Goal: Information Seeking & Learning: Learn about a topic

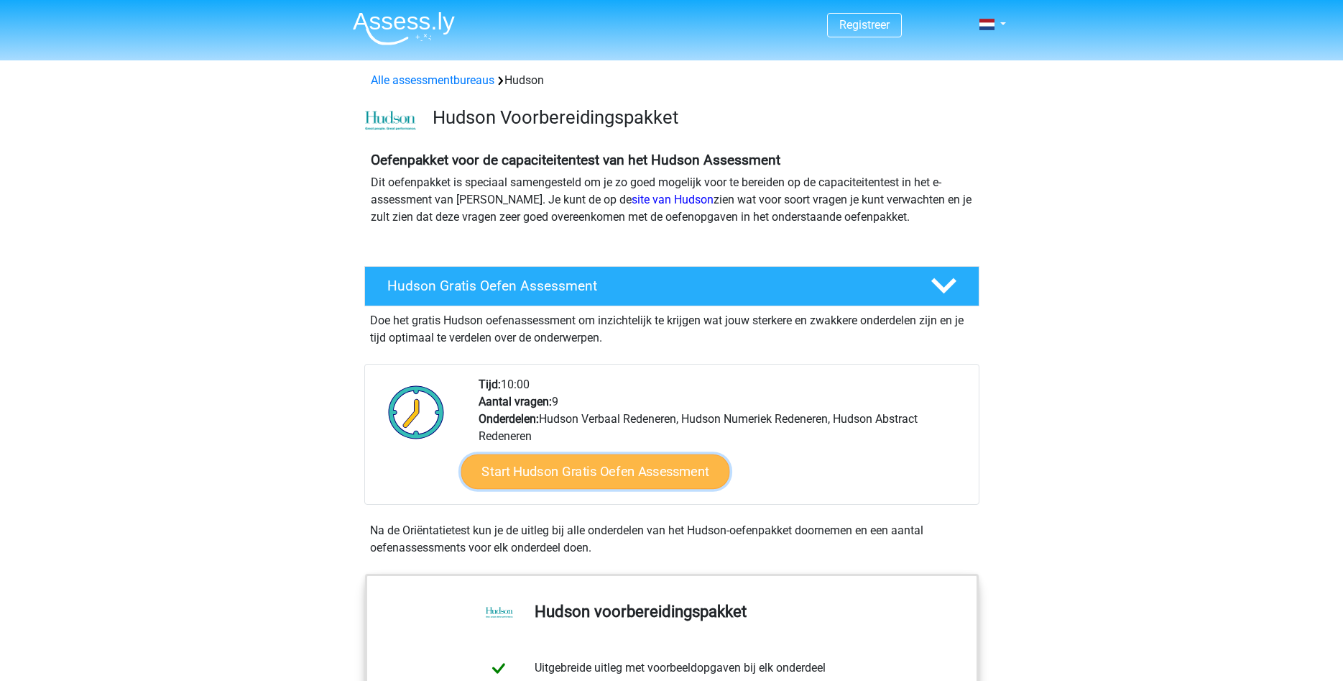
click at [594, 471] on link "Start Hudson Gratis Oefen Assessment" at bounding box center [595, 471] width 269 height 35
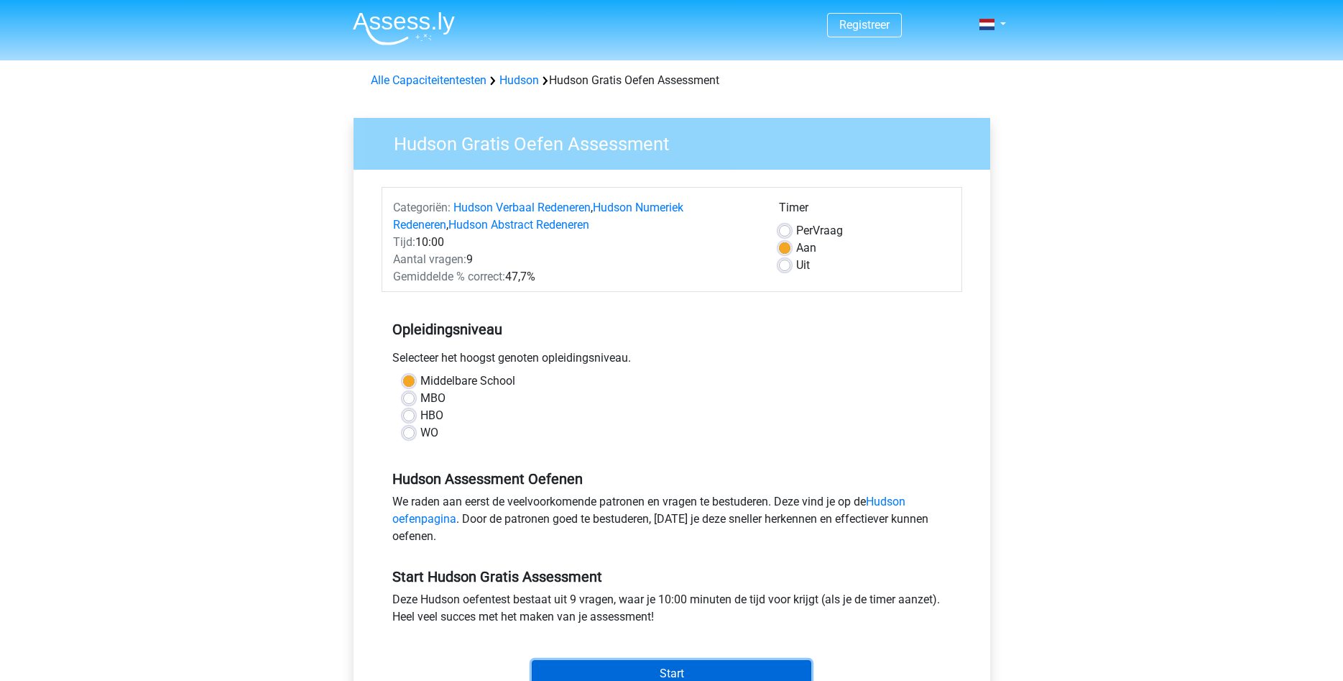
click at [666, 667] on input "Start" at bounding box center [672, 673] width 280 height 27
click at [691, 671] on input "Start" at bounding box center [672, 673] width 280 height 27
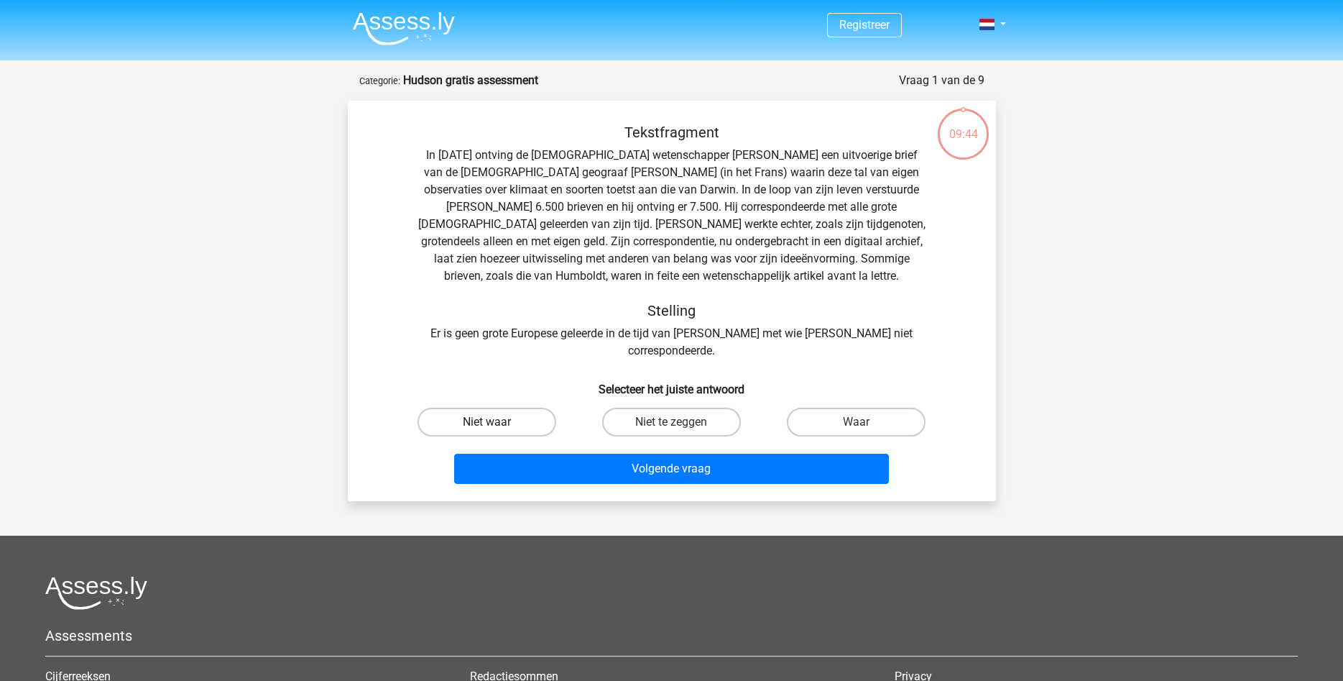
click at [509, 408] on label "Niet waar" at bounding box center [487, 422] width 139 height 29
click at [496, 422] on input "Niet waar" at bounding box center [491, 426] width 9 height 9
radio input "true"
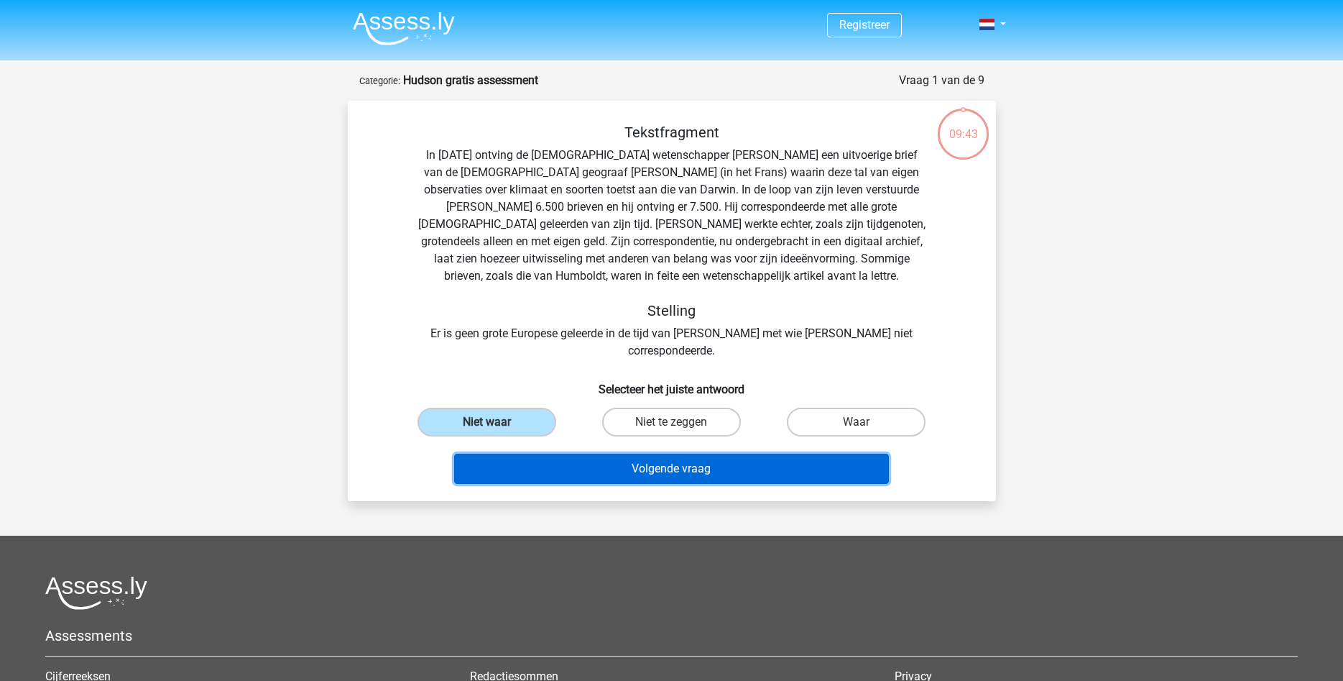
click at [635, 454] on button "Volgende vraag" at bounding box center [671, 469] width 435 height 30
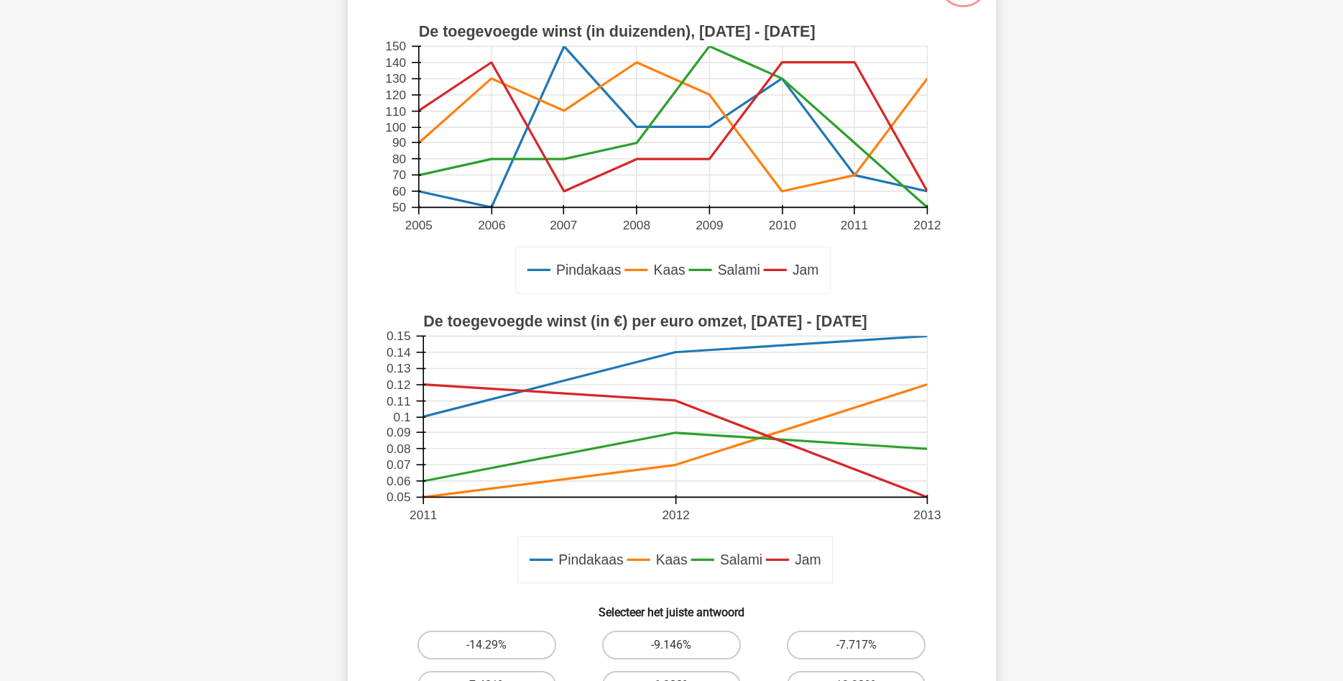
scroll to position [219, 0]
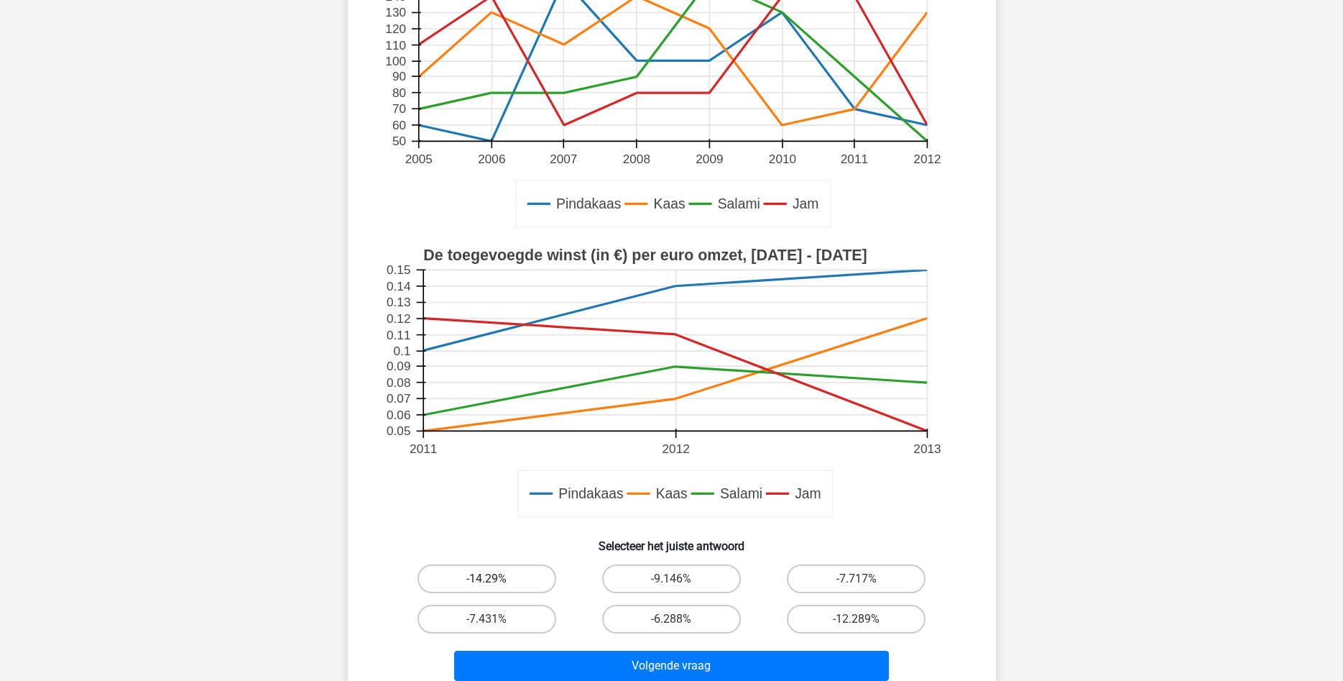
click at [511, 579] on label "-14.29%" at bounding box center [487, 578] width 139 height 29
click at [496, 579] on input "-14.29%" at bounding box center [491, 583] width 9 height 9
radio input "true"
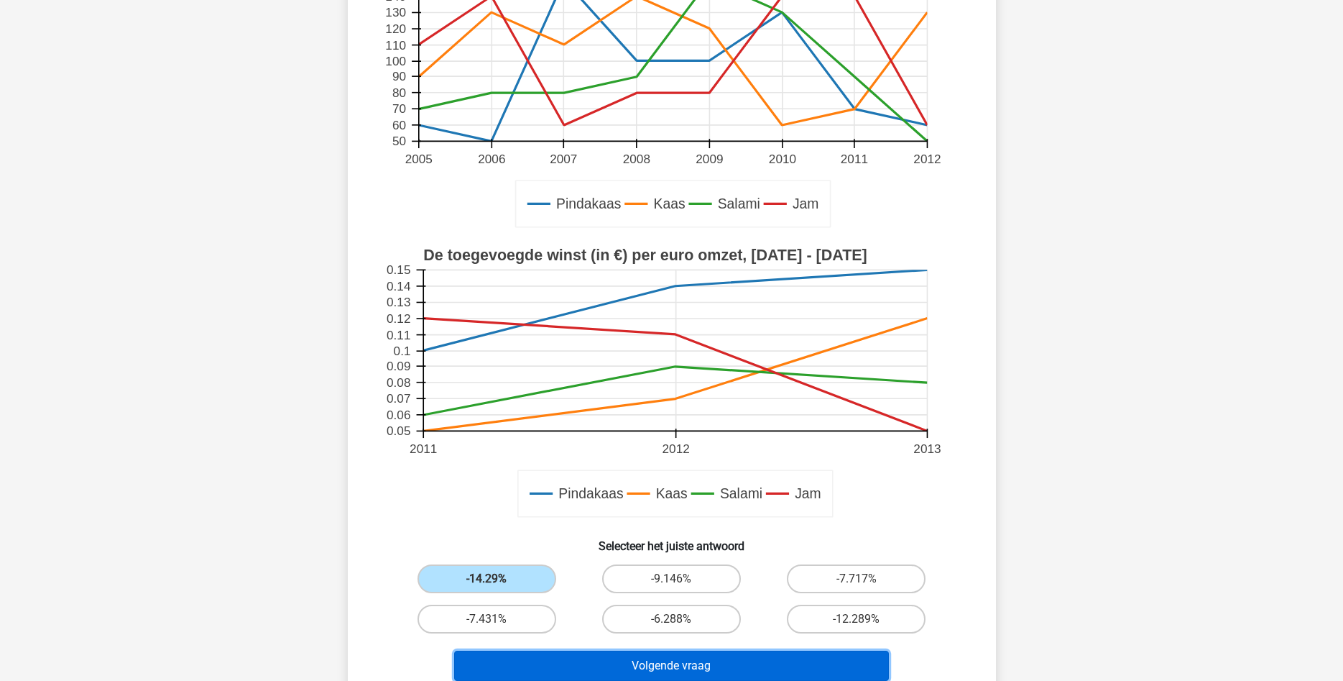
click at [729, 668] on button "Volgende vraag" at bounding box center [671, 666] width 435 height 30
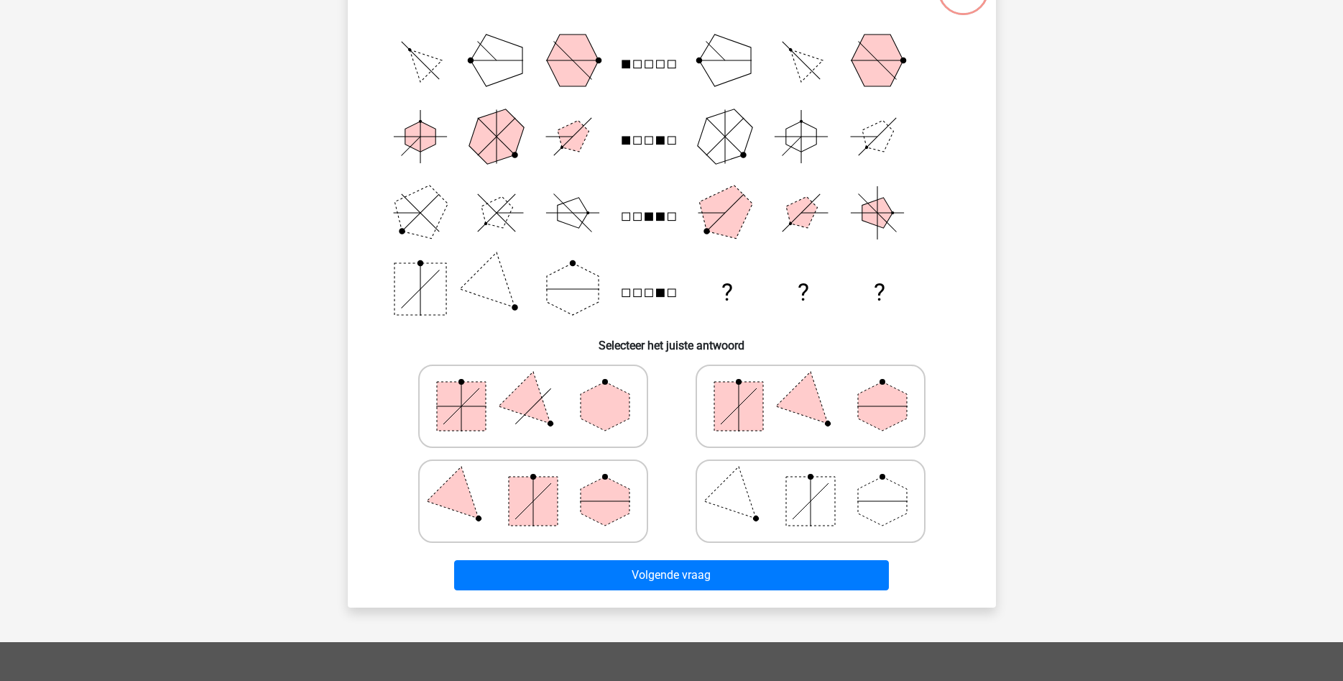
scroll to position [145, 0]
click at [781, 407] on icon at bounding box center [811, 405] width 216 height 72
click at [811, 387] on input "radio" at bounding box center [815, 382] width 9 height 9
radio input "true"
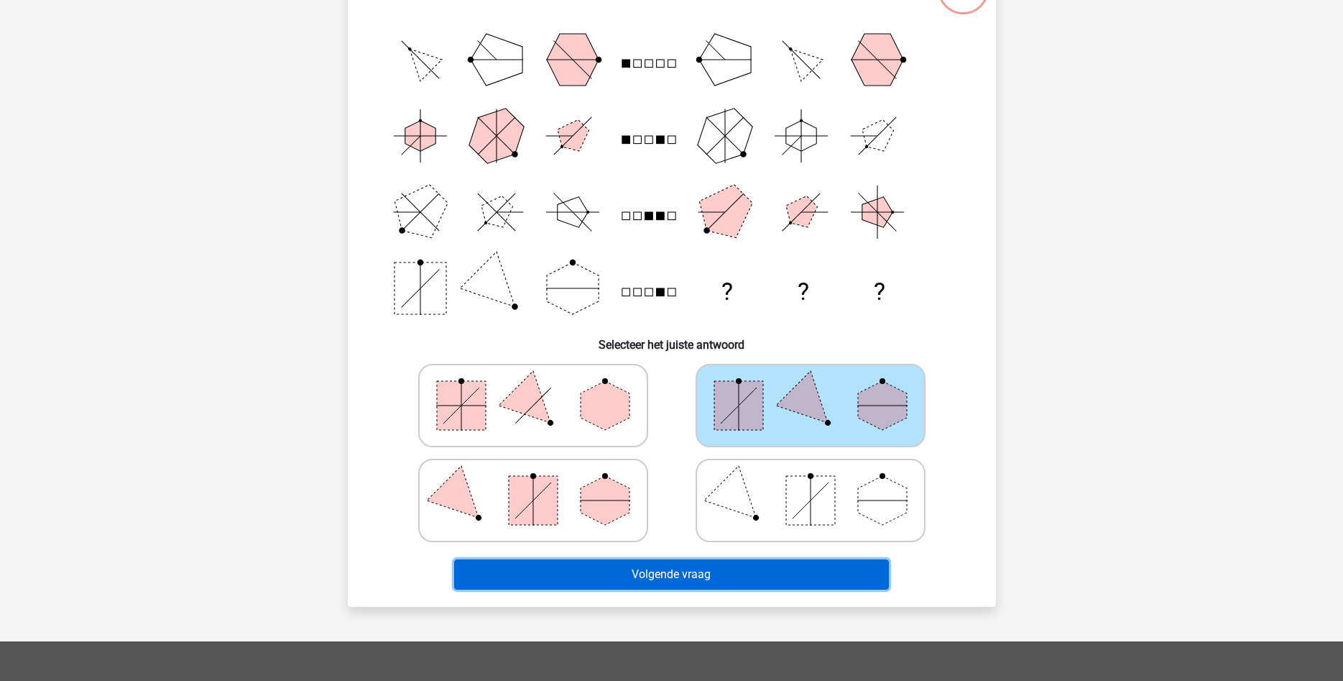
click at [748, 568] on button "Volgende vraag" at bounding box center [671, 574] width 435 height 30
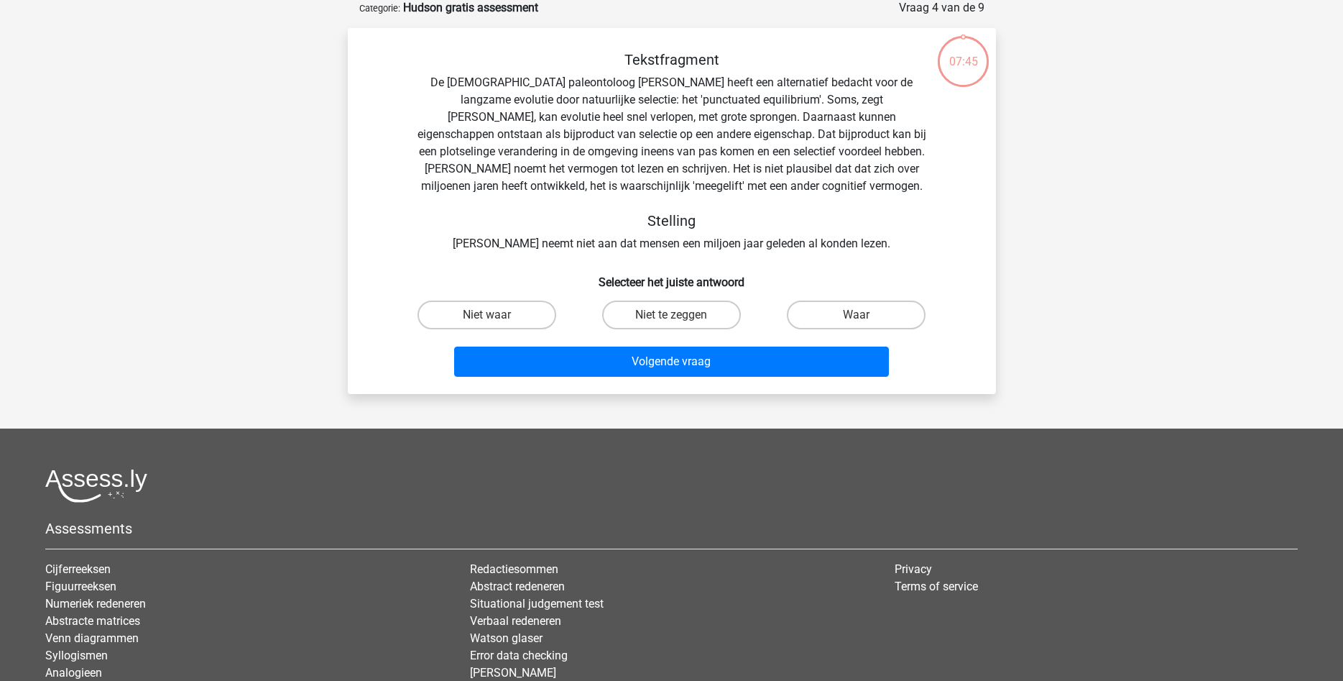
scroll to position [72, 0]
click at [492, 317] on input "Niet waar" at bounding box center [491, 320] width 9 height 9
radio input "true"
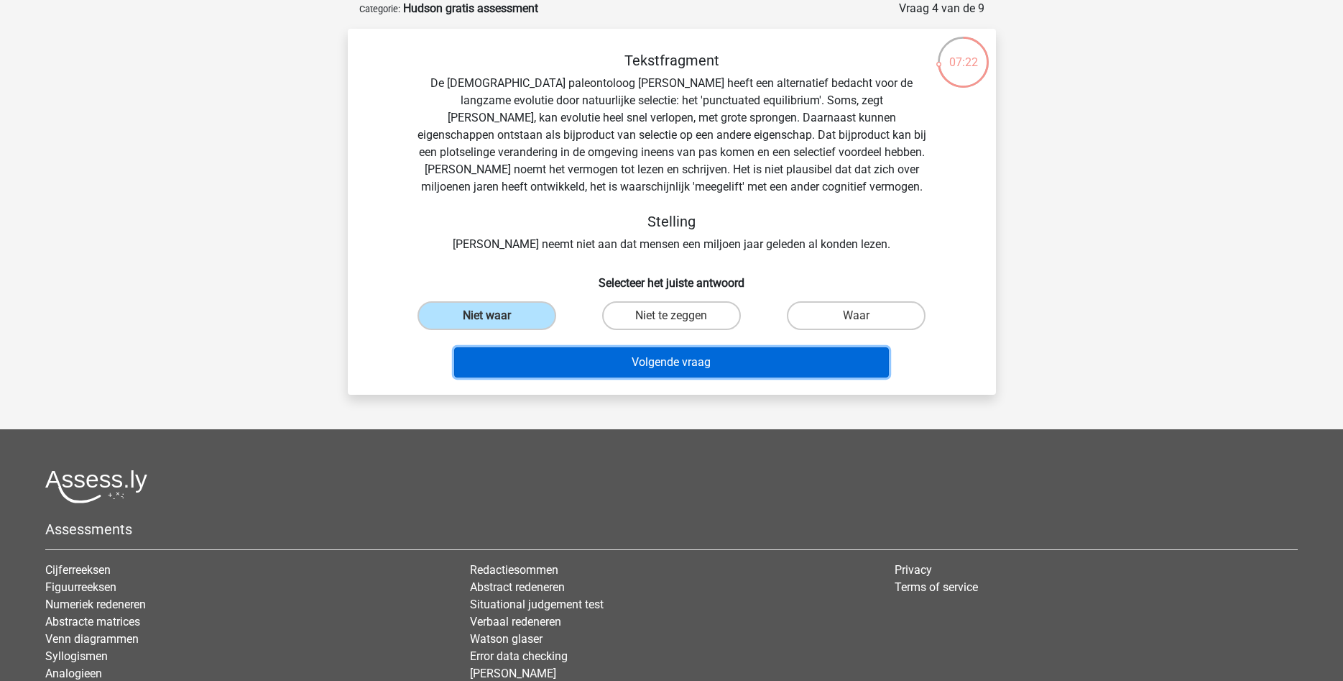
click at [660, 365] on button "Volgende vraag" at bounding box center [671, 362] width 435 height 30
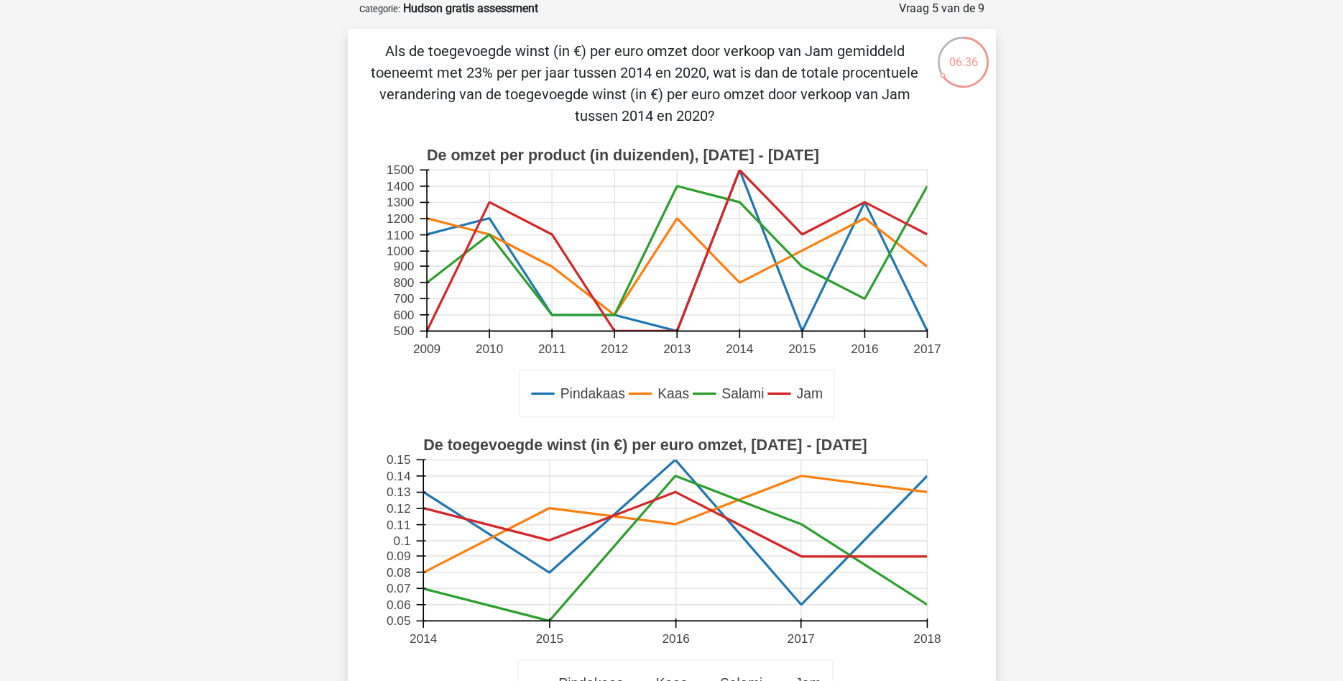
drag, startPoint x: 390, startPoint y: 50, endPoint x: 628, endPoint y: 95, distance: 242.9
click at [725, 117] on p "Als de toegevoegde winst (in €) per euro omzet door verkoop van Jam gemiddeld t…" at bounding box center [645, 83] width 548 height 86
copy p "Als de toegevoegde winst (in €) per euro omzet door verkoop van Jam gemiddeld t…"
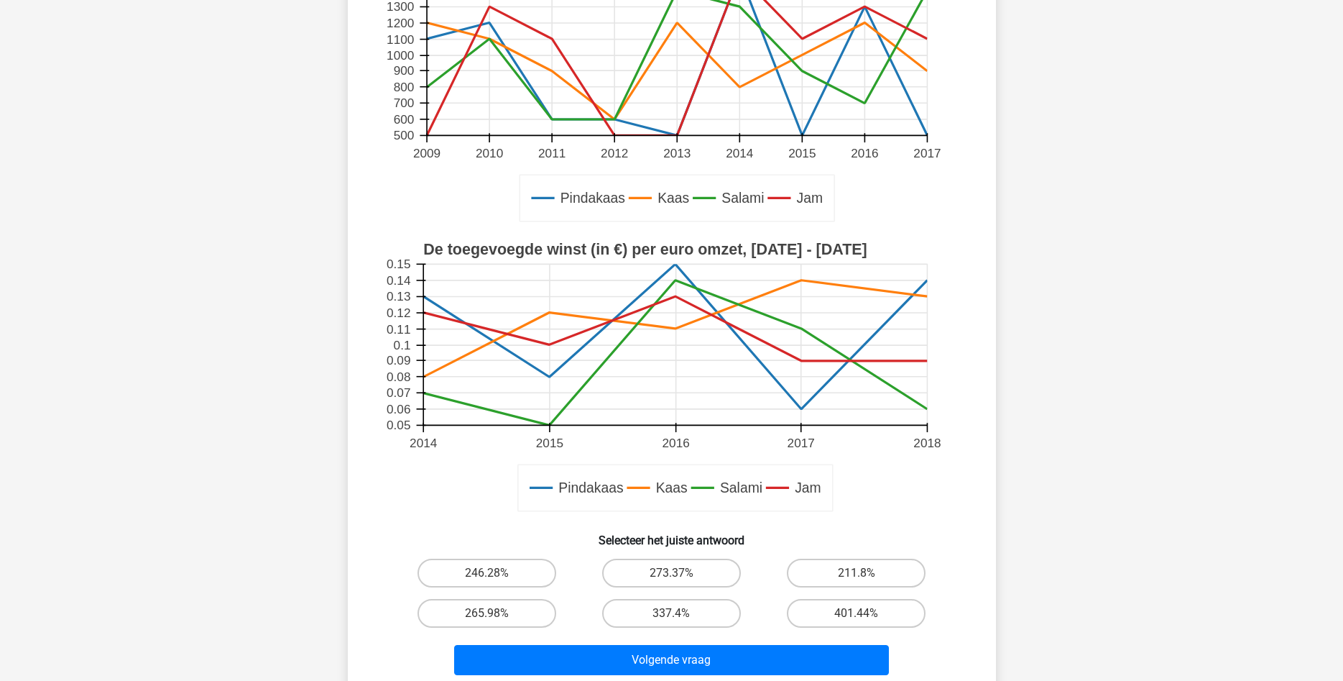
scroll to position [293, 0]
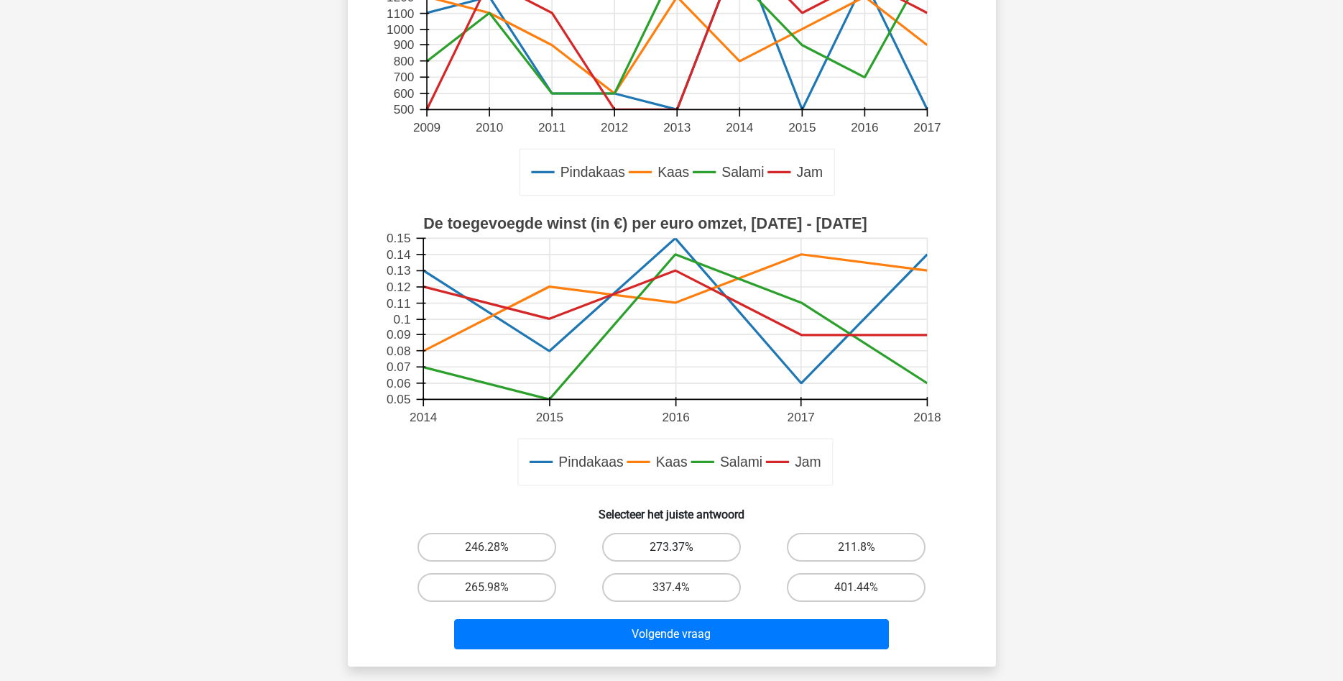
click at [656, 546] on label "273.37%" at bounding box center [671, 547] width 139 height 29
click at [671, 547] on input "273.37%" at bounding box center [675, 551] width 9 height 9
radio input "true"
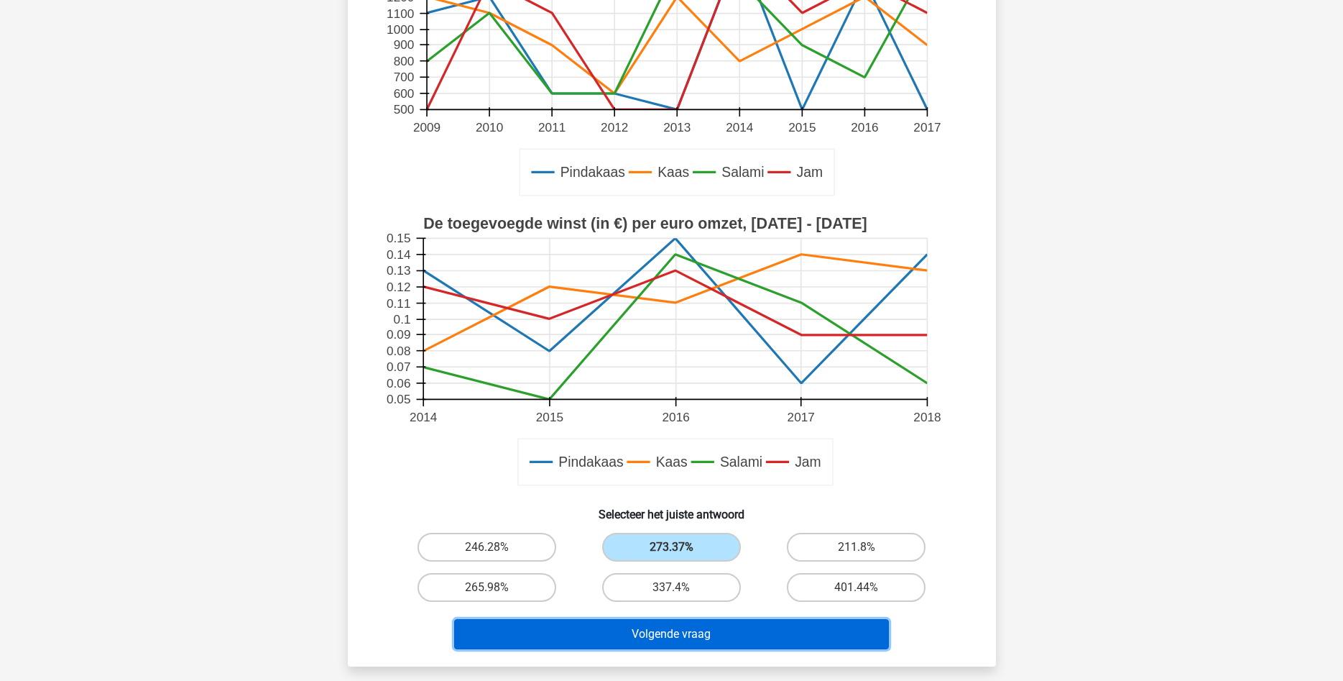
click at [703, 635] on button "Volgende vraag" at bounding box center [671, 634] width 435 height 30
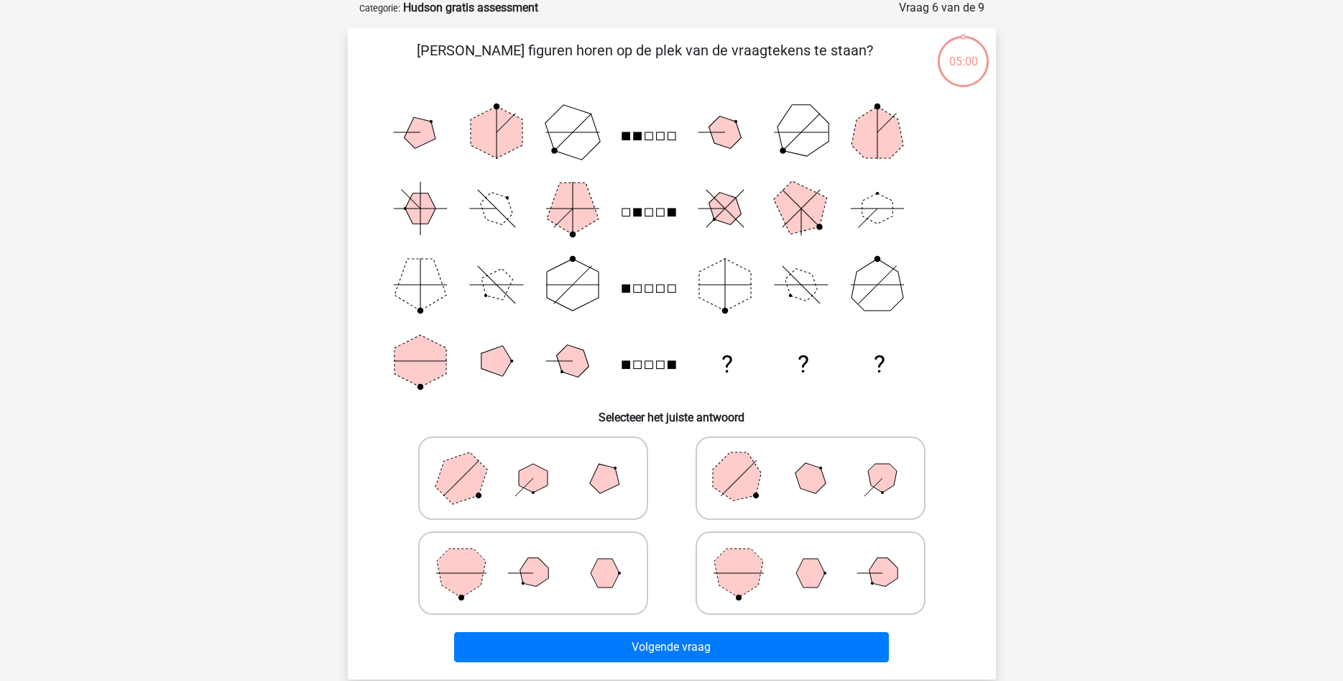
scroll to position [72, 0]
click at [786, 489] on icon at bounding box center [811, 479] width 216 height 72
click at [811, 461] on input "radio" at bounding box center [815, 455] width 9 height 9
radio input "true"
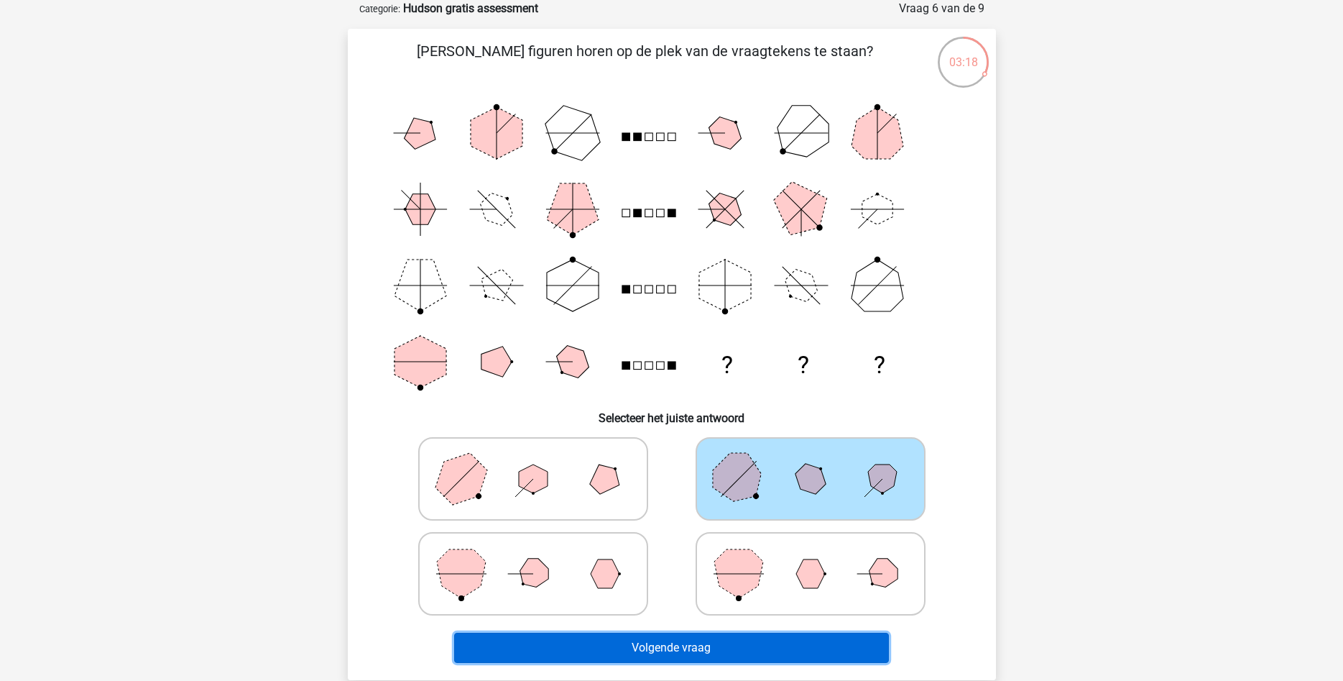
click at [748, 645] on button "Volgende vraag" at bounding box center [671, 648] width 435 height 30
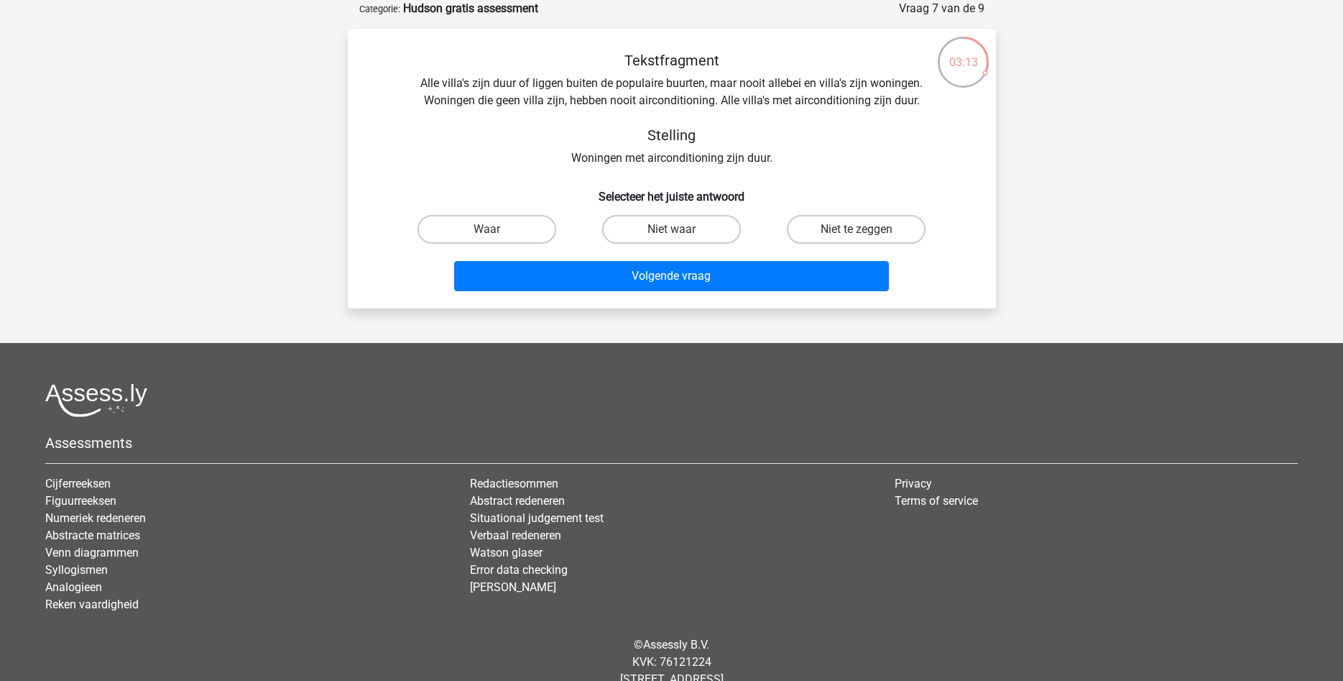
drag, startPoint x: 573, startPoint y: 53, endPoint x: 688, endPoint y: 125, distance: 135.6
click at [832, 160] on div "Tekstfragment Alle villa's zijn duur of liggen buiten de populaire buurten, maa…" at bounding box center [672, 109] width 602 height 115
copy div "Tekstfragment Alle villa's zijn duur of liggen buiten de populaire buurten, maa…"
click at [504, 226] on label "Waar" at bounding box center [487, 229] width 139 height 29
click at [496, 229] on input "Waar" at bounding box center [491, 233] width 9 height 9
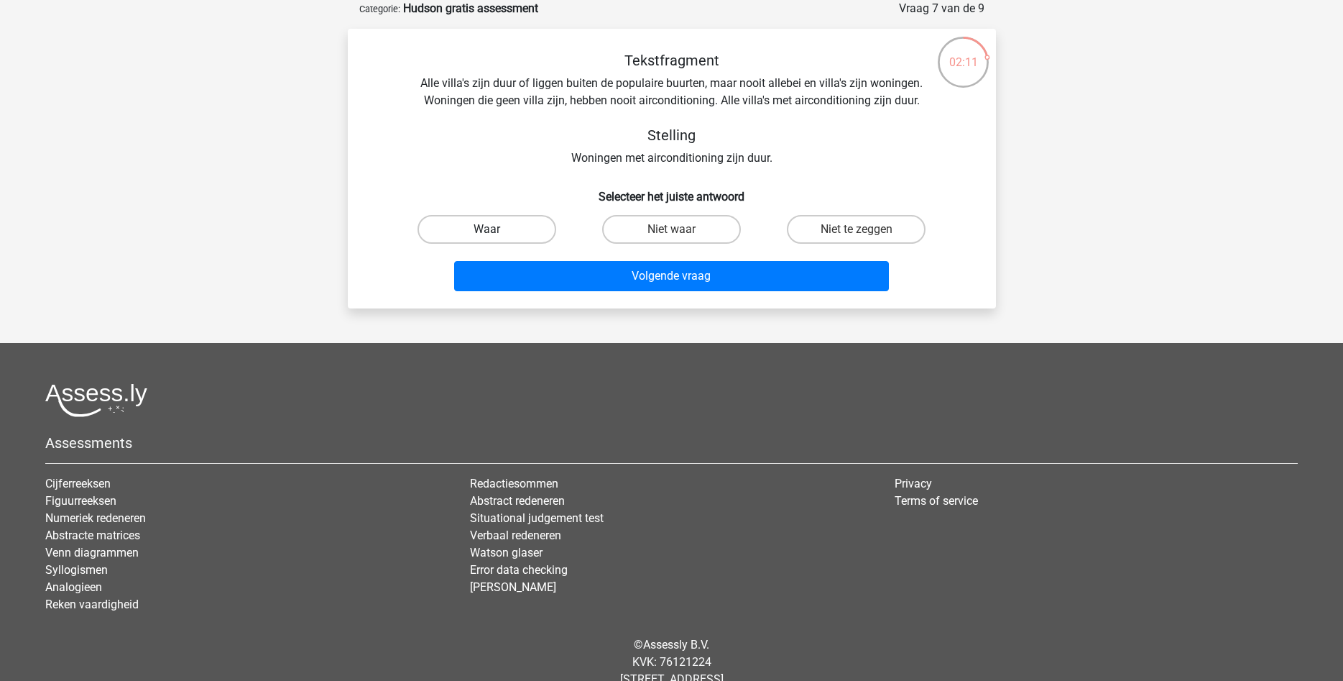
radio input "true"
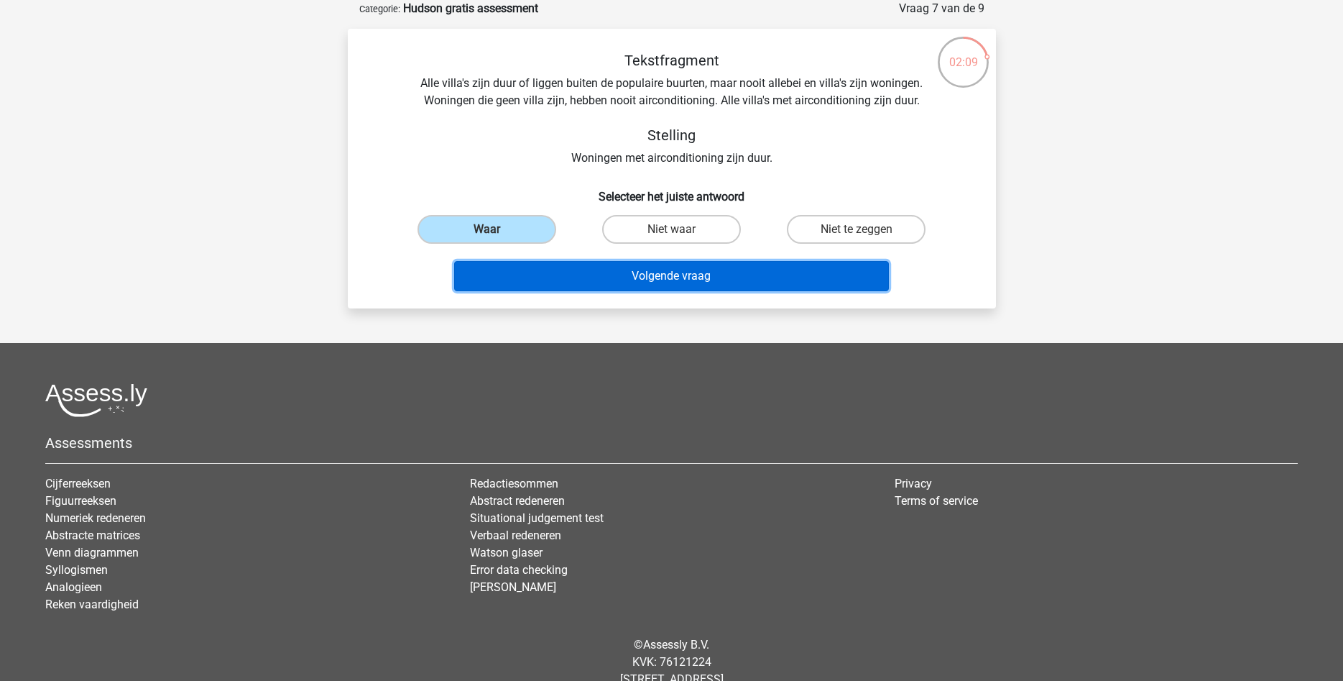
click at [681, 278] on button "Volgende vraag" at bounding box center [671, 276] width 435 height 30
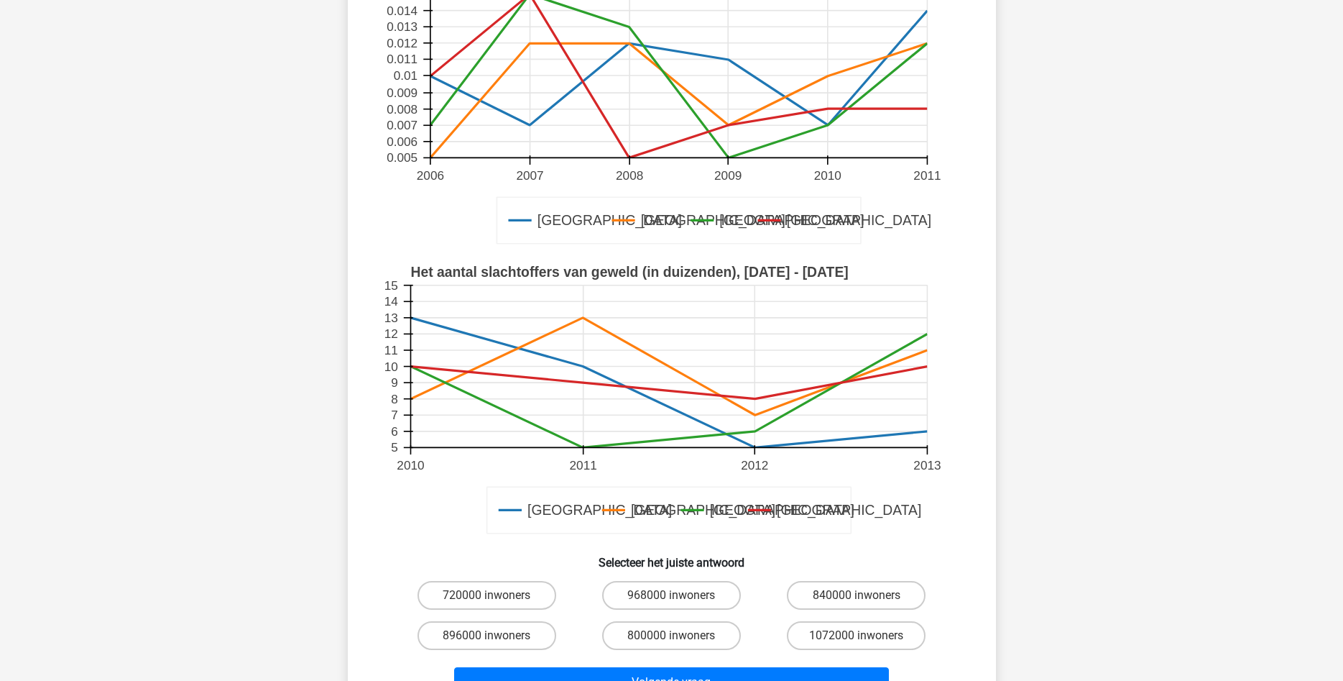
scroll to position [292, 0]
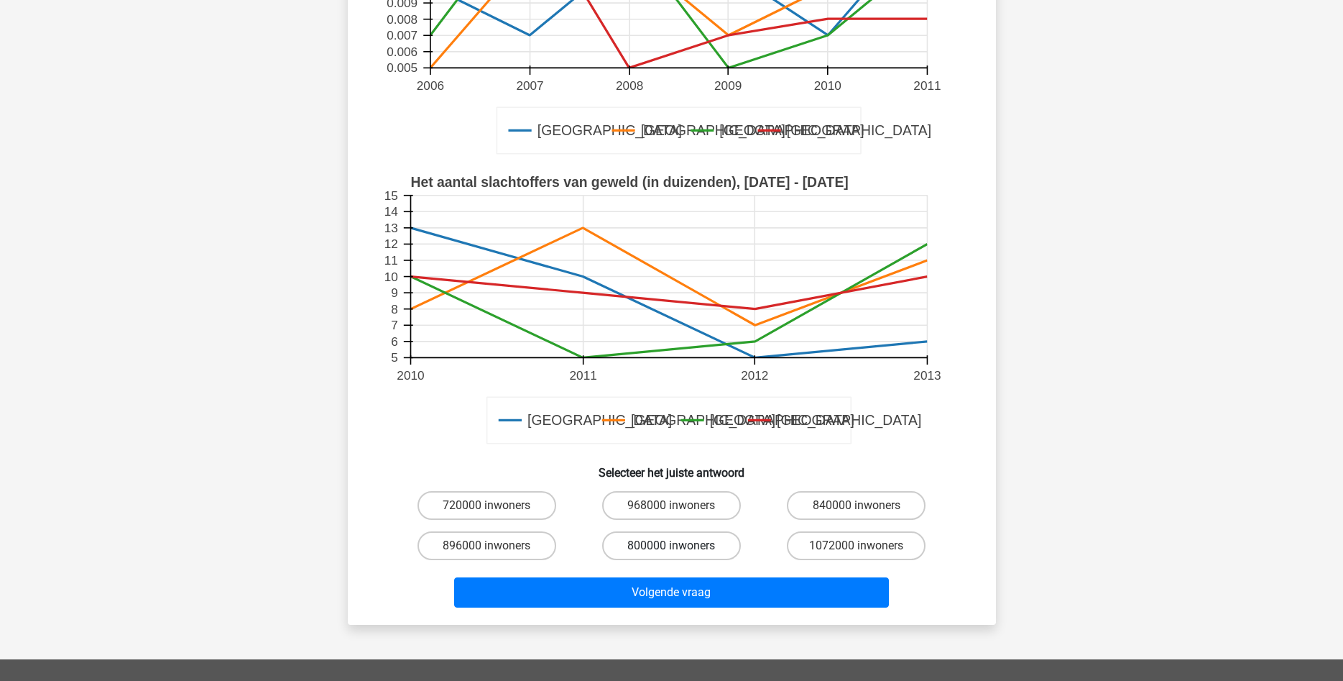
click at [651, 547] on label "800000 inwoners" at bounding box center [671, 545] width 139 height 29
click at [671, 547] on input "800000 inwoners" at bounding box center [675, 550] width 9 height 9
radio input "true"
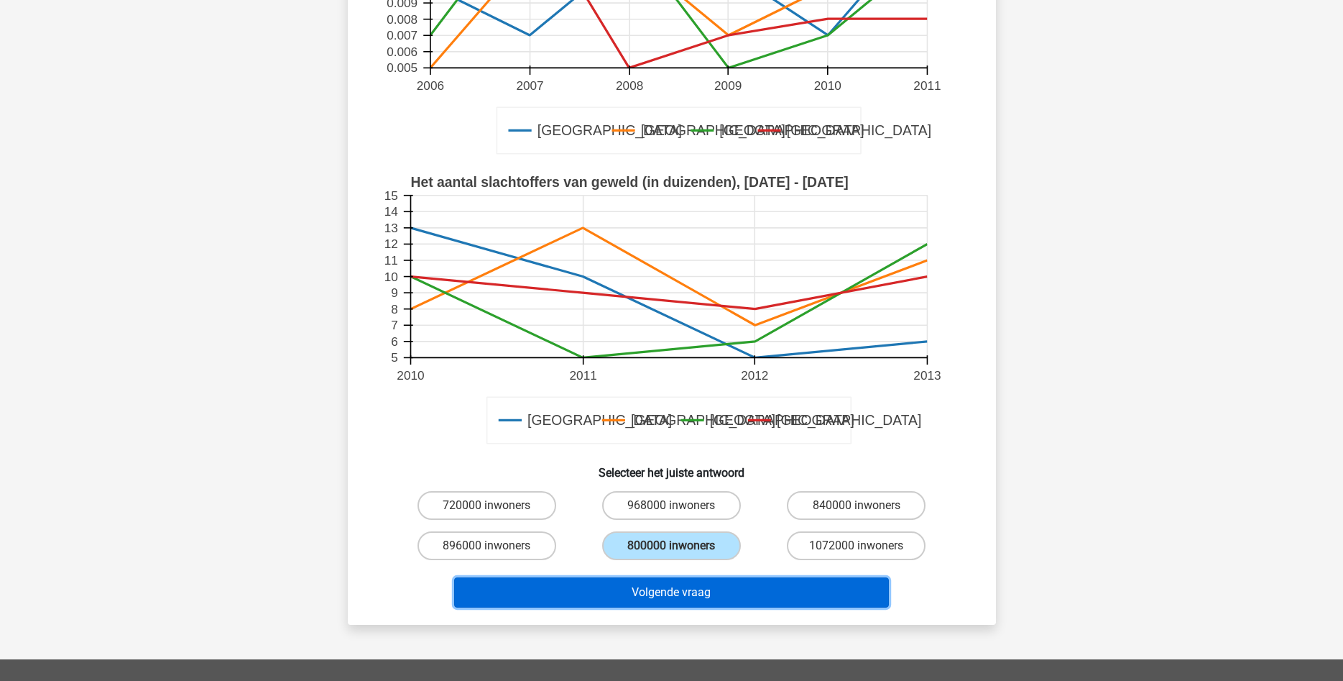
click at [679, 592] on button "Volgende vraag" at bounding box center [671, 592] width 435 height 30
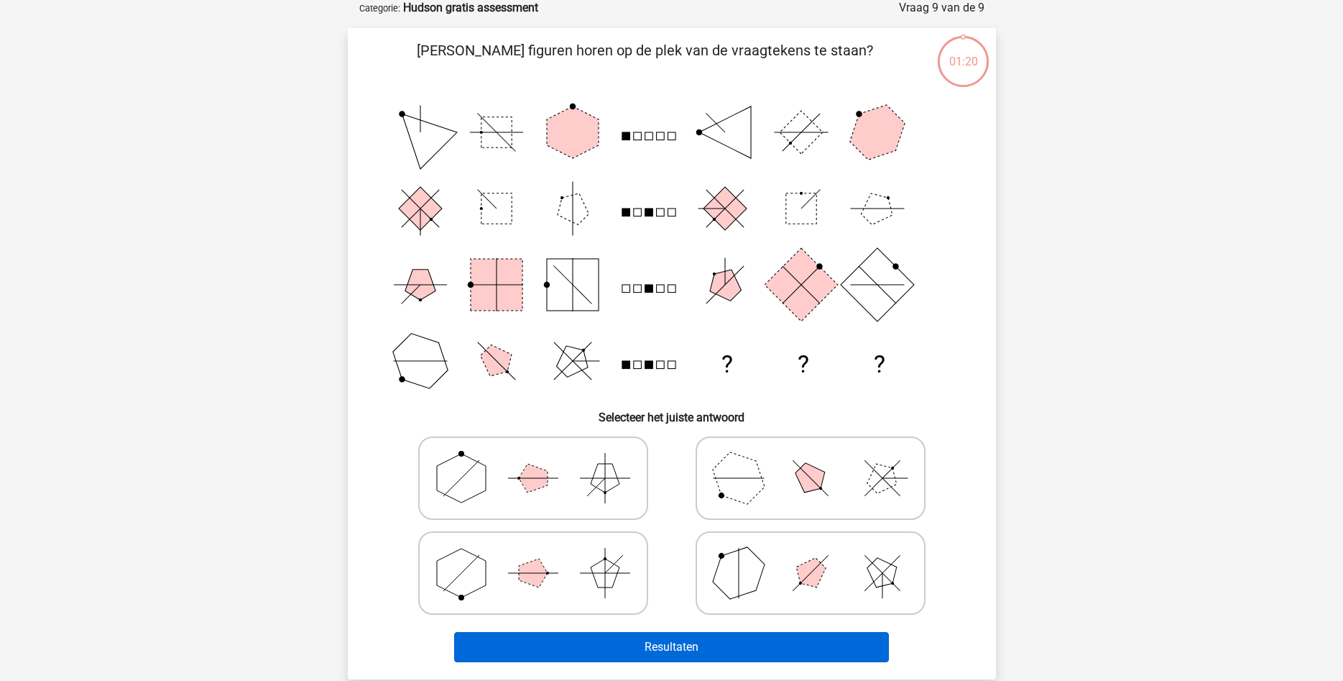
scroll to position [72, 0]
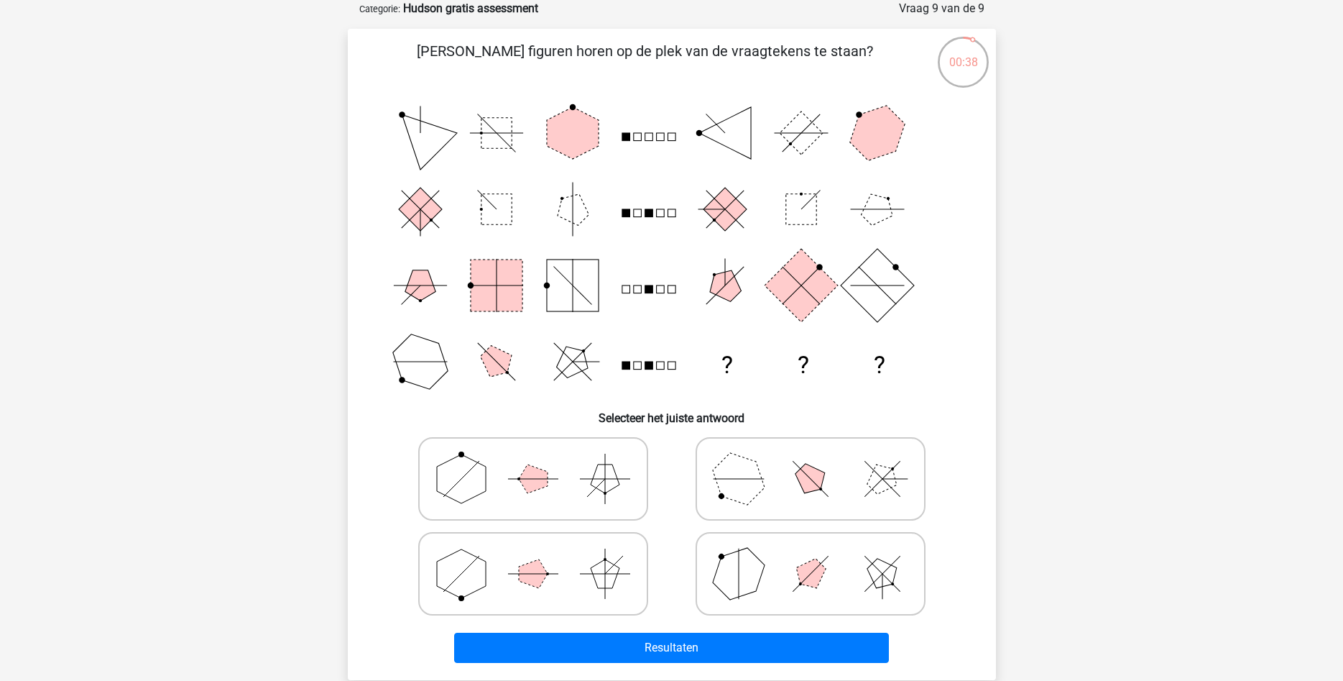
click at [764, 576] on icon at bounding box center [811, 574] width 216 height 72
click at [811, 556] on input "radio" at bounding box center [815, 550] width 9 height 9
radio input "true"
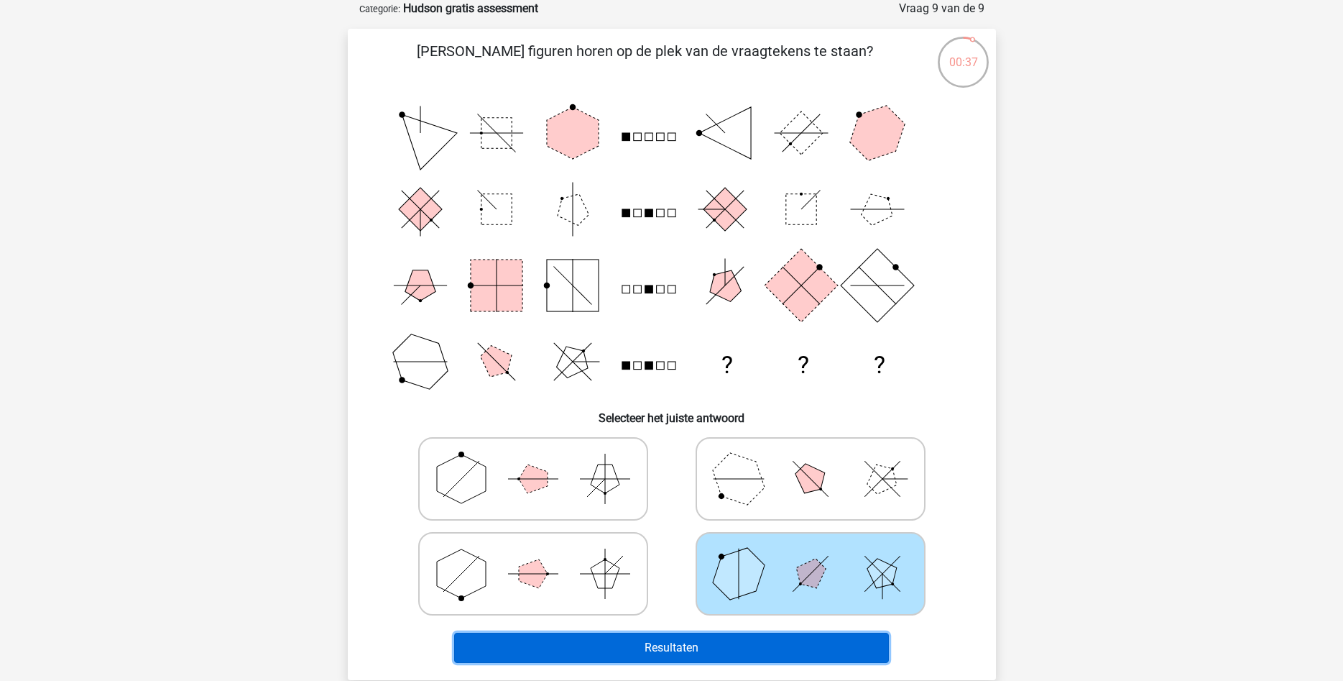
click at [684, 642] on button "Resultaten" at bounding box center [671, 648] width 435 height 30
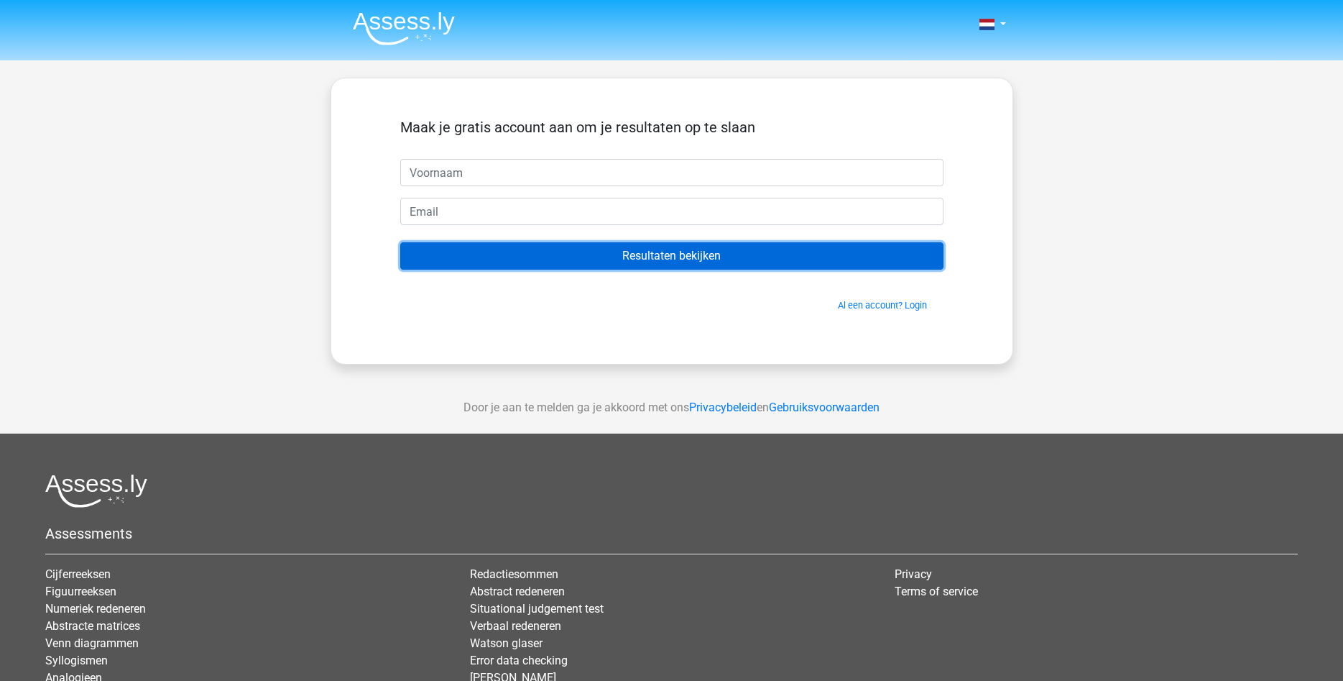
click at [712, 261] on input "Resultaten bekijken" at bounding box center [671, 255] width 543 height 27
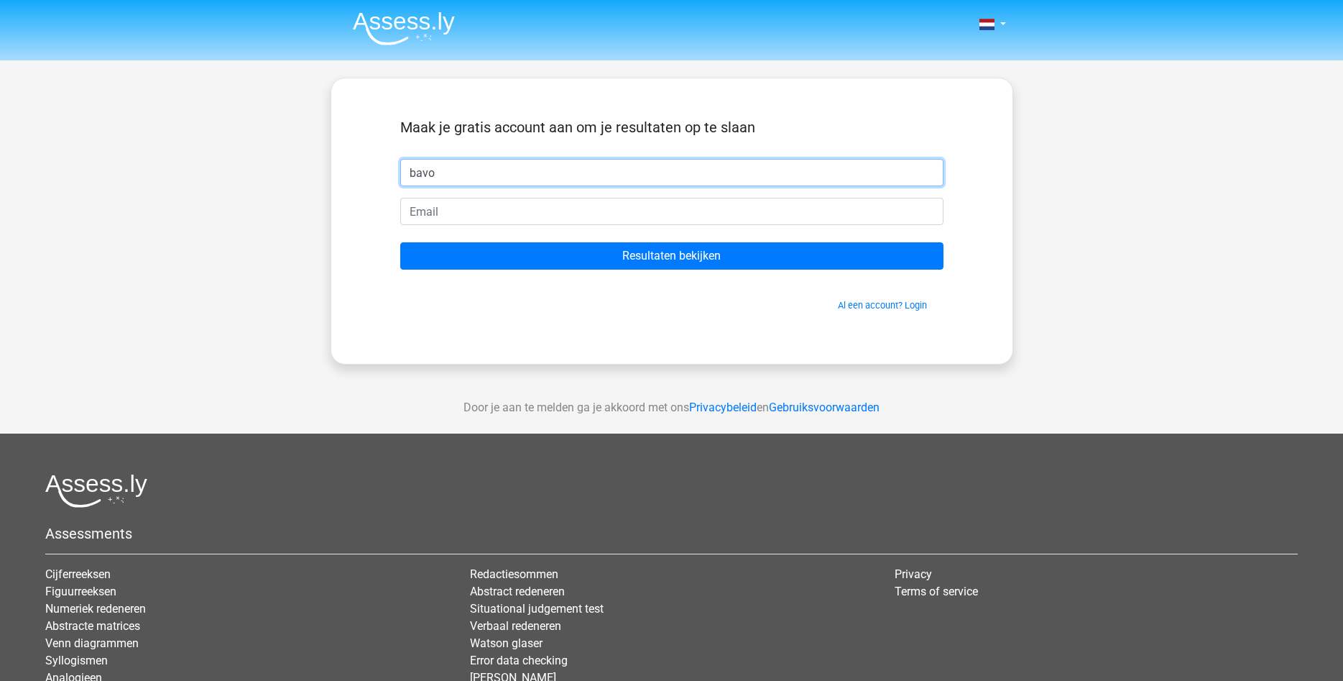
type input "bavo"
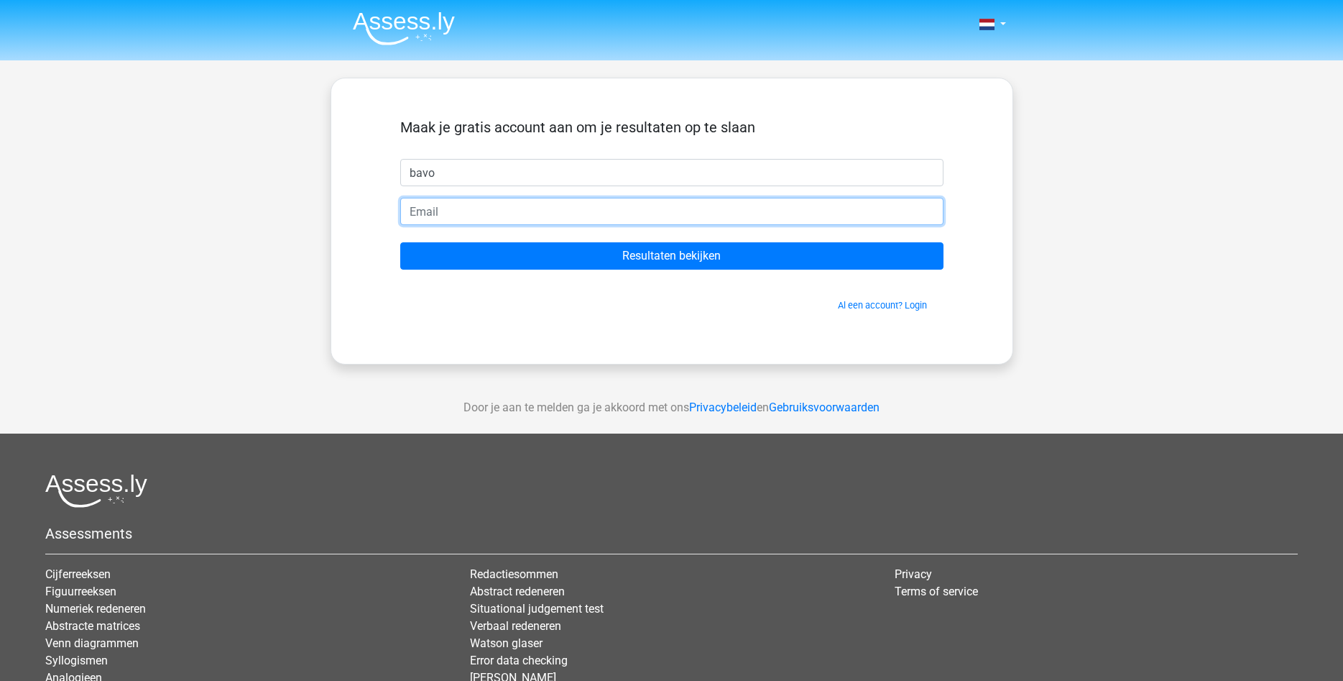
click at [789, 213] on input "email" at bounding box center [671, 211] width 543 height 27
click at [525, 213] on input "bavovaneesbeek@hotmail.com" at bounding box center [671, 211] width 543 height 27
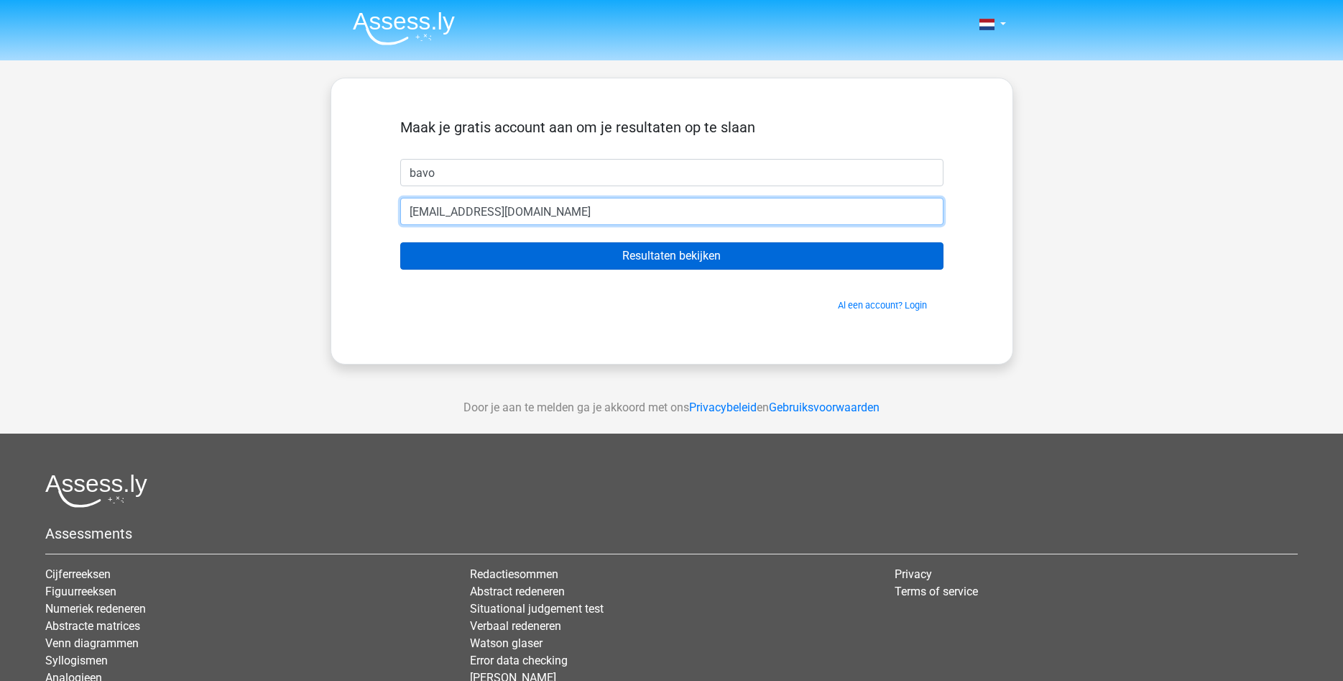
type input "bavovaneesbeek@gmail.com"
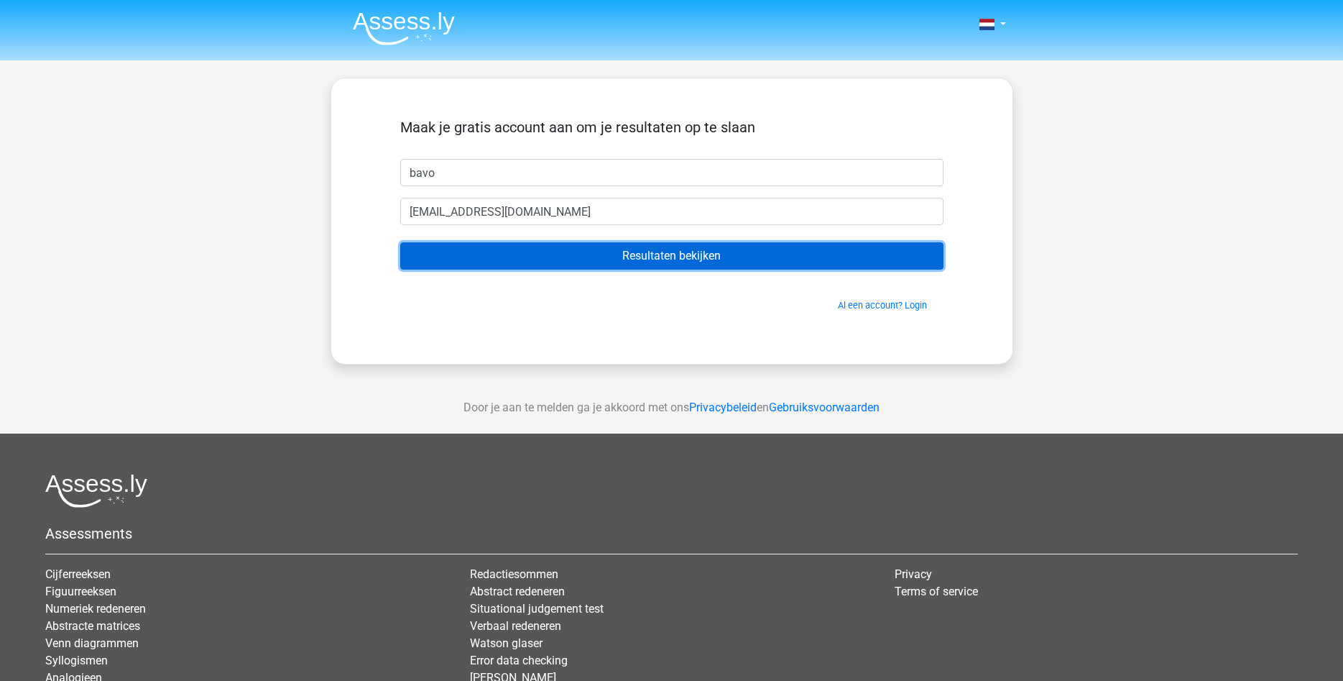
click at [758, 254] on input "Resultaten bekijken" at bounding box center [671, 255] width 543 height 27
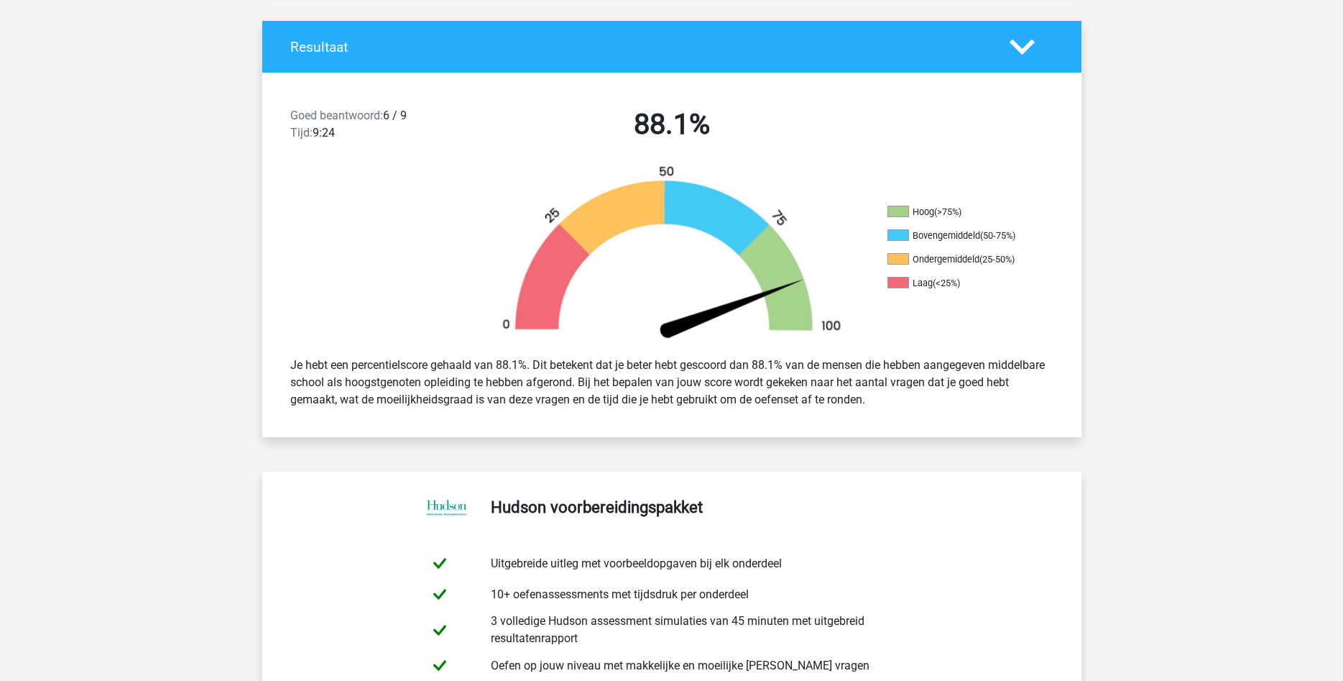
scroll to position [293, 0]
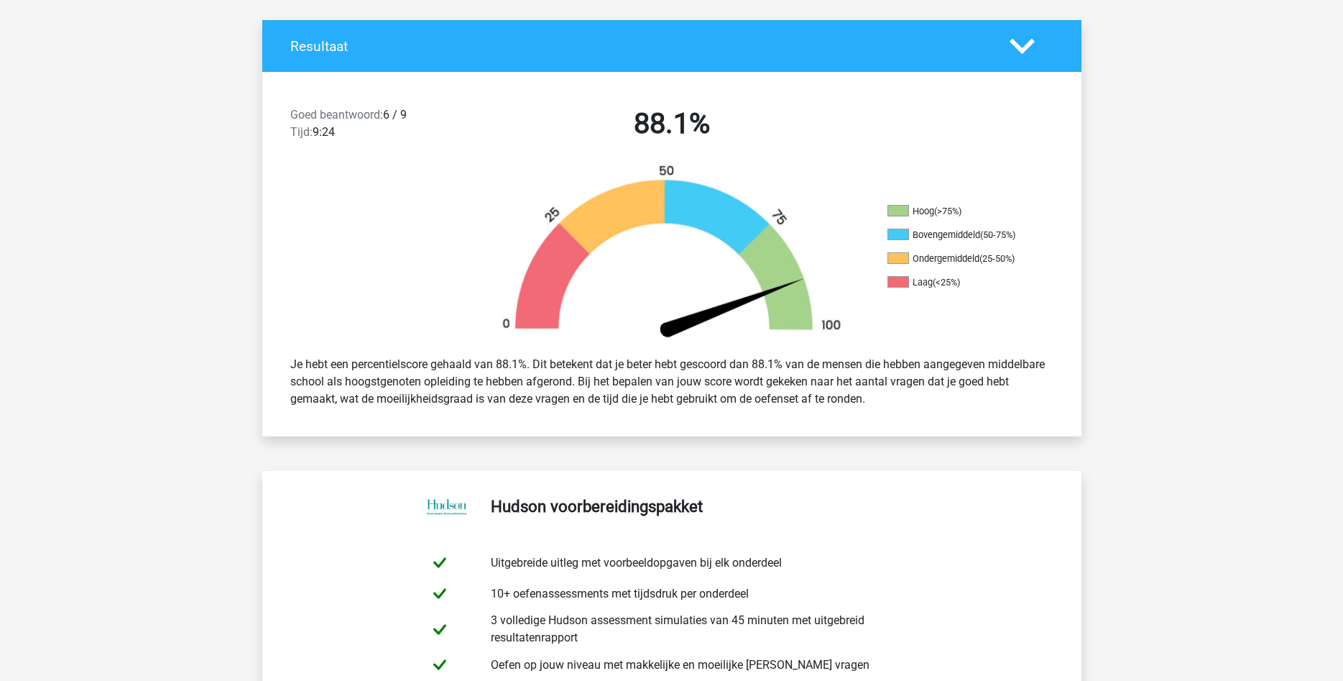
drag, startPoint x: 727, startPoint y: 382, endPoint x: 1124, endPoint y: 403, distance: 398.1
click at [934, 404] on div "Je hebt een percentielscore gehaald van 88.1%. Dit betekent dat je beter hebt g…" at bounding box center [672, 381] width 785 height 63
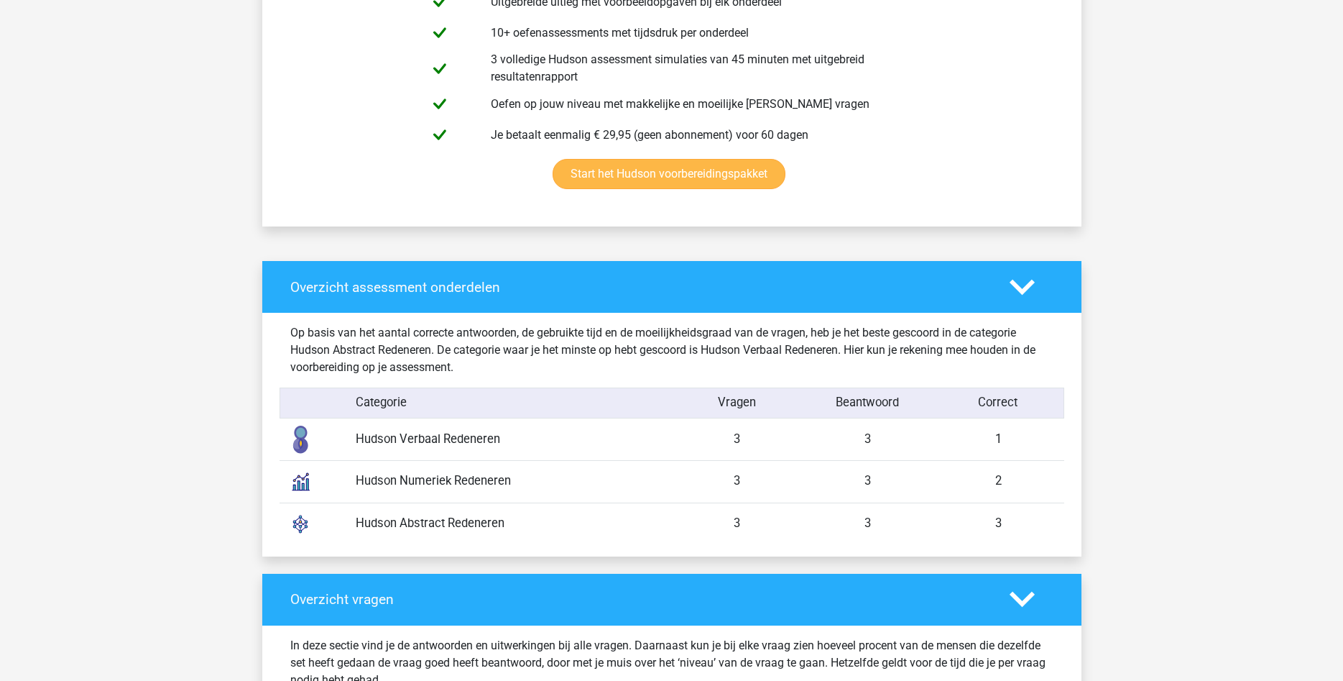
scroll to position [880, 0]
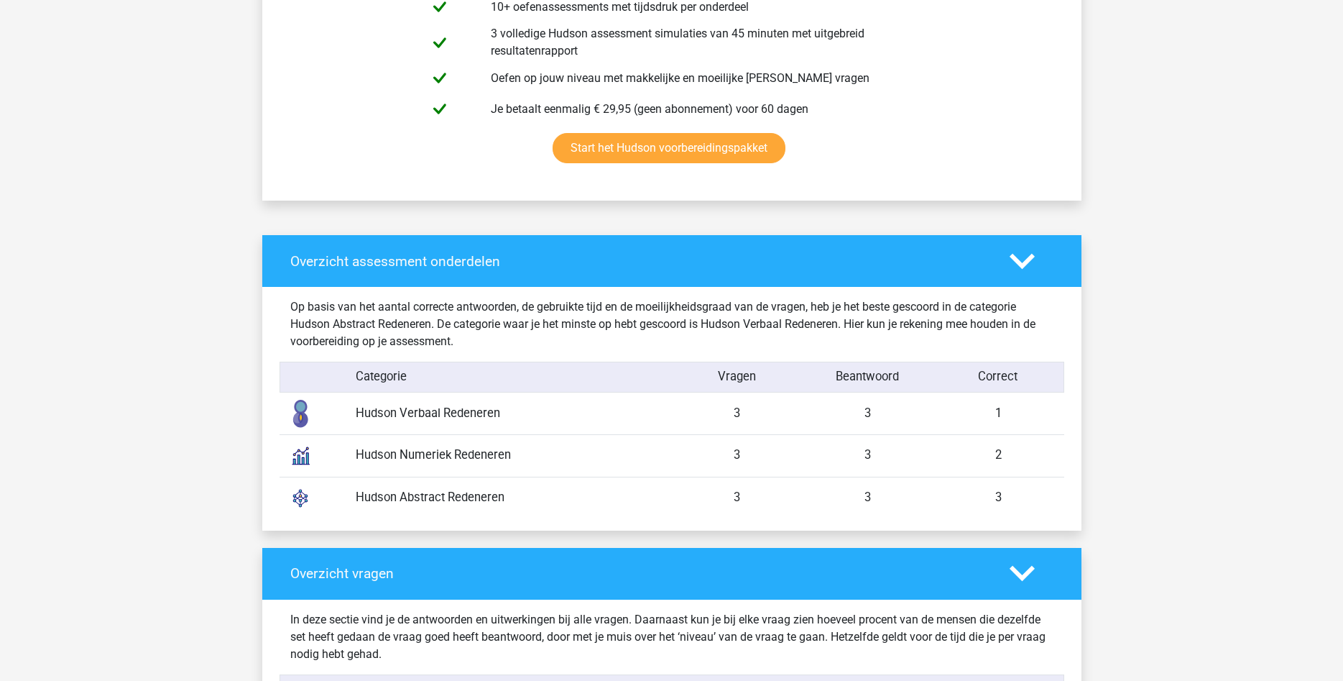
drag, startPoint x: 362, startPoint y: 309, endPoint x: 579, endPoint y: 341, distance: 219.5
click at [577, 341] on div "Op basis van het aantal correcte antwoorden, de gebruikte tijd en de moeilijkhe…" at bounding box center [672, 324] width 785 height 52
click at [580, 340] on div "Op basis van het aantal correcte antwoorden, de gebruikte tijd en de moeilijkhe…" at bounding box center [672, 324] width 785 height 52
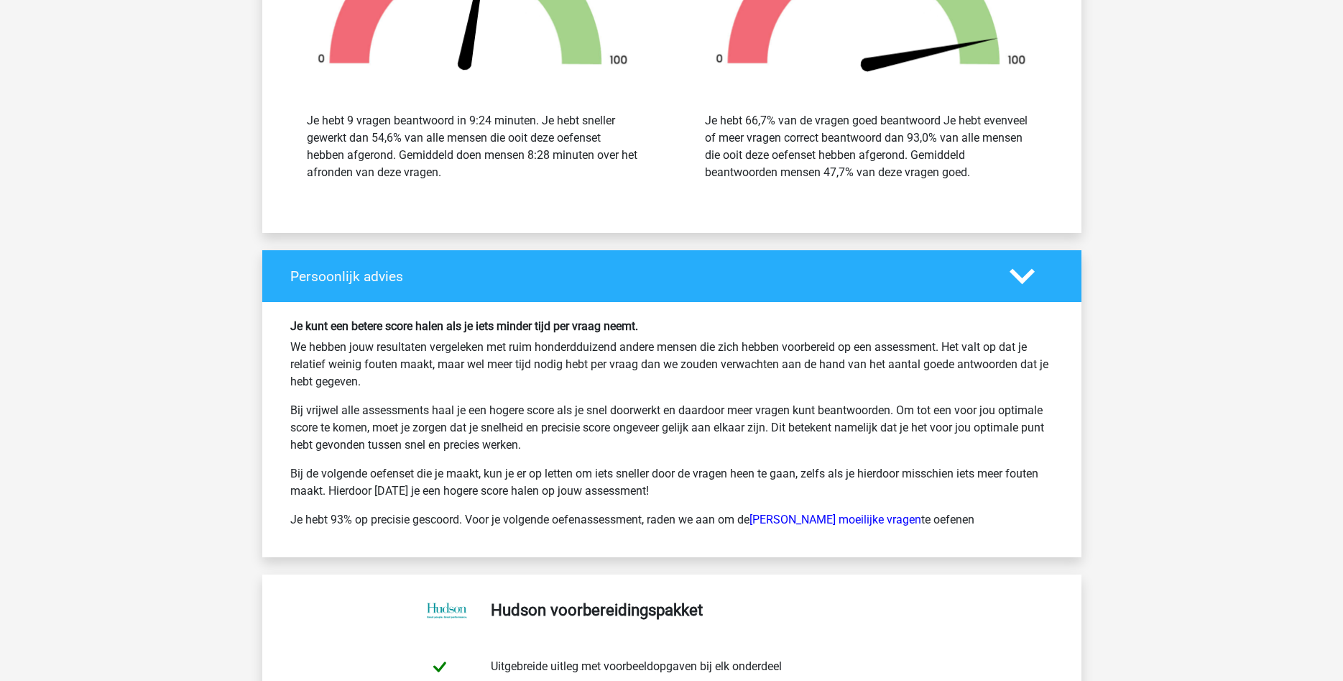
scroll to position [2273, 0]
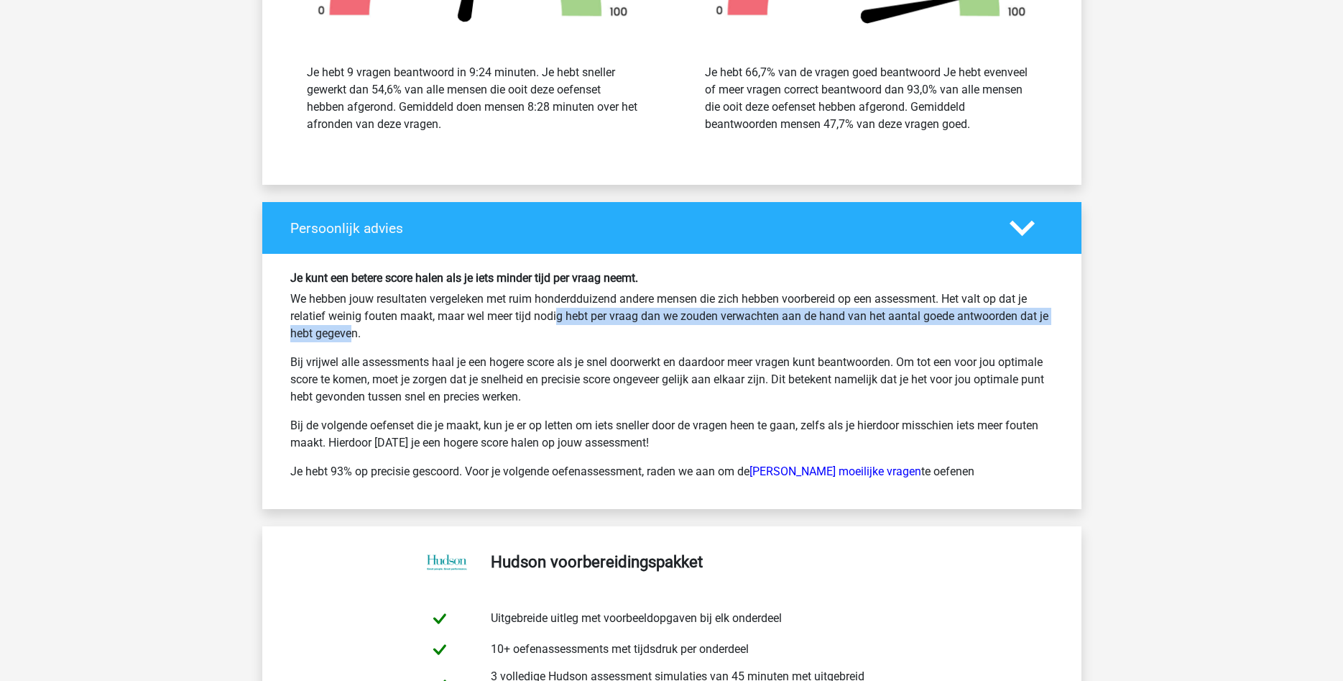
drag, startPoint x: 507, startPoint y: 316, endPoint x: 1187, endPoint y: 314, distance: 680.0
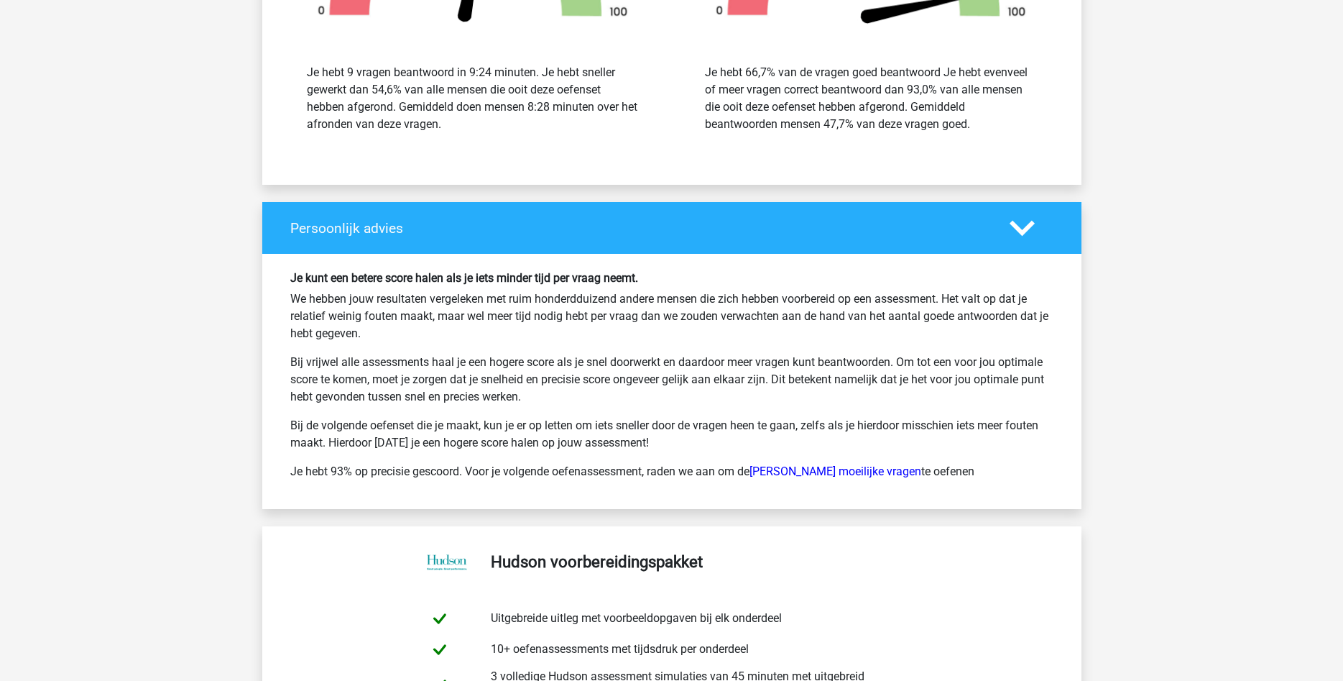
drag, startPoint x: 429, startPoint y: 423, endPoint x: 1024, endPoint y: 444, distance: 595.6
click at [1024, 444] on p "Bij de volgende oefenset die je maakt, kun je er op letten om iets sneller door…" at bounding box center [671, 434] width 763 height 35
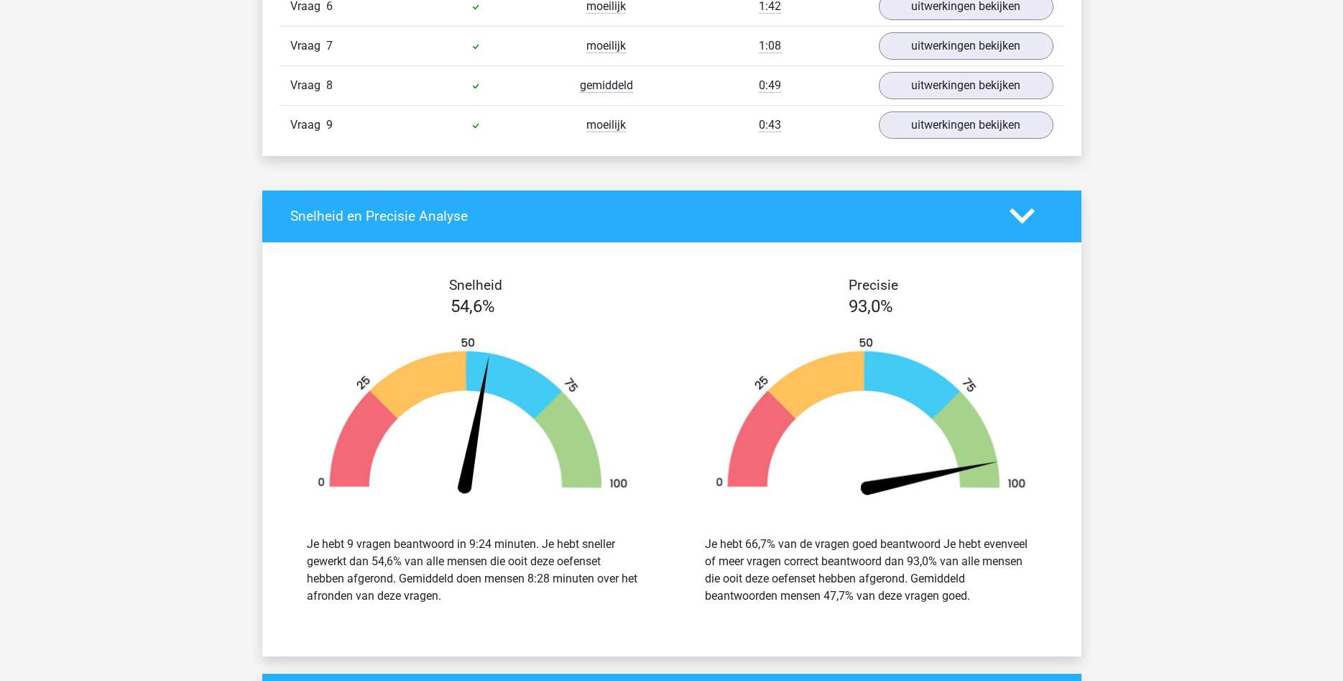
scroll to position [1540, 0]
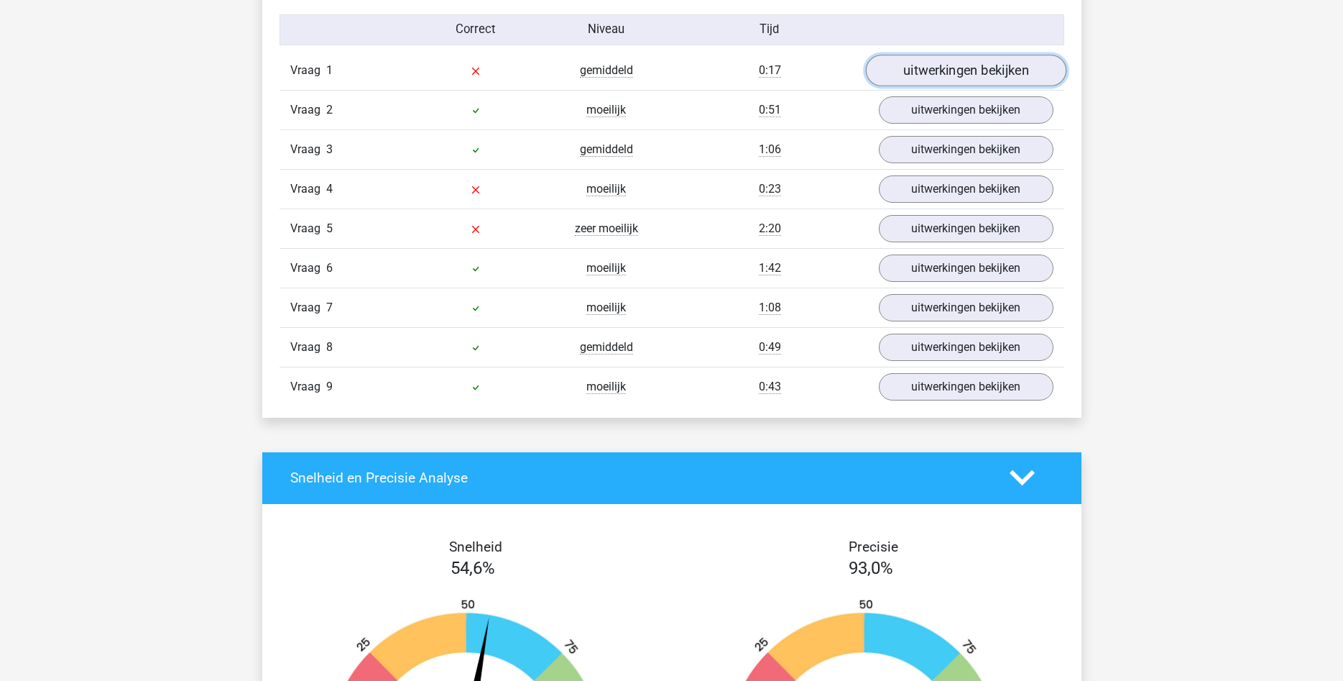
click at [972, 70] on link "uitwerkingen bekijken" at bounding box center [965, 71] width 201 height 32
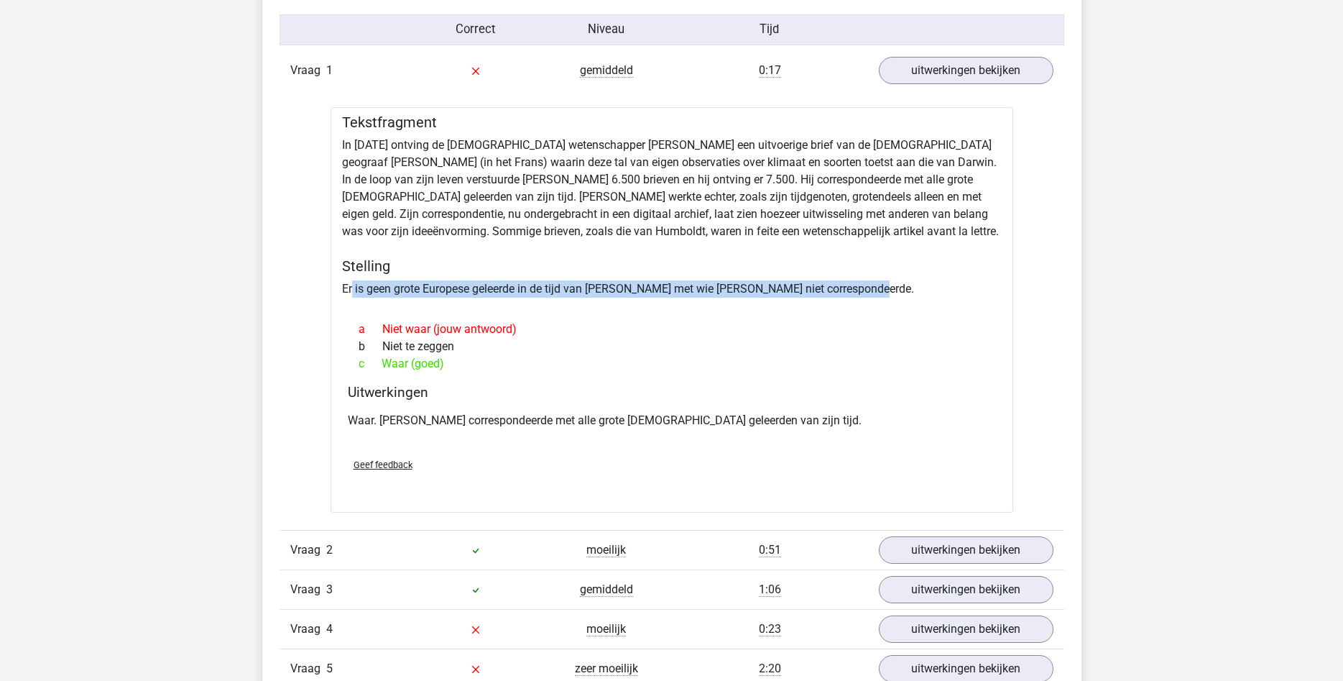
drag, startPoint x: 353, startPoint y: 288, endPoint x: 924, endPoint y: 287, distance: 571.5
click at [924, 287] on div "Tekstfragment In 1839 ontving de Engelse wetenschapper Charles Darwin een uitvo…" at bounding box center [672, 309] width 683 height 405
click at [525, 287] on div "Tekstfragment In 1839 ontving de Engelse wetenschapper Charles Darwin een uitvo…" at bounding box center [672, 309] width 683 height 405
drag, startPoint x: 442, startPoint y: 291, endPoint x: 950, endPoint y: 291, distance: 508.2
click at [950, 291] on div "Tekstfragment In 1839 ontving de Engelse wetenschapper Charles Darwin een uitvo…" at bounding box center [672, 309] width 683 height 405
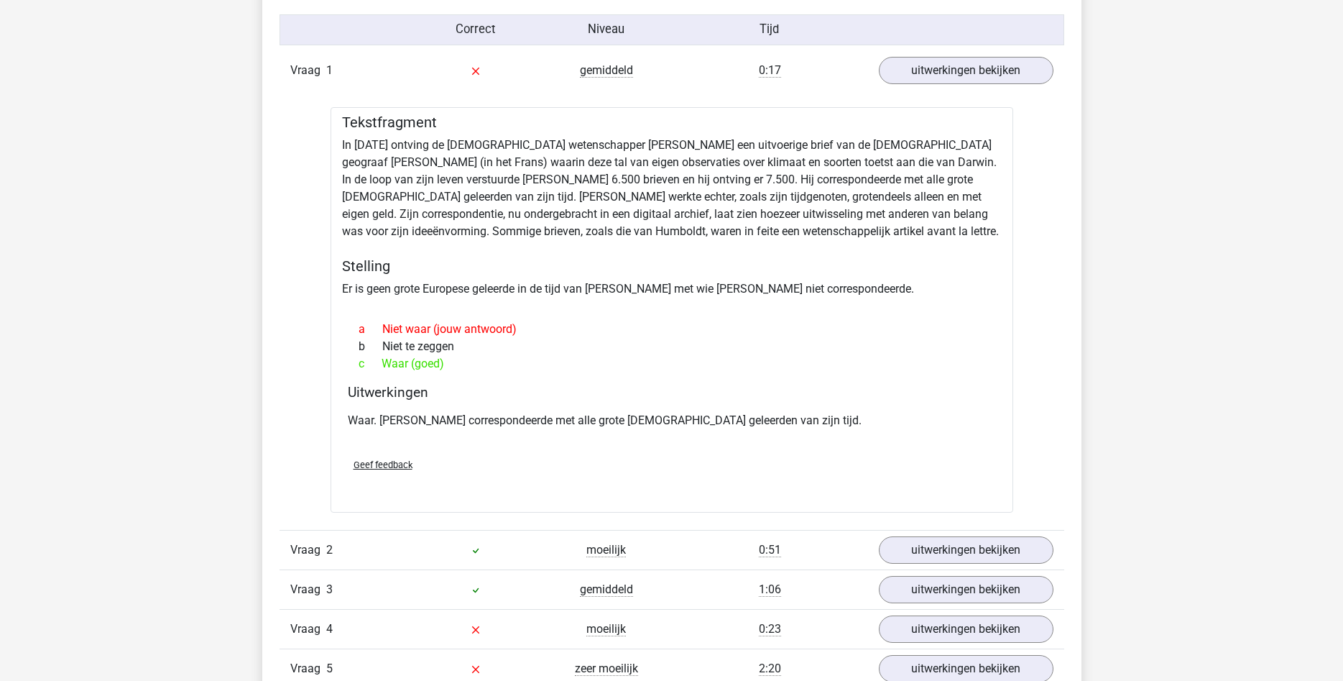
click at [922, 298] on div at bounding box center [672, 304] width 660 height 12
drag, startPoint x: 688, startPoint y: 180, endPoint x: 358, endPoint y: 199, distance: 330.5
click at [358, 199] on div "Tekstfragment In 1839 ontving de Engelse wetenschapper Charles Darwin een uitvo…" at bounding box center [672, 309] width 683 height 405
click at [514, 208] on div "Tekstfragment In 1839 ontving de Engelse wetenschapper Charles Darwin een uitvo…" at bounding box center [672, 309] width 683 height 405
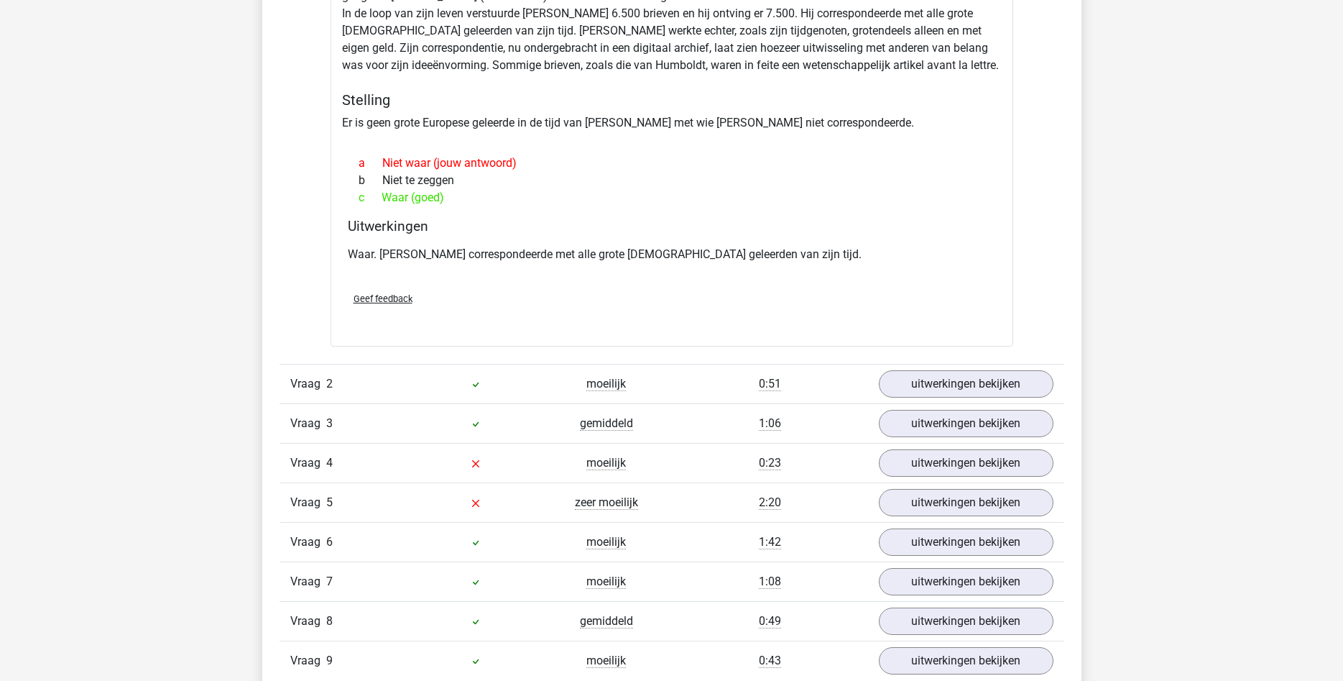
scroll to position [1760, 0]
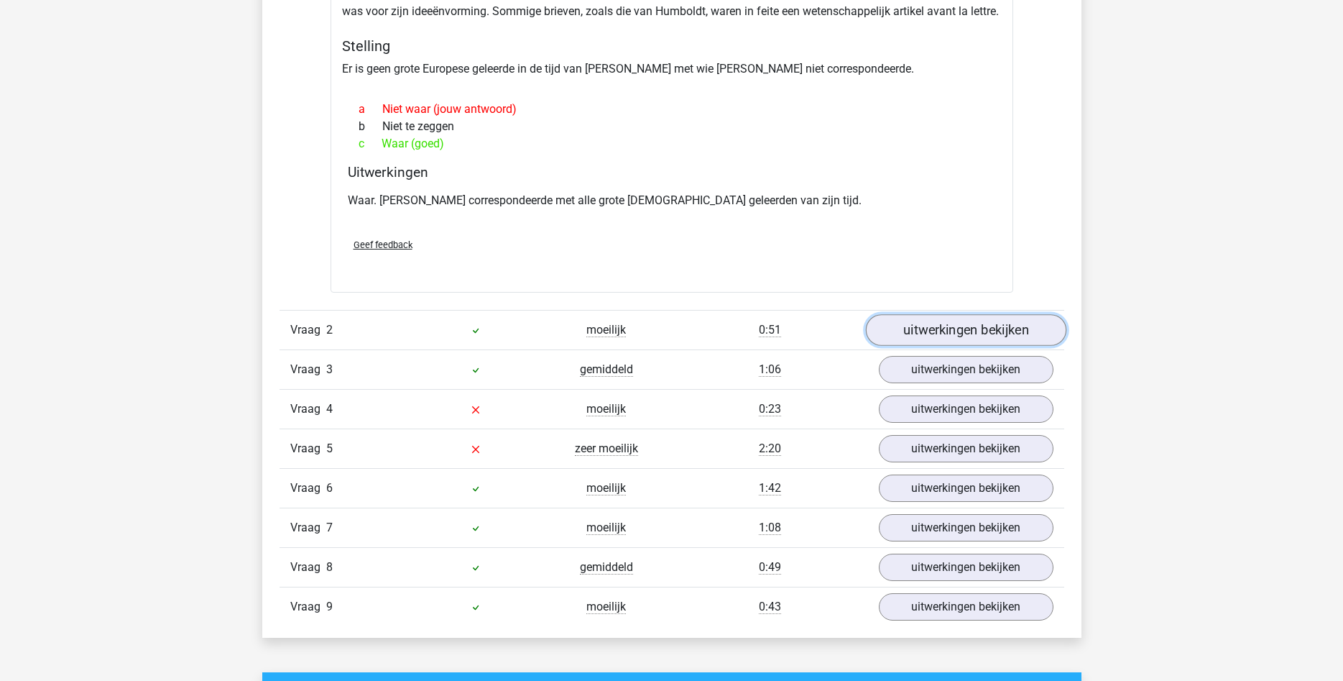
click at [972, 332] on link "uitwerkingen bekijken" at bounding box center [965, 330] width 201 height 32
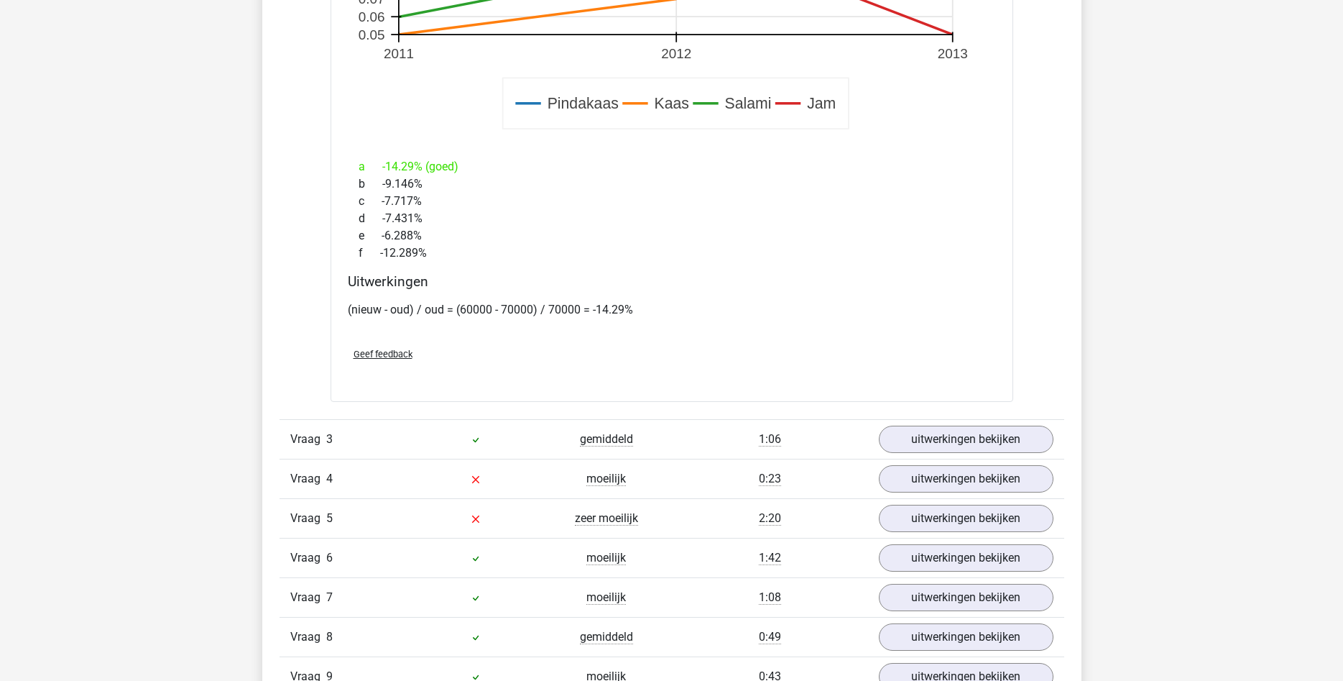
scroll to position [2713, 0]
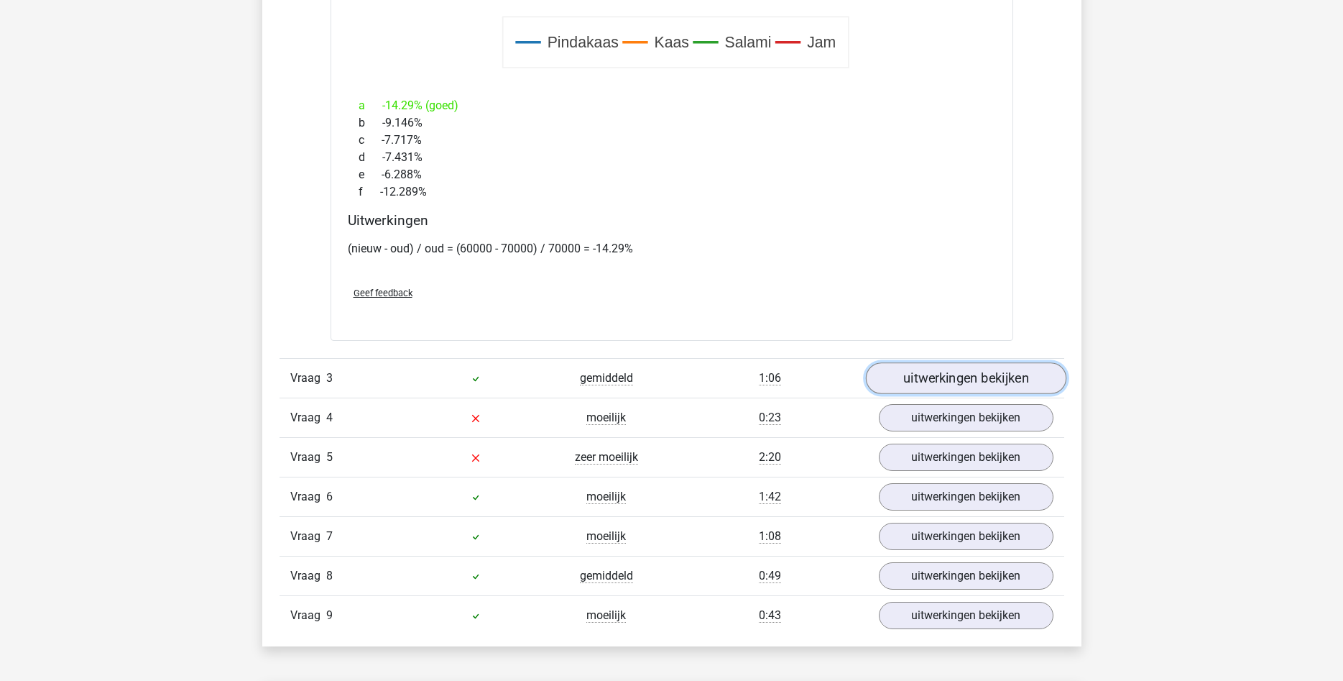
click at [960, 377] on link "uitwerkingen bekijken" at bounding box center [965, 378] width 201 height 32
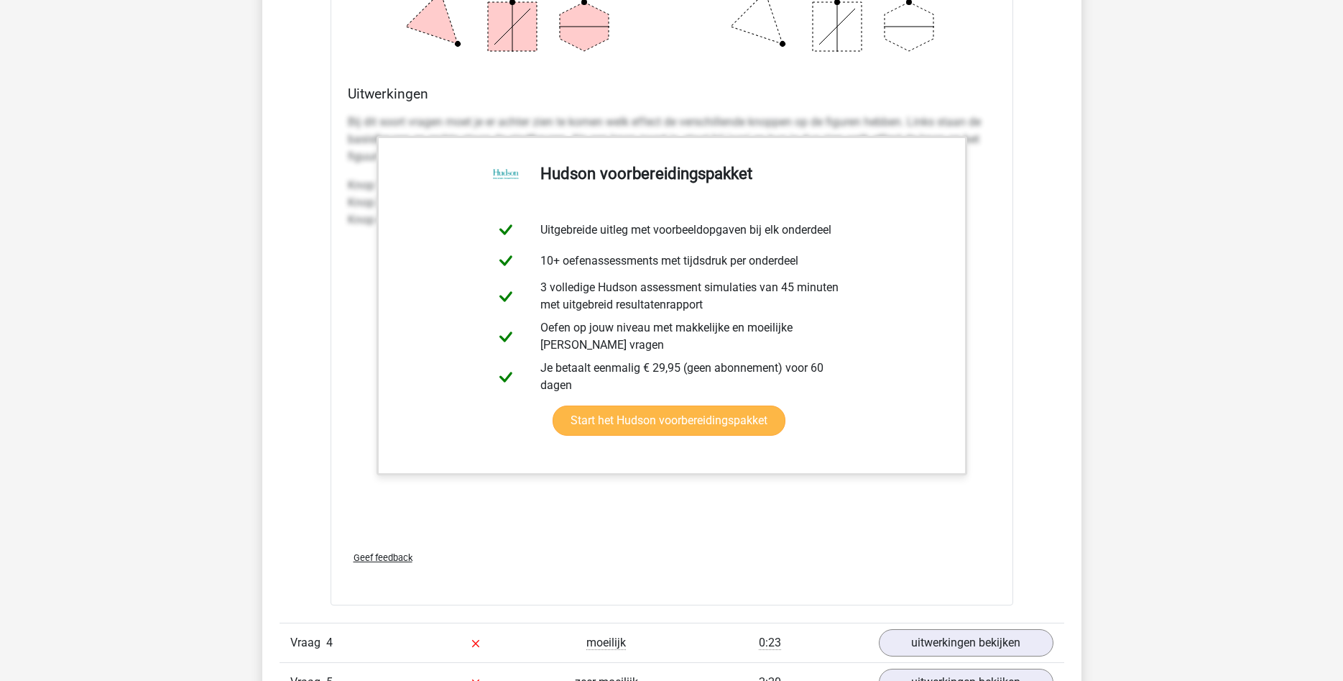
scroll to position [3886, 0]
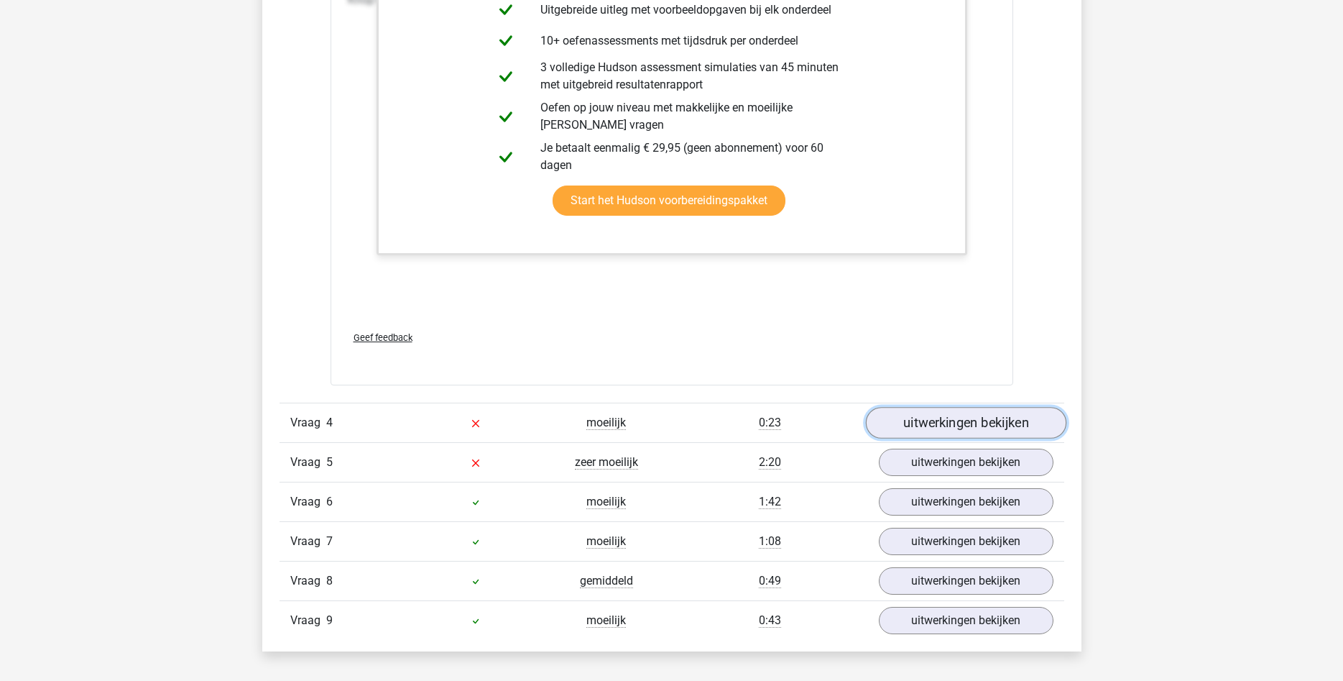
click at [948, 419] on link "uitwerkingen bekijken" at bounding box center [965, 423] width 201 height 32
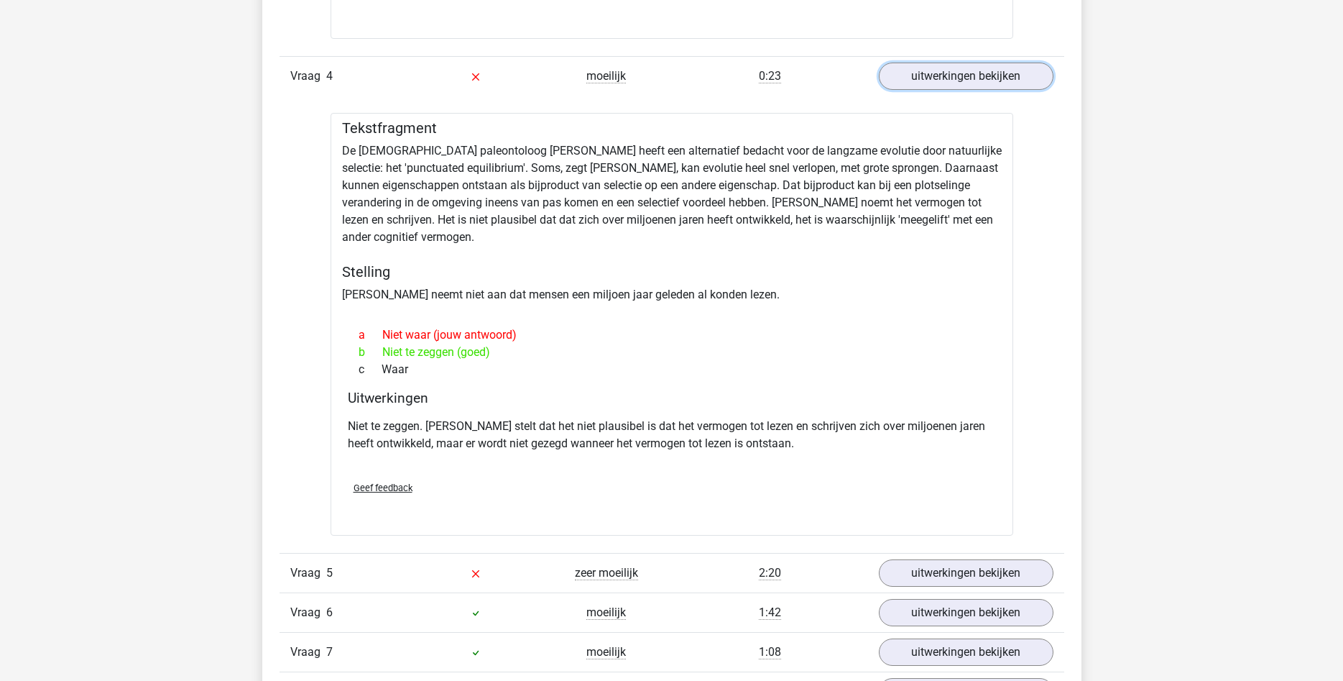
scroll to position [4253, 0]
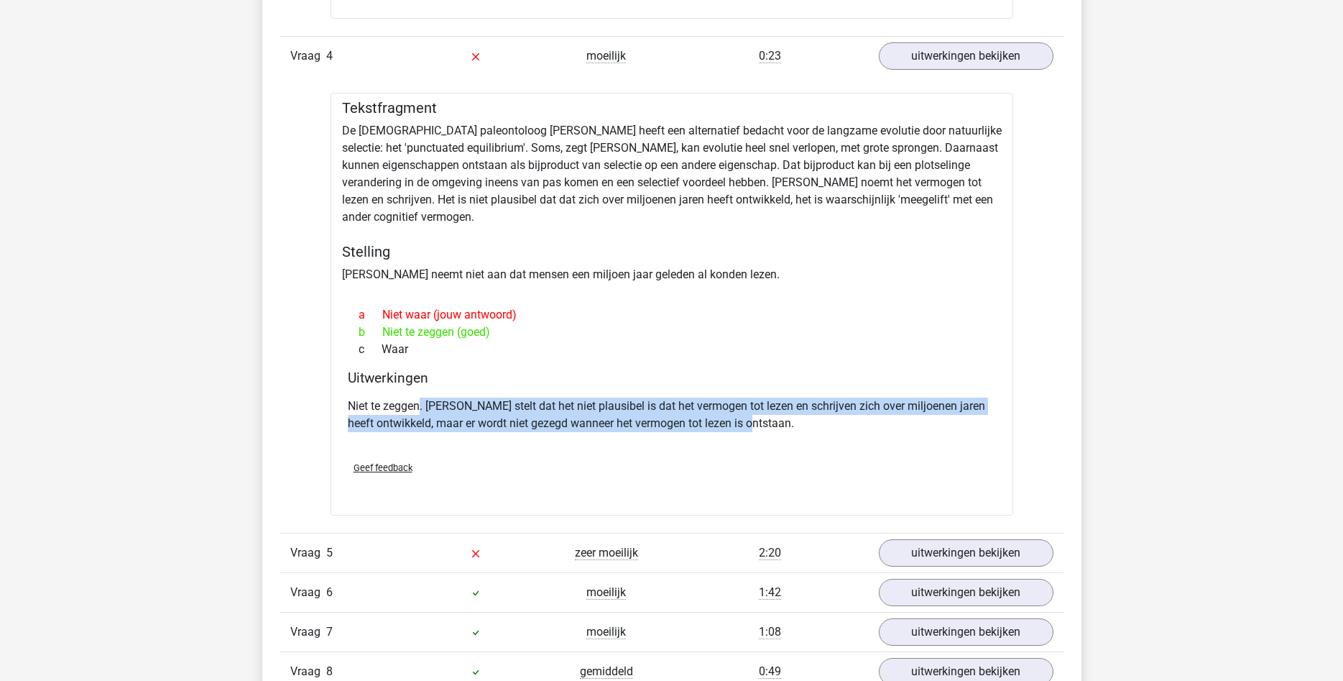
drag, startPoint x: 421, startPoint y: 406, endPoint x: 921, endPoint y: 426, distance: 500.7
click at [921, 426] on p "Niet te zeggen. Gould stelt dat het niet plausibel is dat het vermogen tot leze…" at bounding box center [672, 415] width 648 height 35
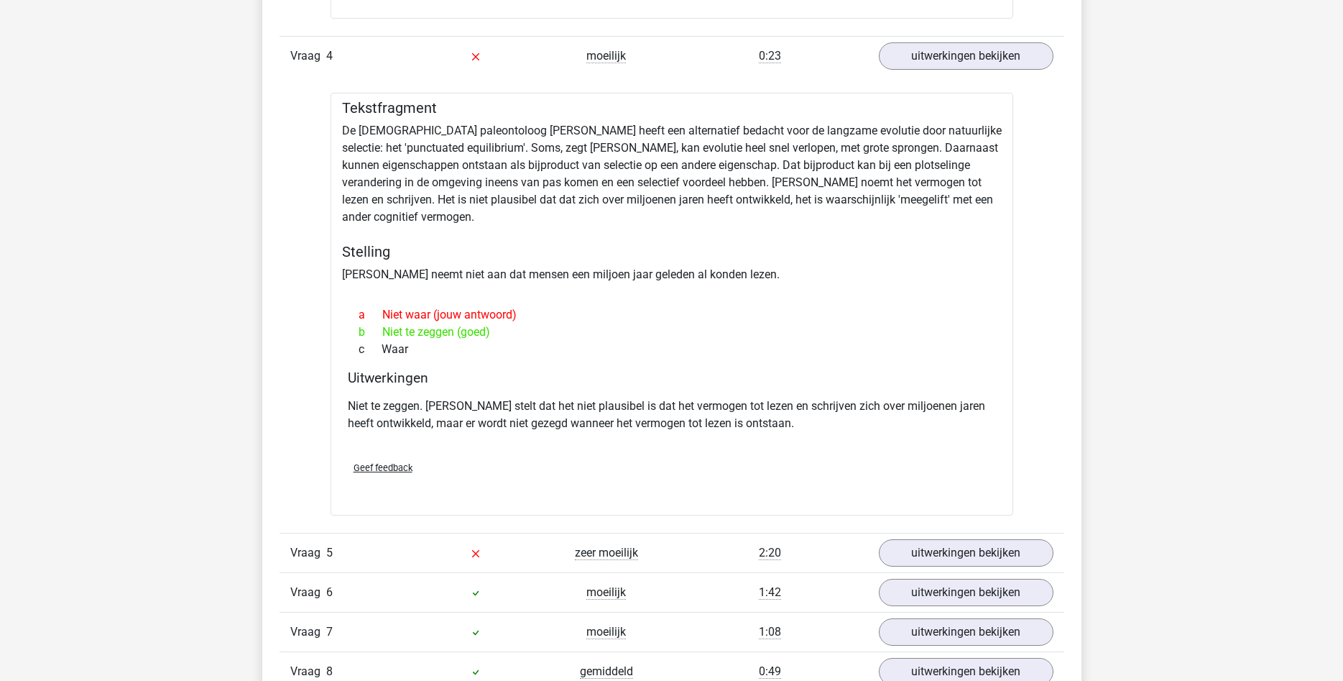
click at [837, 424] on p "Niet te zeggen. Gould stelt dat het niet plausibel is dat het vermogen tot leze…" at bounding box center [672, 415] width 648 height 35
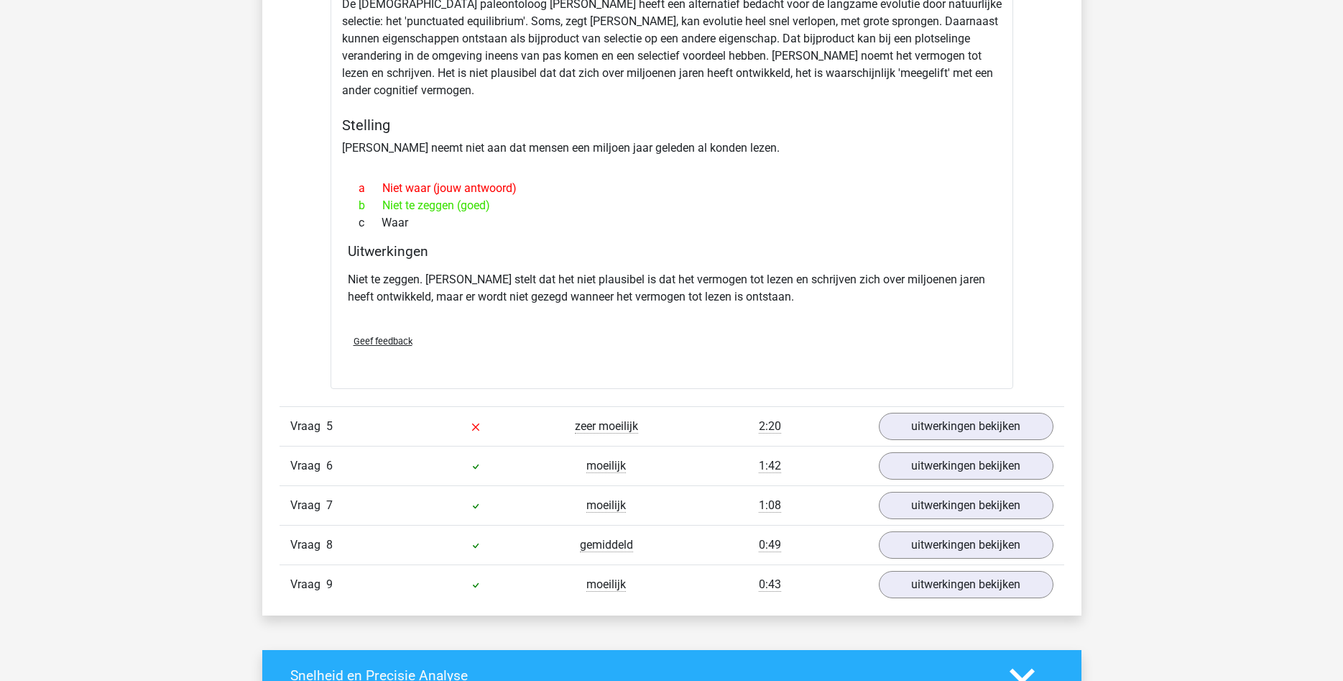
scroll to position [4399, 0]
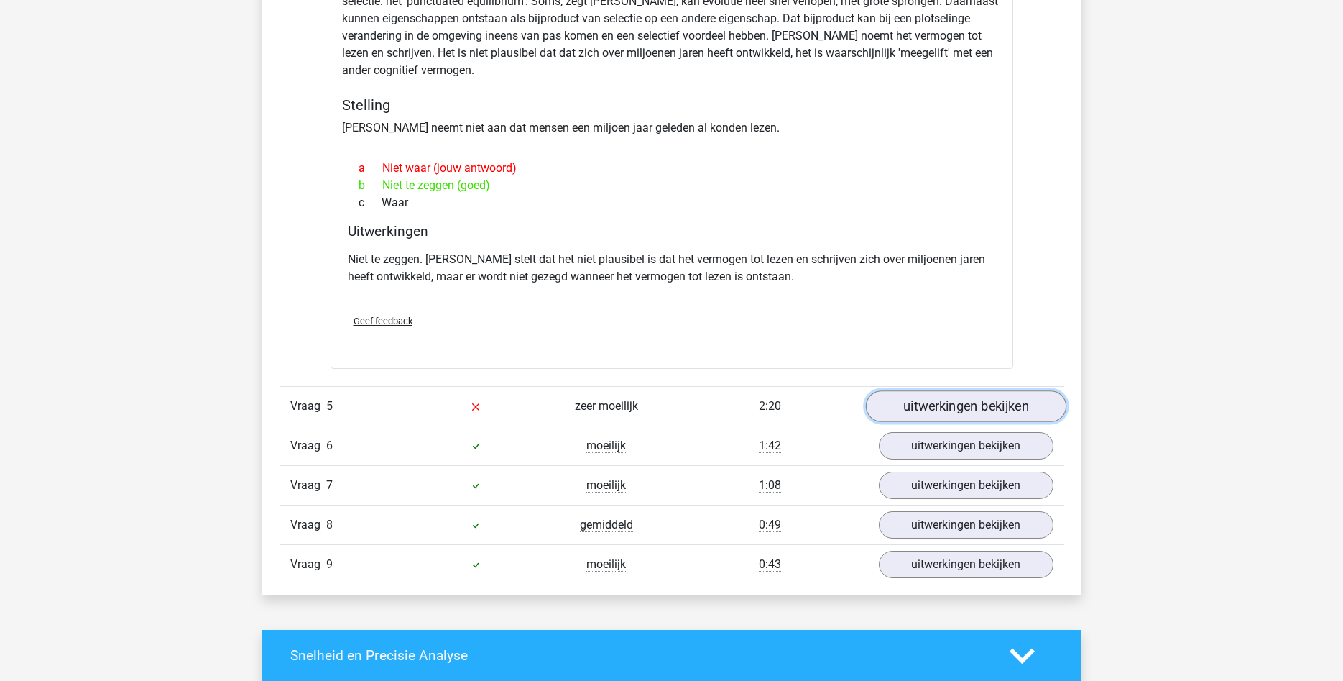
click at [954, 406] on link "uitwerkingen bekijken" at bounding box center [965, 406] width 201 height 32
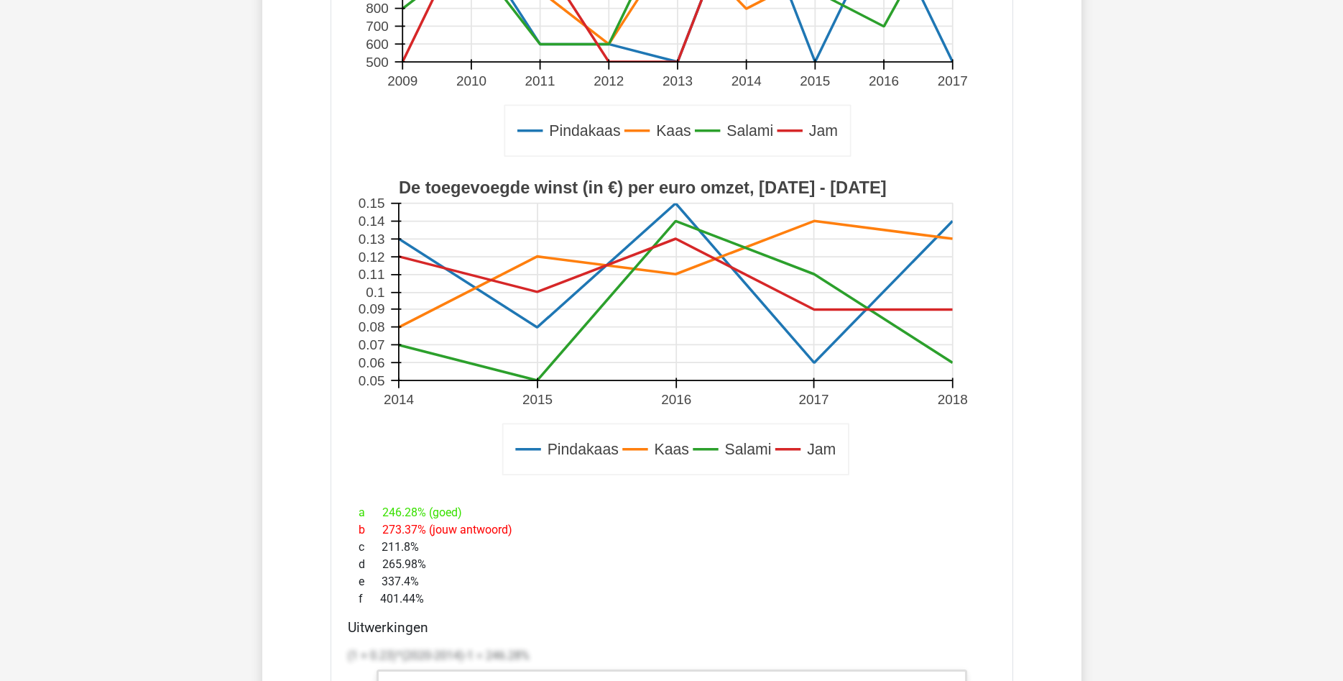
scroll to position [5059, 0]
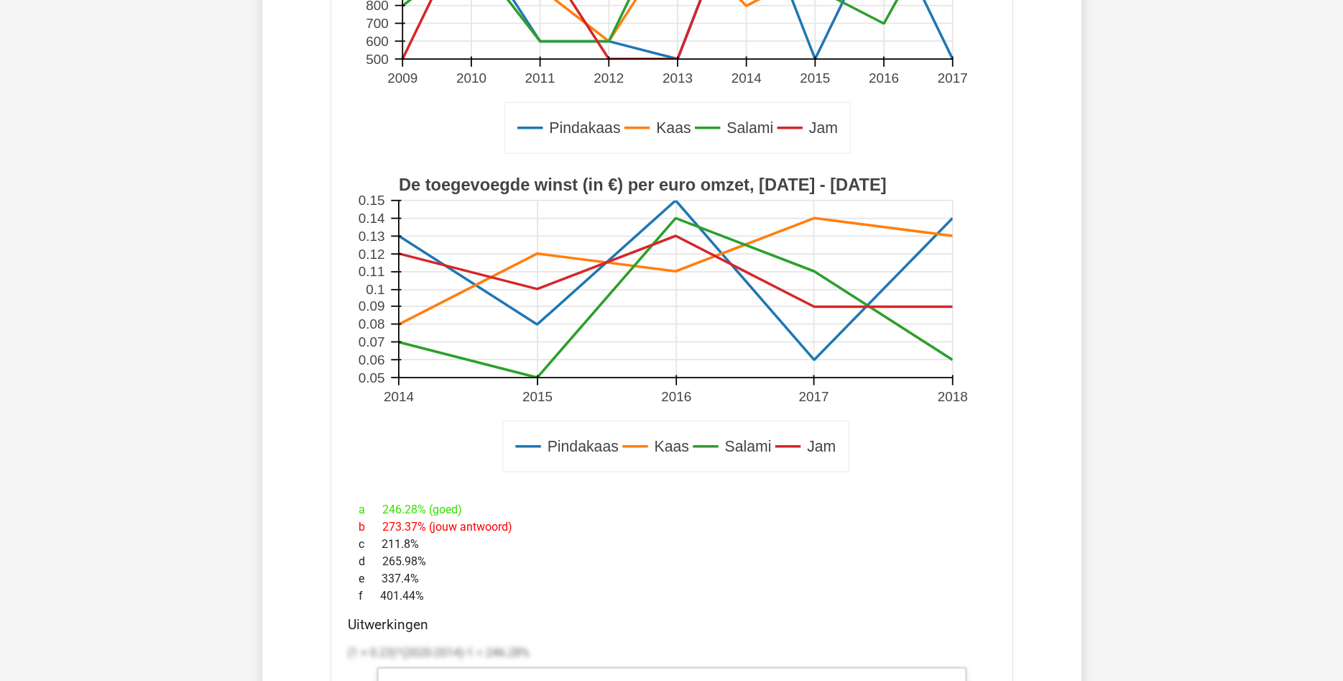
drag, startPoint x: 454, startPoint y: 513, endPoint x: 393, endPoint y: 550, distance: 70.6
click at [344, 512] on div "Als de toegevoegde winst (in €) per euro omzet door verkoop van Jam gemiddeld t…" at bounding box center [672, 459] width 683 height 1353
click at [441, 598] on div "f 401.44%" at bounding box center [672, 595] width 648 height 17
drag, startPoint x: 443, startPoint y: 597, endPoint x: 339, endPoint y: 499, distance: 143.4
click at [339, 499] on div "Als de toegevoegde winst (in €) per euro omzet door verkoop van Jam gemiddeld t…" at bounding box center [672, 459] width 683 height 1353
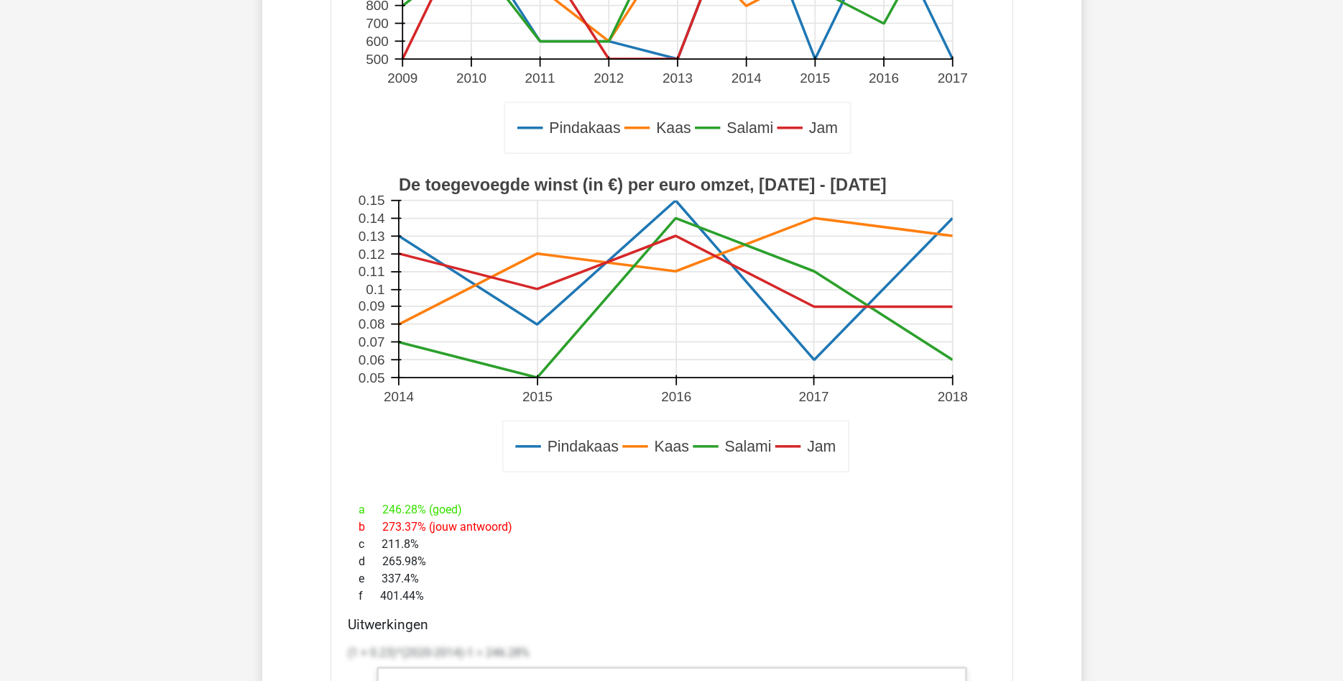
copy div "246.28% (goed) b 273.37% (jouw antwoord) c 211.8% d 265.98% e 337.4% f 401.44%"
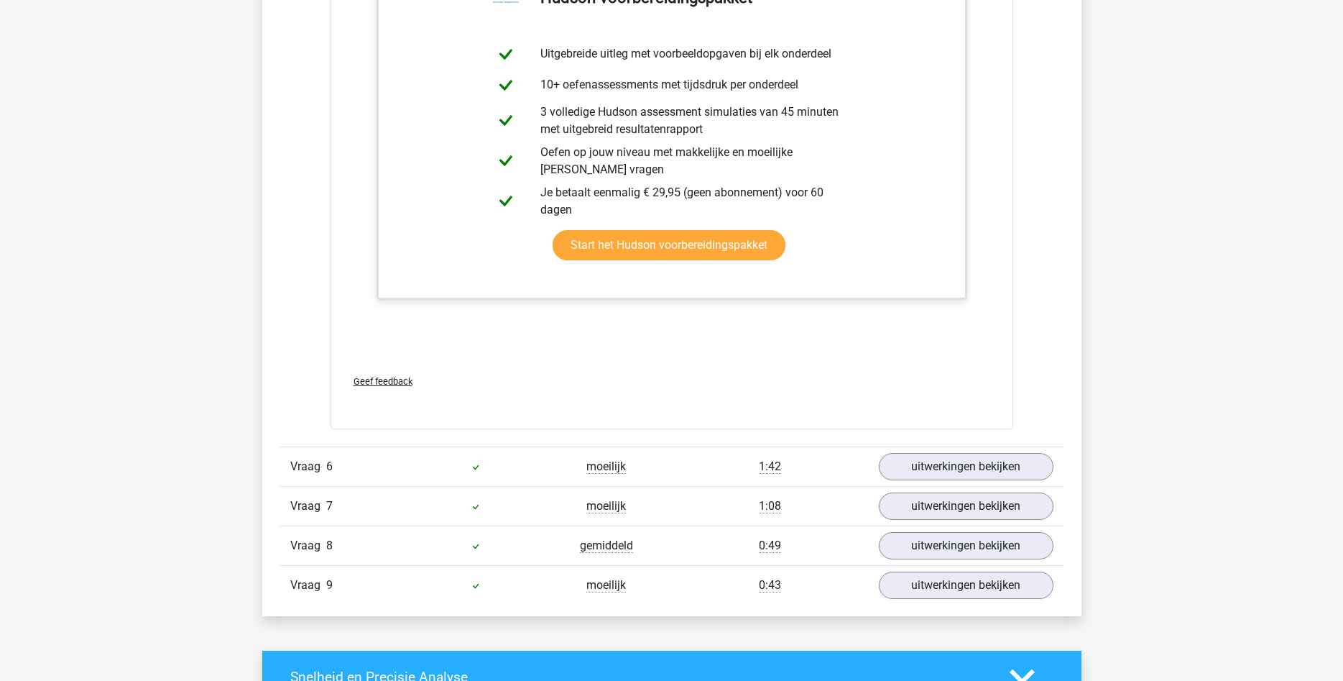
scroll to position [5866, 0]
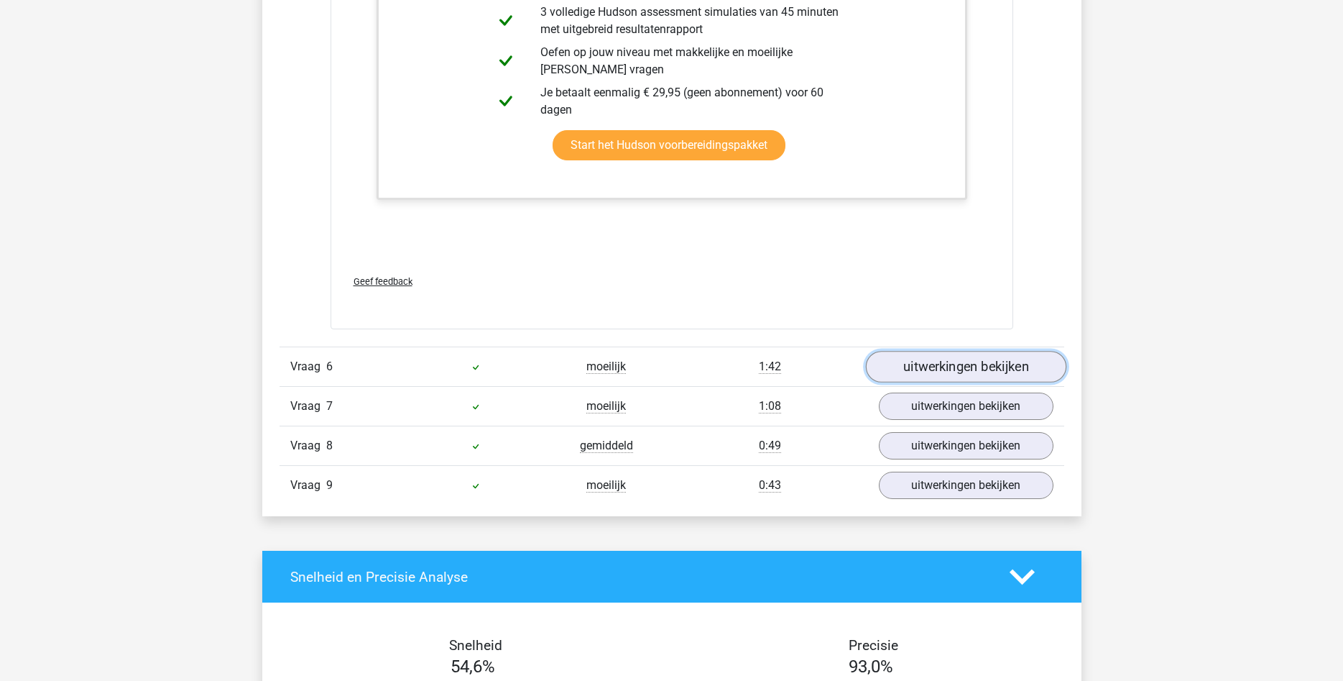
click at [929, 366] on link "uitwerkingen bekijken" at bounding box center [965, 367] width 201 height 32
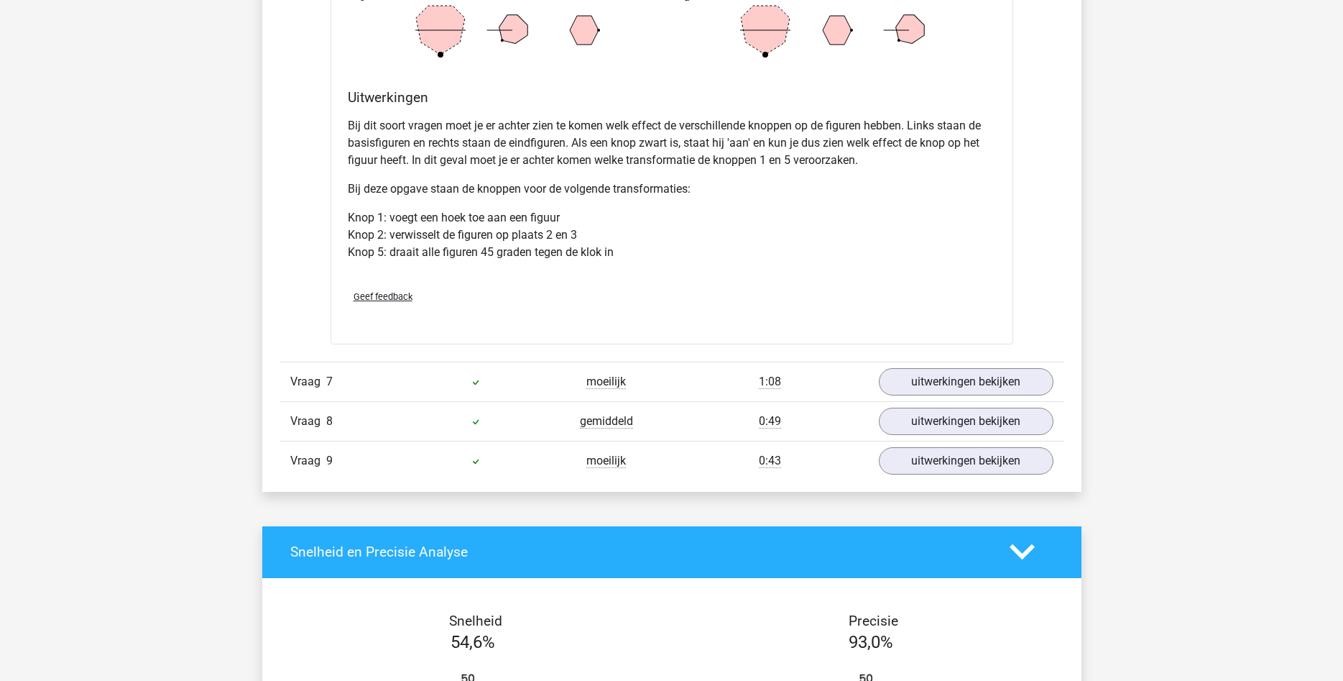
scroll to position [6819, 0]
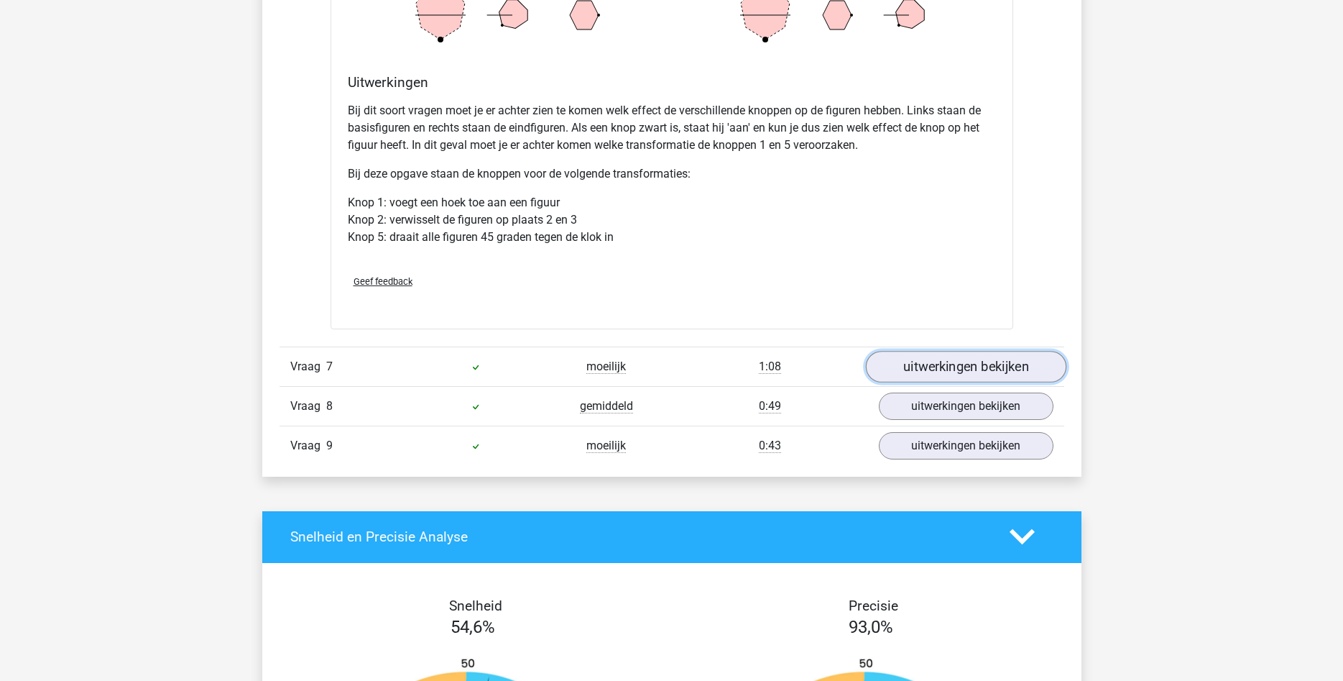
click at [947, 369] on link "uitwerkingen bekijken" at bounding box center [965, 367] width 201 height 32
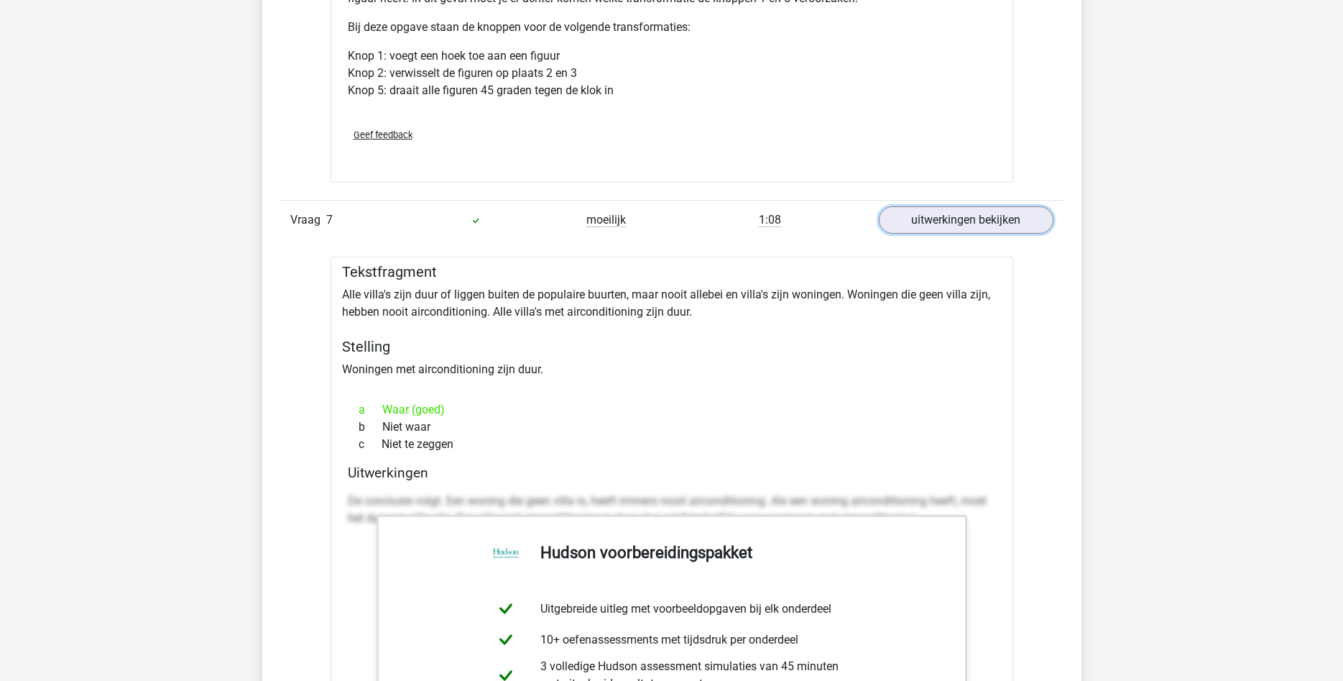
scroll to position [7039, 0]
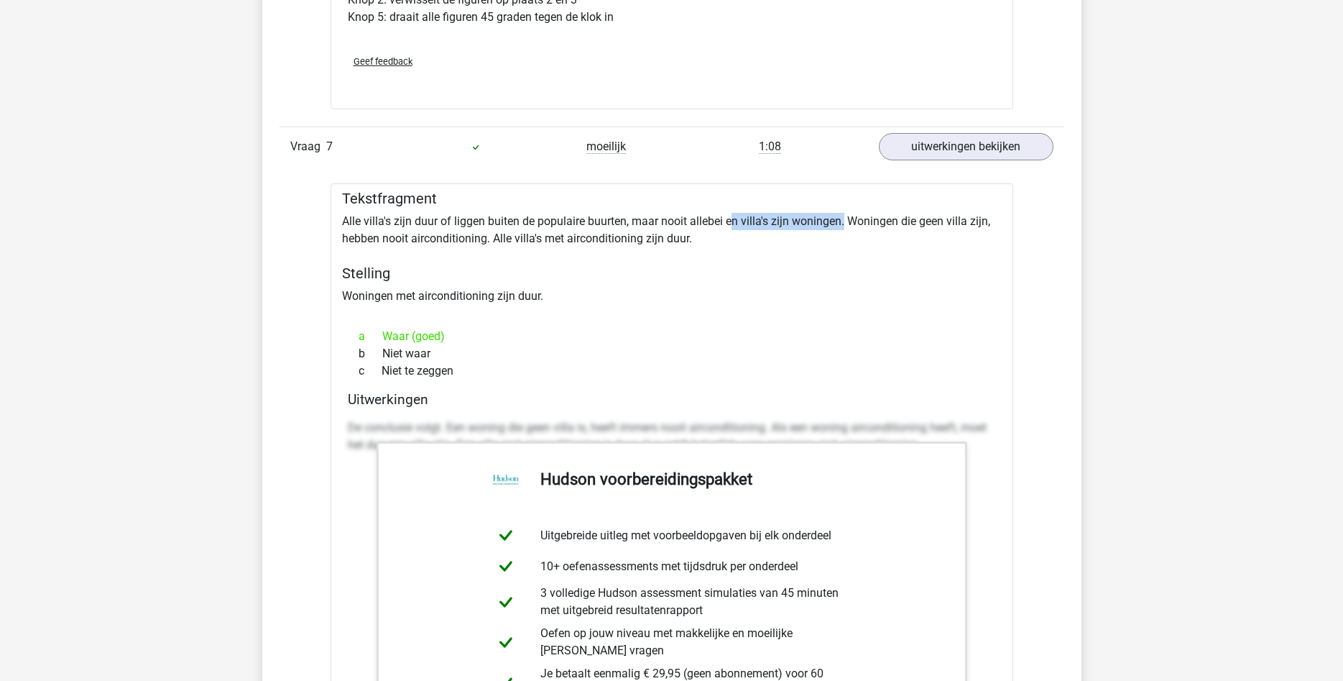
drag, startPoint x: 735, startPoint y: 221, endPoint x: 846, endPoint y: 218, distance: 110.8
click at [846, 218] on div "Tekstfragment Alle villa's zijn duur of liggen buiten de populaire buurten, maa…" at bounding box center [672, 546] width 683 height 727
click at [564, 289] on div "Tekstfragment Alle villa's zijn duur of liggen buiten de populaire buurten, maa…" at bounding box center [672, 546] width 683 height 727
drag, startPoint x: 739, startPoint y: 221, endPoint x: 850, endPoint y: 220, distance: 111.4
click at [850, 220] on div "Tekstfragment Alle villa's zijn duur of liggen buiten de populaire buurten, maa…" at bounding box center [672, 546] width 683 height 727
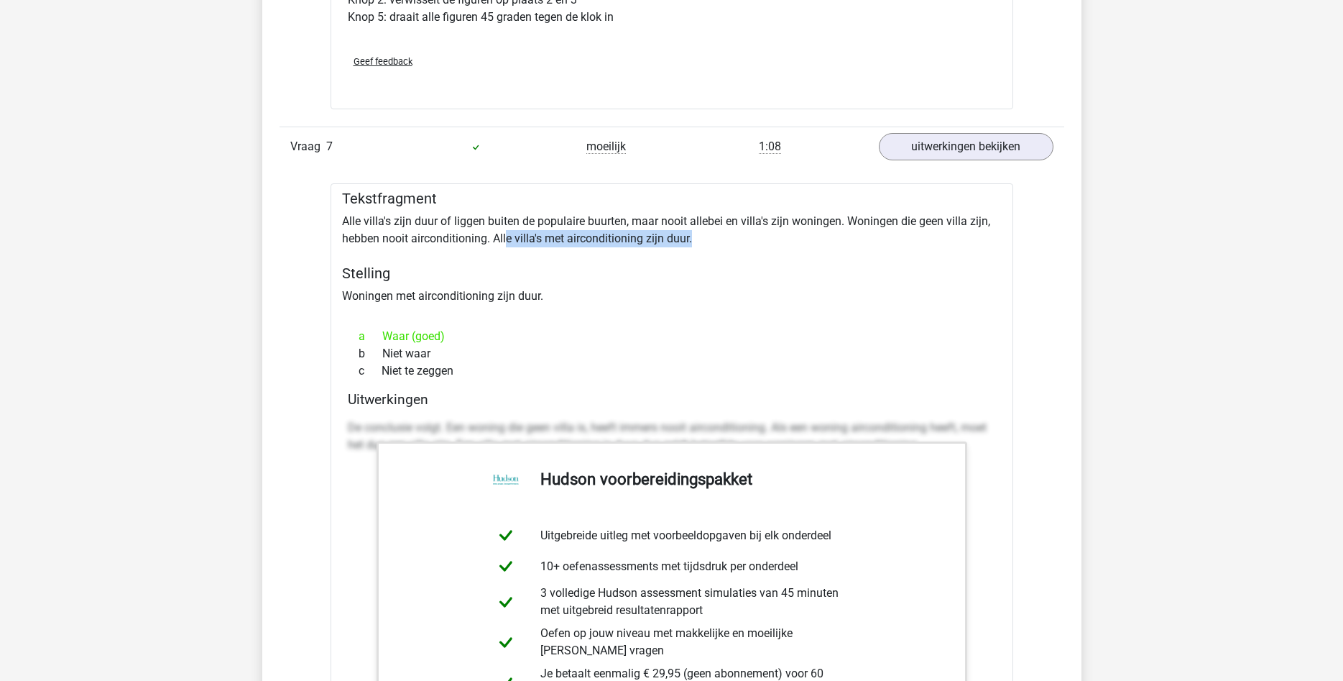
drag, startPoint x: 507, startPoint y: 238, endPoint x: 732, endPoint y: 236, distance: 225.0
click at [732, 236] on div "Tekstfragment Alle villa's zijn duur of liggen buiten de populaire buurten, maa…" at bounding box center [672, 546] width 683 height 727
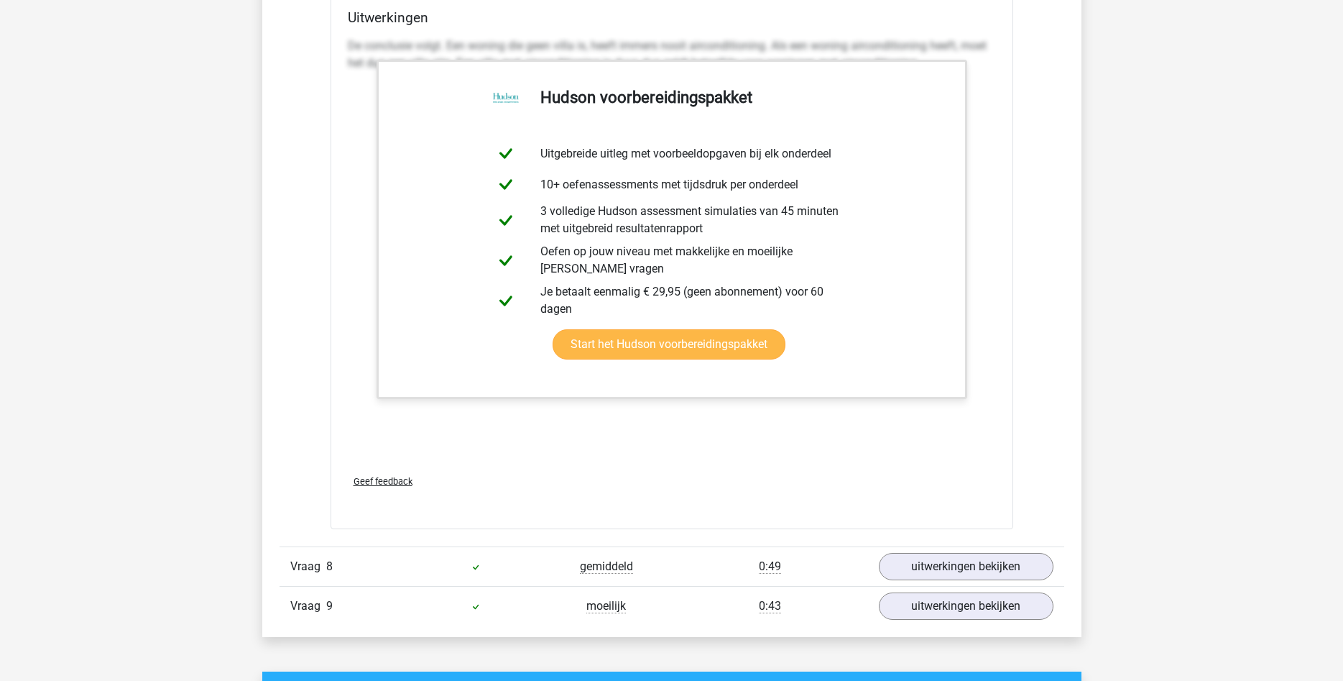
scroll to position [7625, 0]
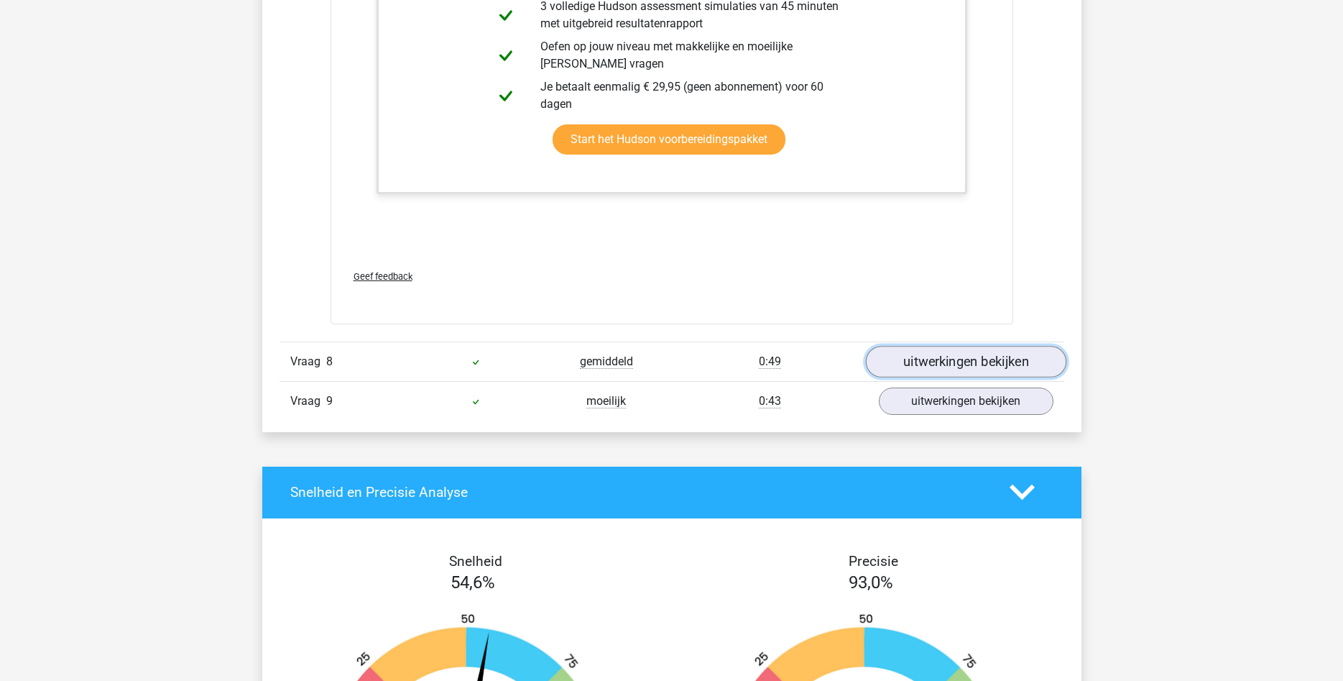
click at [949, 359] on link "uitwerkingen bekijken" at bounding box center [965, 362] width 201 height 32
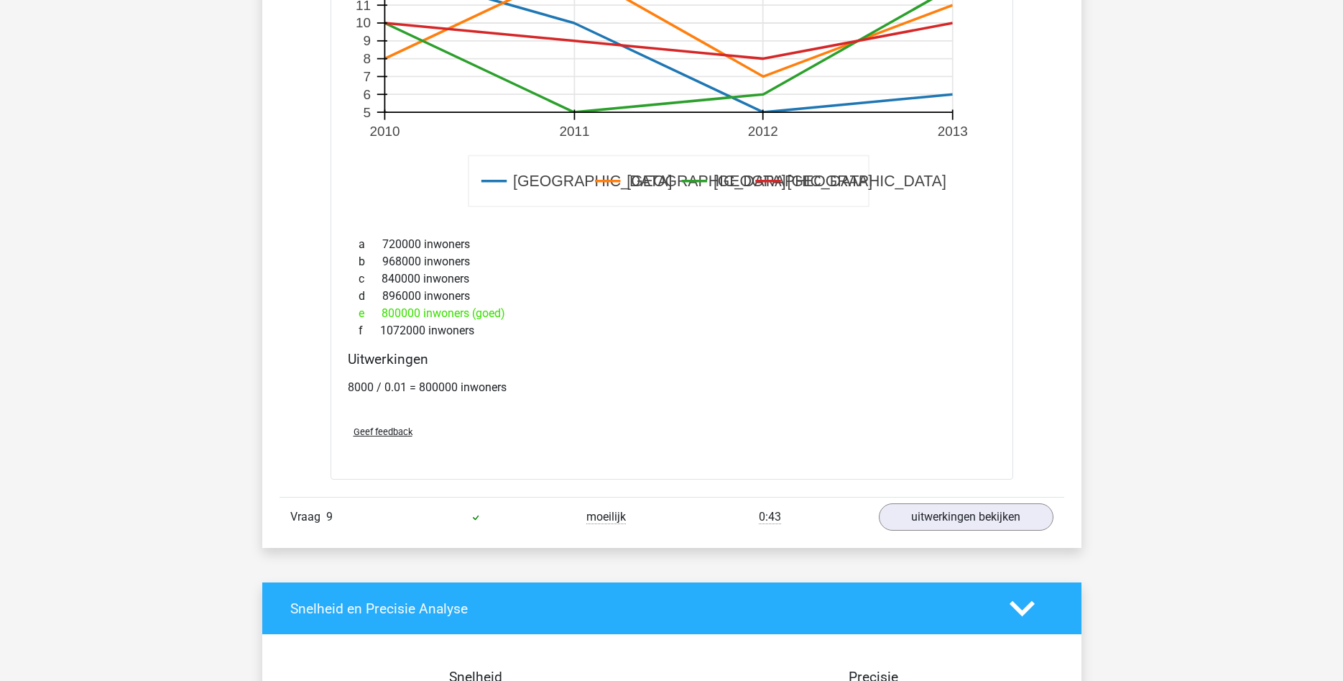
scroll to position [8578, 0]
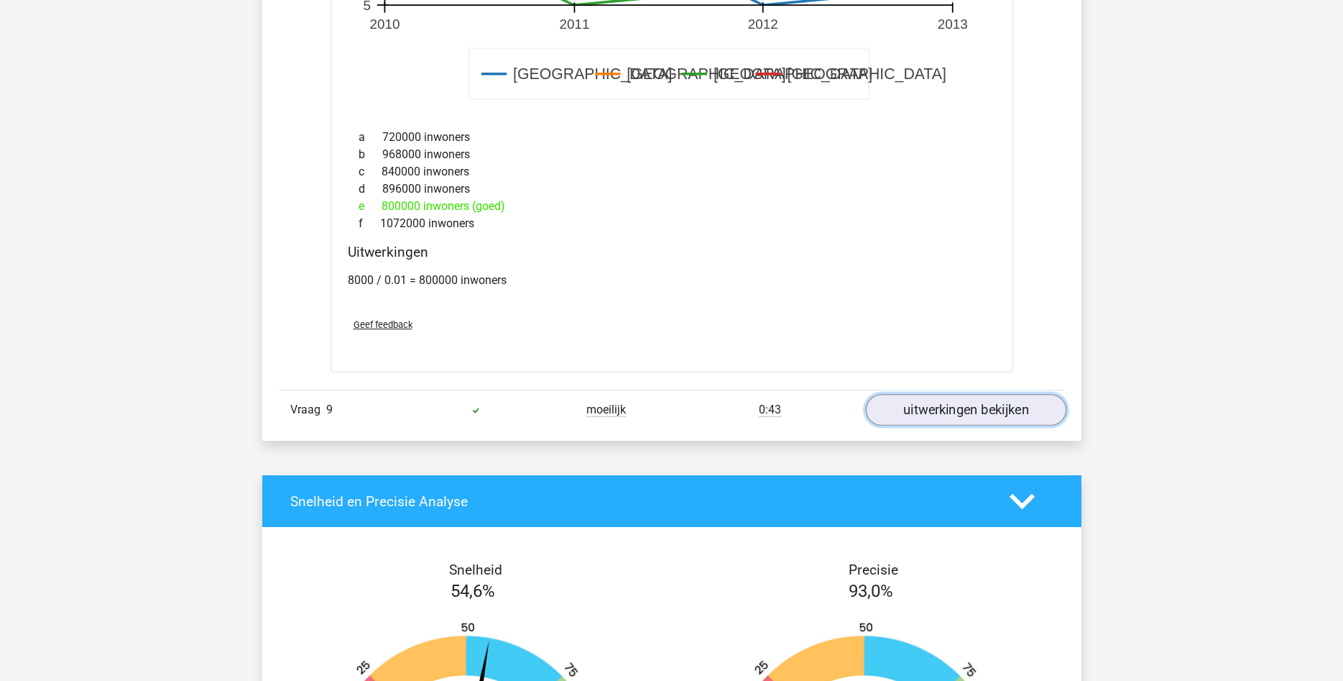
click at [968, 413] on link "uitwerkingen bekijken" at bounding box center [965, 410] width 201 height 32
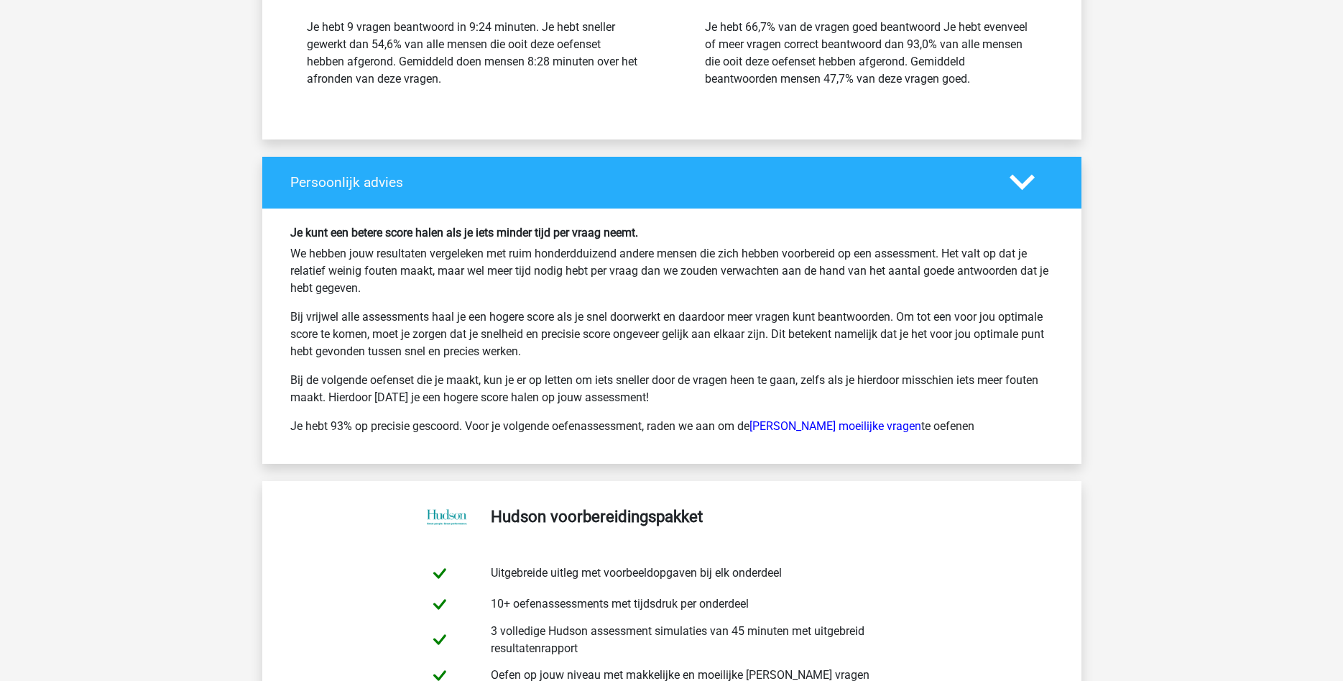
scroll to position [11071, 0]
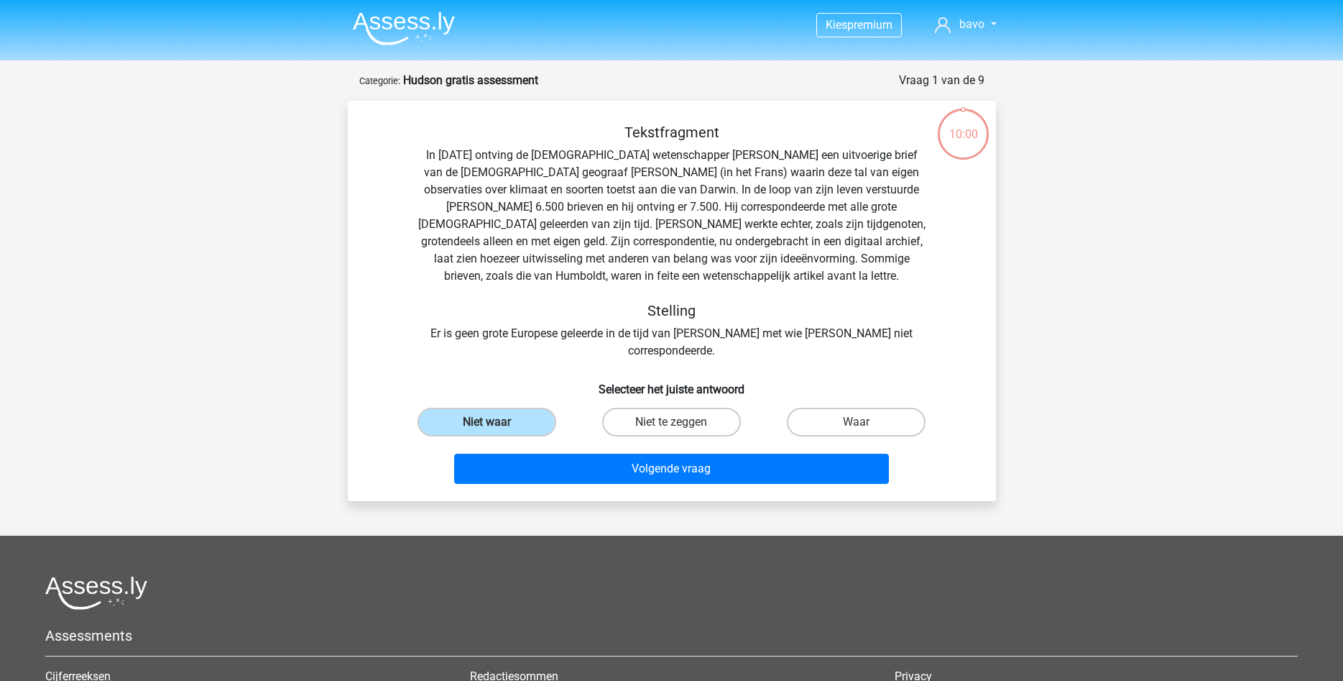
scroll to position [72, 0]
click at [837, 408] on label "Waar" at bounding box center [856, 422] width 139 height 29
click at [857, 422] on input "Waar" at bounding box center [861, 426] width 9 height 9
radio input "true"
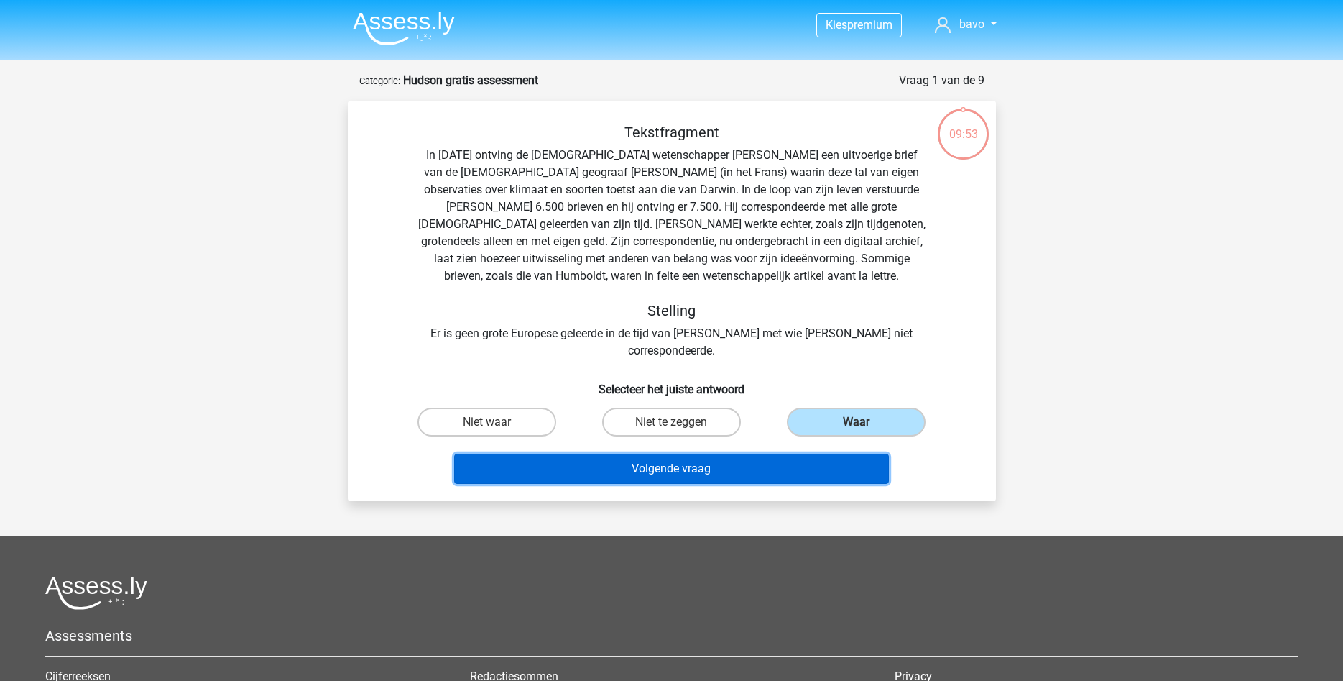
click at [668, 454] on button "Volgende vraag" at bounding box center [671, 469] width 435 height 30
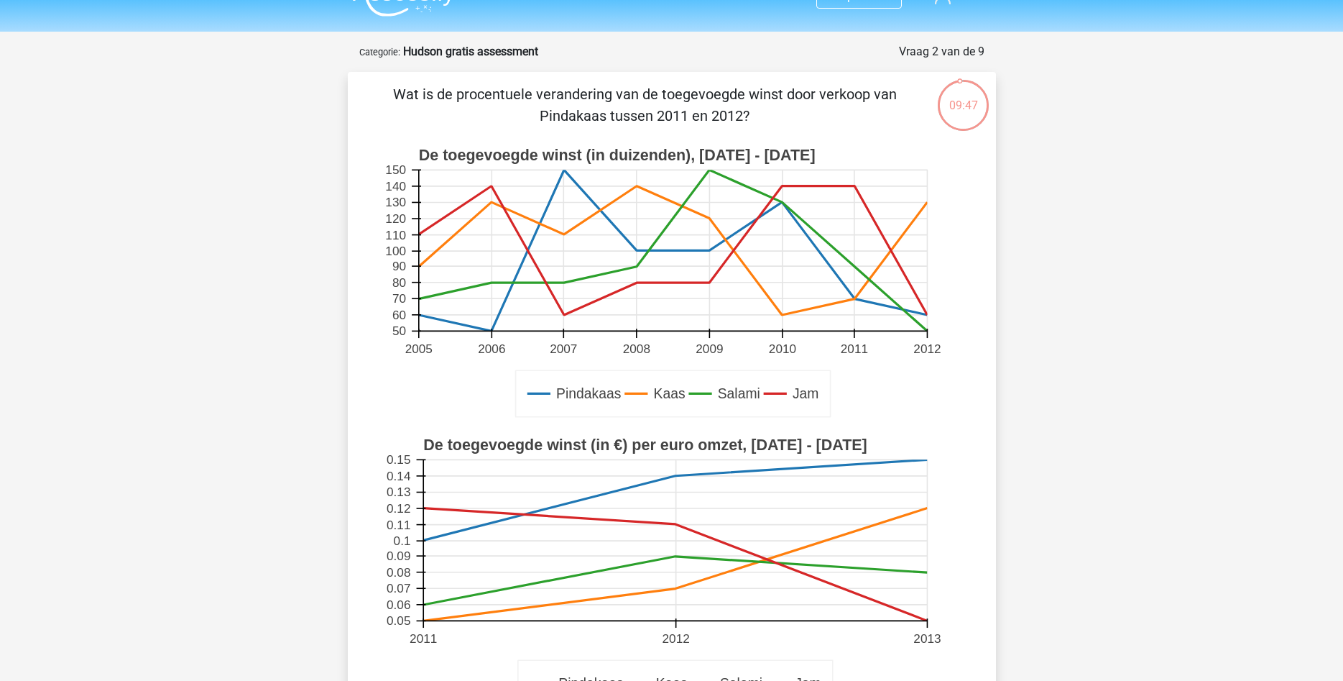
scroll to position [293, 0]
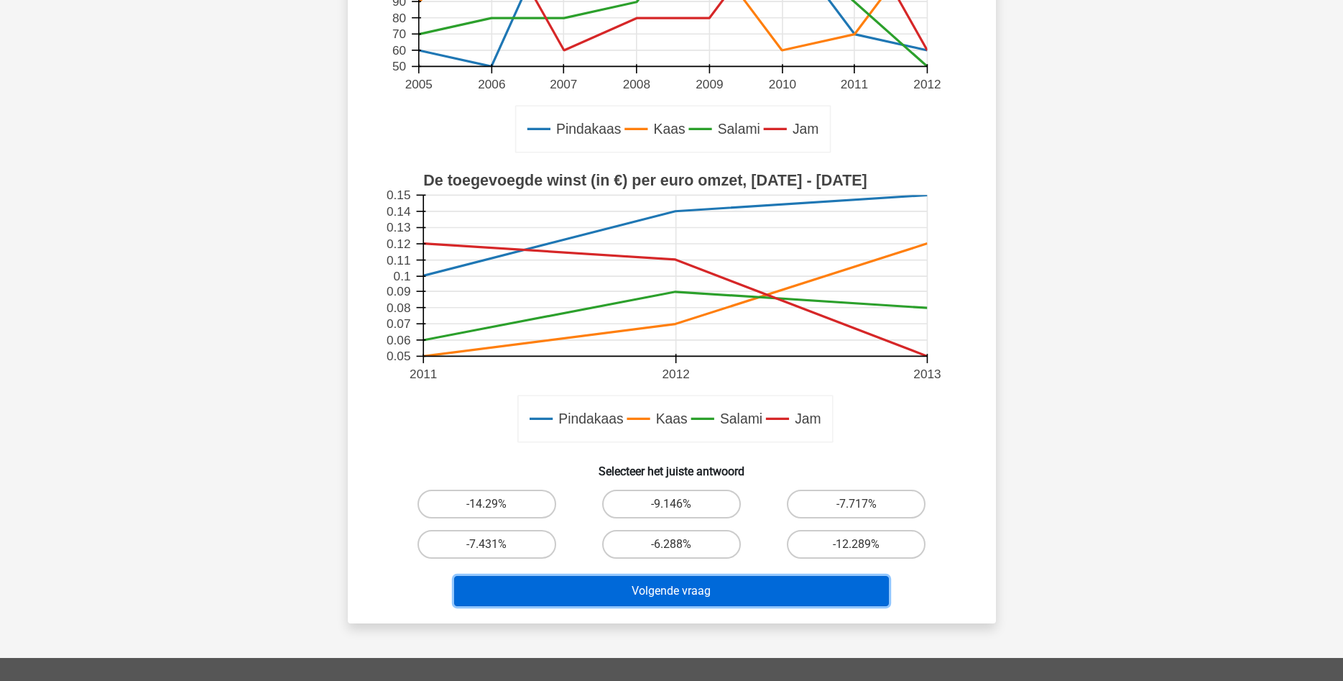
click at [674, 588] on button "Volgende vraag" at bounding box center [671, 591] width 435 height 30
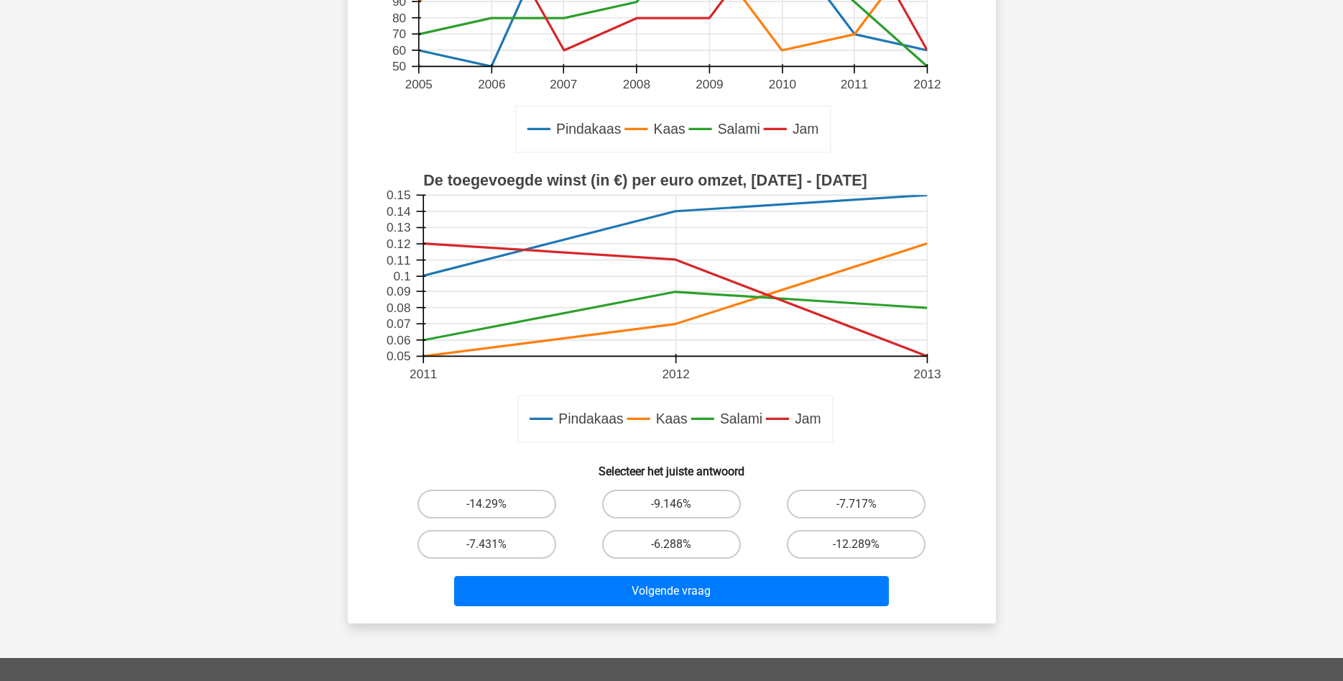
click at [676, 548] on input "-6.288%" at bounding box center [675, 548] width 9 height 9
radio input "true"
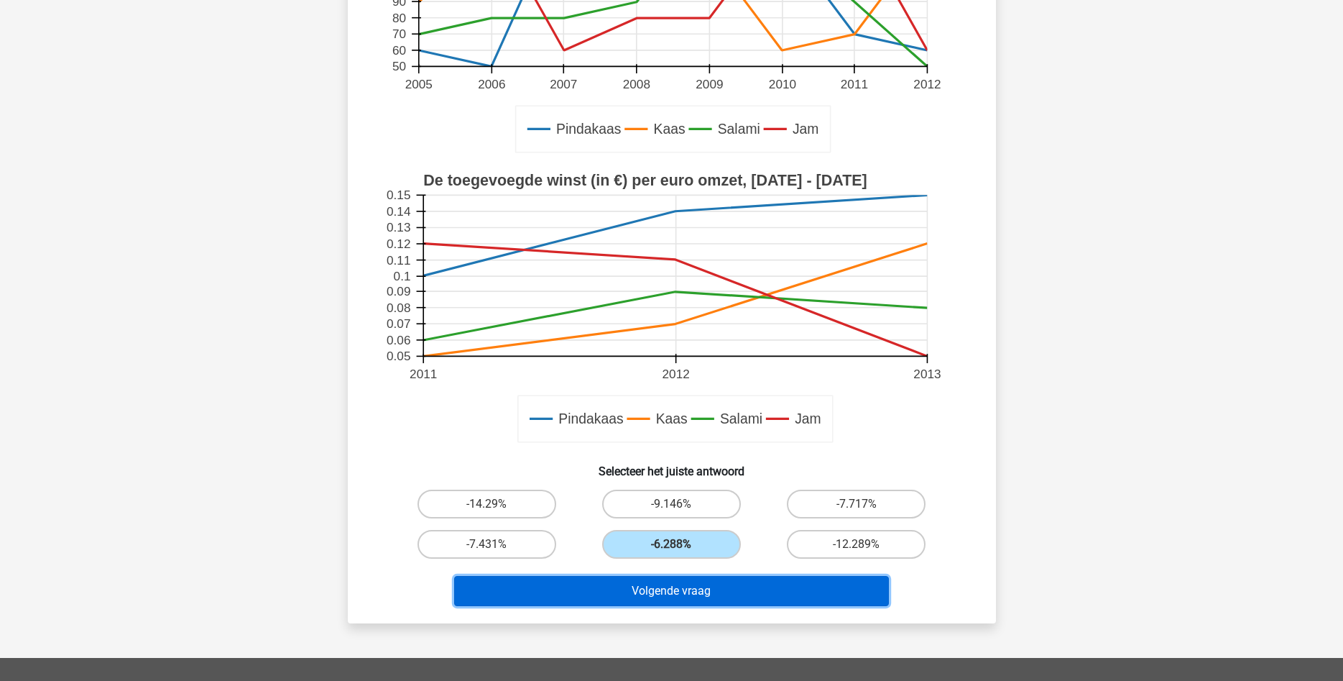
click at [669, 588] on button "Volgende vraag" at bounding box center [671, 591] width 435 height 30
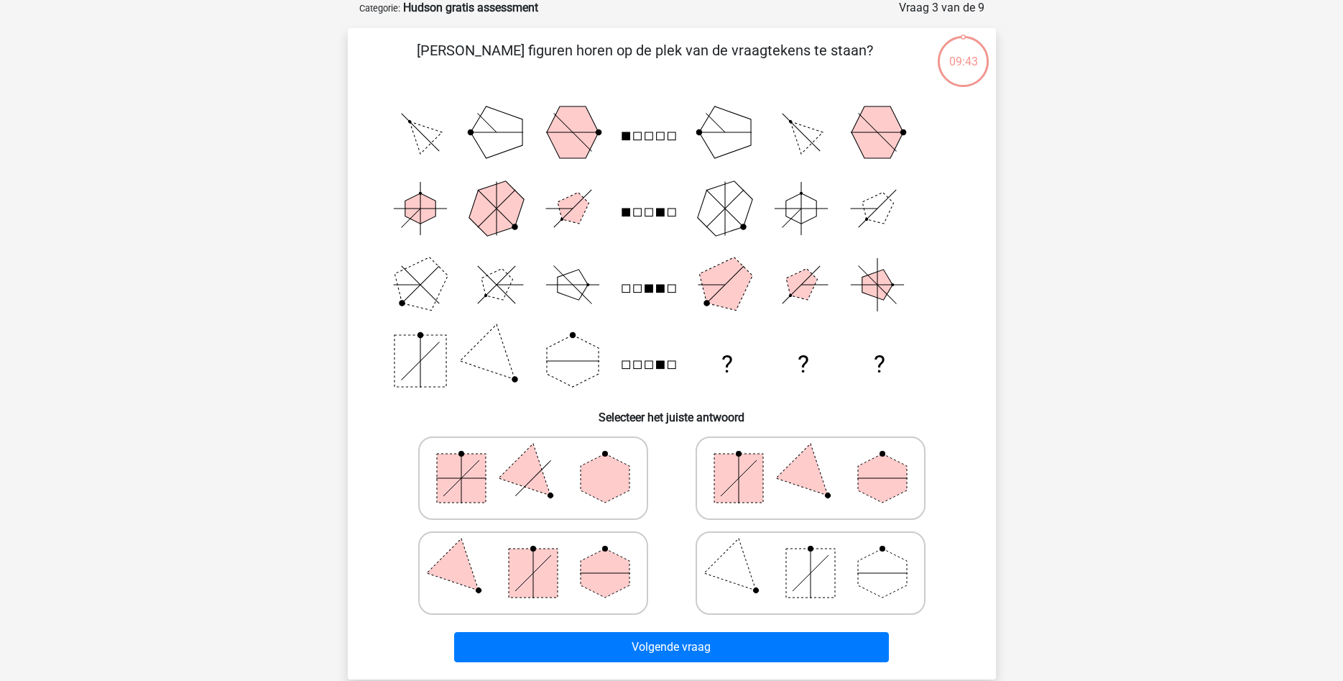
scroll to position [72, 0]
